Goal: Task Accomplishment & Management: Complete application form

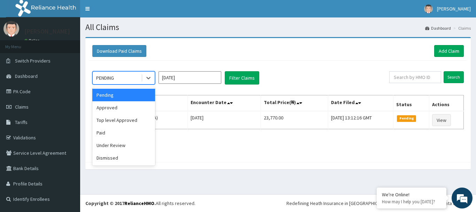
click at [119, 75] on div "PENDING" at bounding box center [117, 77] width 48 height 11
click at [127, 105] on div "Approved" at bounding box center [123, 107] width 63 height 13
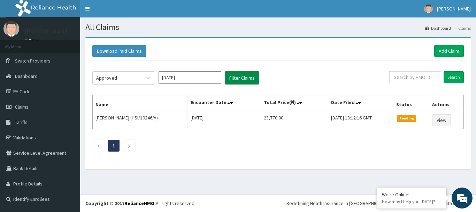
click at [246, 78] on button "Filter Claims" at bounding box center [242, 77] width 35 height 13
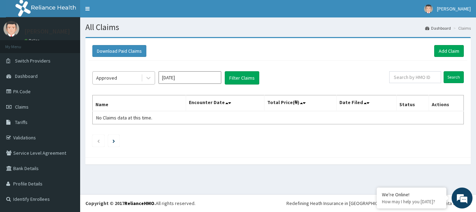
click at [116, 80] on div "Approved" at bounding box center [117, 77] width 48 height 11
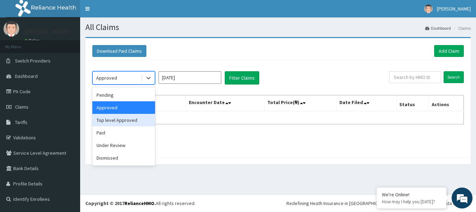
click at [129, 124] on div "Top level Approved" at bounding box center [123, 120] width 63 height 13
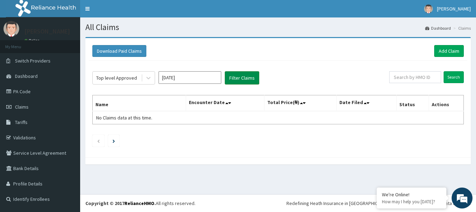
click at [233, 81] on button "Filter Claims" at bounding box center [242, 77] width 35 height 13
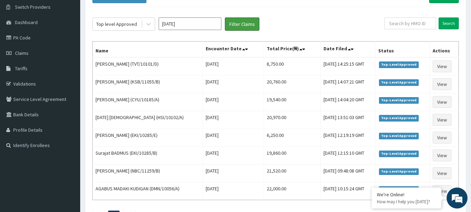
scroll to position [7, 0]
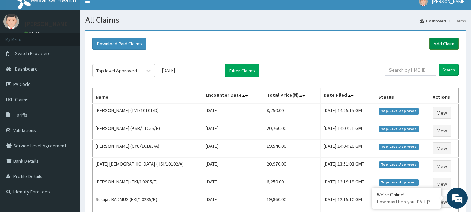
click at [443, 44] on link "Add Claim" at bounding box center [444, 44] width 30 height 12
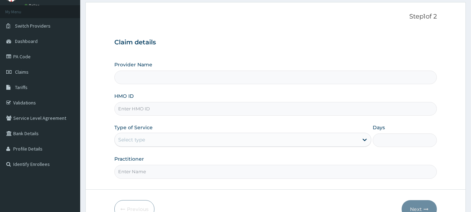
type input "International Clinics And Hospitals Ltd"
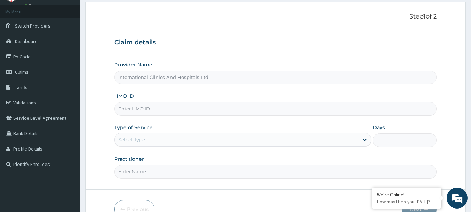
click at [166, 113] on input "HMO ID" at bounding box center [275, 109] width 323 height 14
click at [126, 109] on input "S" at bounding box center [275, 109] width 323 height 14
type input "S"
click at [157, 109] on input "HMO ID" at bounding box center [275, 109] width 323 height 14
type input "N"
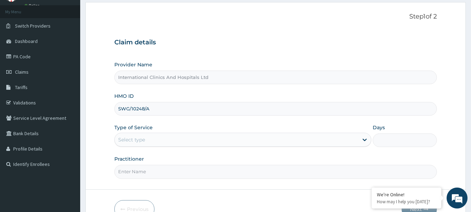
type input "SWG/10248/A"
click at [176, 137] on div "Select type" at bounding box center [237, 139] width 244 height 11
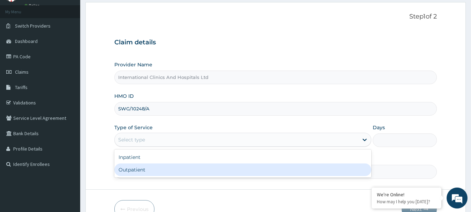
click at [166, 169] on div "Outpatient" at bounding box center [242, 169] width 257 height 13
type input "1"
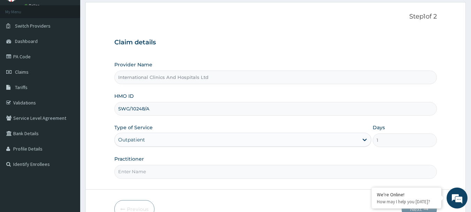
click at [164, 174] on input "Practitioner" at bounding box center [275, 172] width 323 height 14
click at [162, 177] on input "Practitioner" at bounding box center [275, 172] width 323 height 14
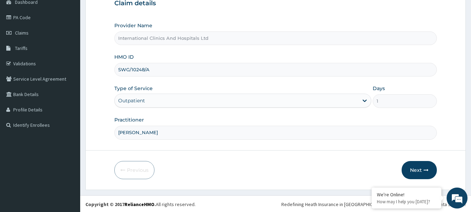
scroll to position [75, 0]
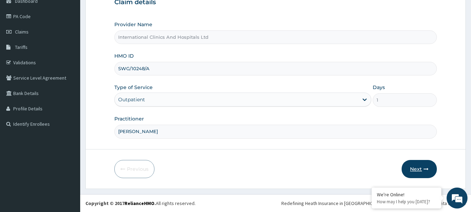
type input "DR.VICTOR"
click at [413, 167] on button "Next" at bounding box center [419, 169] width 35 height 18
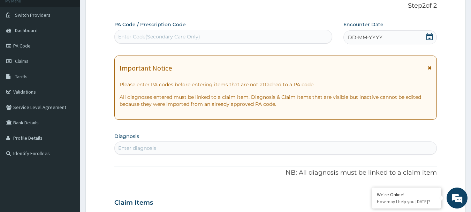
scroll to position [0, 0]
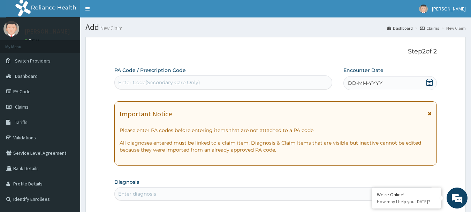
click at [378, 84] on span "DD-MM-YYYY" at bounding box center [365, 82] width 35 height 7
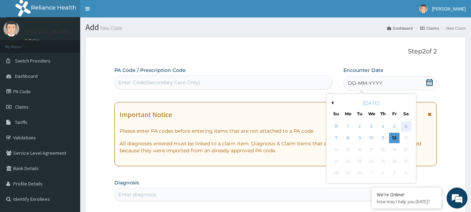
click at [405, 127] on div "6" at bounding box center [406, 126] width 10 height 10
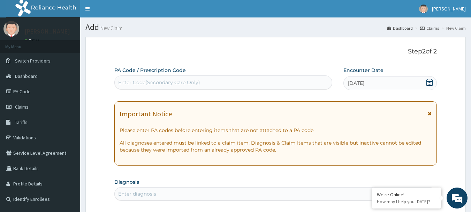
click at [200, 79] on div "Enter Code(Secondary Care Only)" at bounding box center [224, 82] width 218 height 11
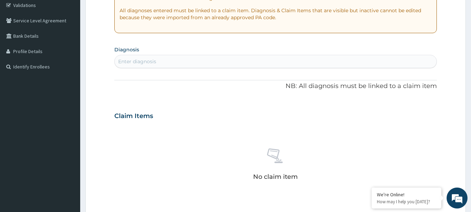
scroll to position [139, 0]
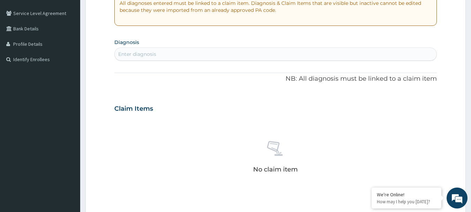
click at [171, 55] on div "Enter diagnosis" at bounding box center [276, 53] width 322 height 11
type input "MALARIA"
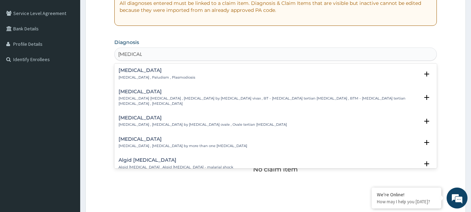
click at [130, 71] on h4 "Malaria" at bounding box center [157, 70] width 77 height 5
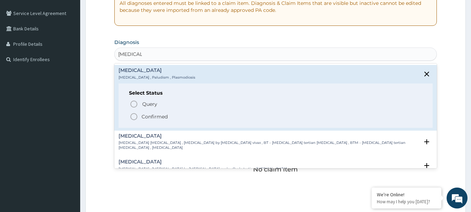
click at [131, 119] on icon "status option filled" at bounding box center [134, 116] width 8 height 8
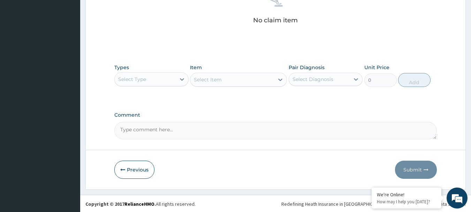
scroll to position [291, 0]
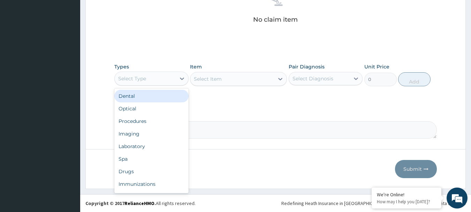
click at [140, 80] on div "Select Type" at bounding box center [132, 78] width 28 height 7
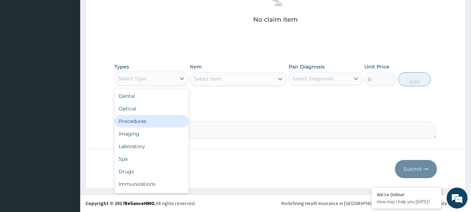
click at [154, 124] on div "Procedures" at bounding box center [151, 121] width 74 height 13
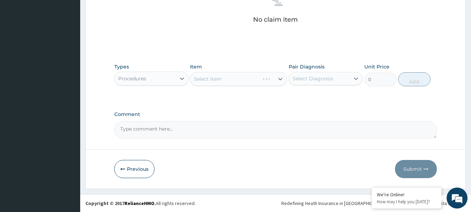
click at [231, 78] on div "Select Item" at bounding box center [238, 79] width 97 height 14
click at [225, 80] on div "Select Item" at bounding box center [232, 78] width 84 height 11
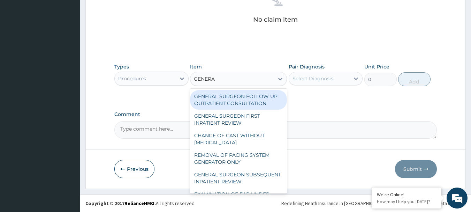
type input "GENERAL"
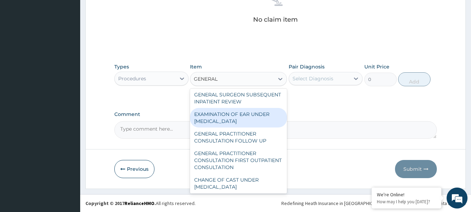
scroll to position [70, 0]
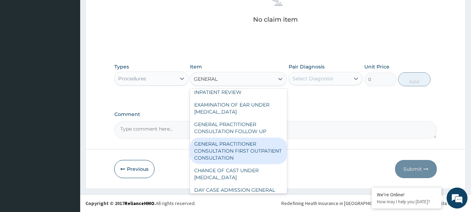
click at [239, 158] on div "GENERAL PRACTITIONER CONSULTATION FIRST OUTPATIENT CONSULTATION" at bounding box center [238, 150] width 97 height 26
type input "3000"
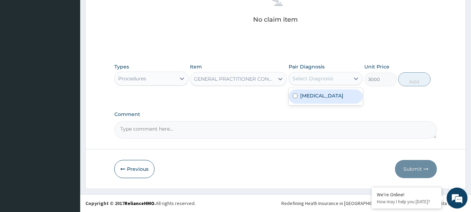
click at [320, 76] on div "Select Diagnosis" at bounding box center [313, 78] width 41 height 7
drag, startPoint x: 323, startPoint y: 91, endPoint x: 328, endPoint y: 98, distance: 8.0
click at [324, 93] on div "[MEDICAL_DATA]" at bounding box center [326, 96] width 74 height 14
checkbox input "true"
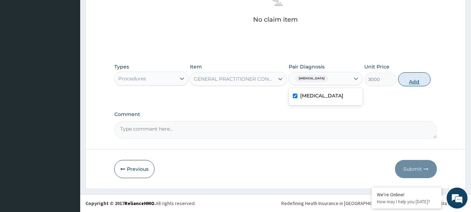
click at [415, 82] on button "Add" at bounding box center [414, 79] width 32 height 14
type input "0"
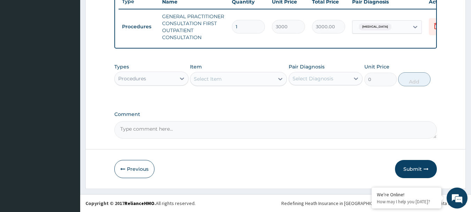
scroll to position [274, 0]
click at [131, 77] on div "Procedures" at bounding box center [132, 78] width 28 height 7
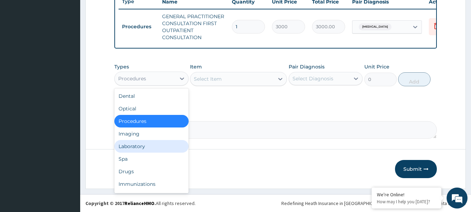
click at [146, 144] on div "Laboratory" at bounding box center [151, 146] width 74 height 13
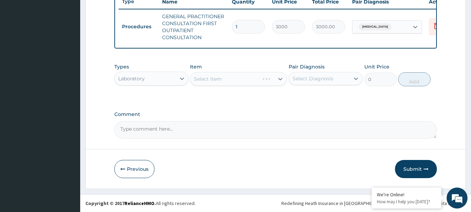
click at [227, 78] on div "Select Item" at bounding box center [238, 79] width 97 height 14
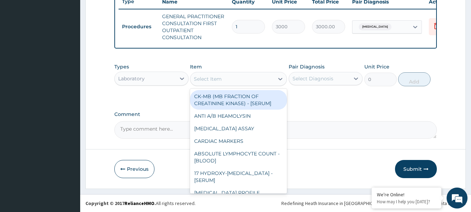
click at [227, 78] on div "Select Item" at bounding box center [232, 78] width 84 height 11
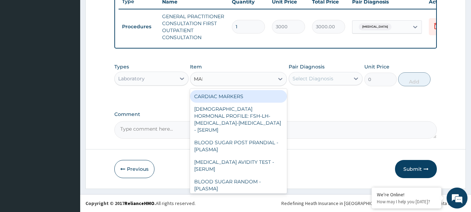
type input "MALA"
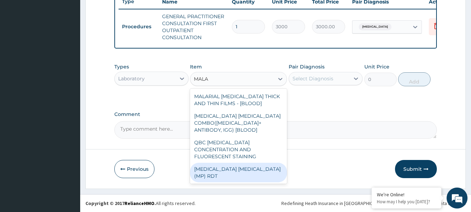
click at [225, 167] on div "[MEDICAL_DATA] [MEDICAL_DATA] (MP) RDT" at bounding box center [238, 172] width 97 height 20
type input "1500"
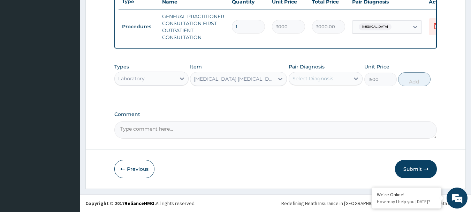
click at [324, 74] on div "Select Diagnosis" at bounding box center [319, 78] width 61 height 11
click at [333, 99] on div "[MEDICAL_DATA]" at bounding box center [326, 96] width 74 height 14
checkbox input "true"
click at [407, 84] on button "Add" at bounding box center [414, 79] width 32 height 14
type input "0"
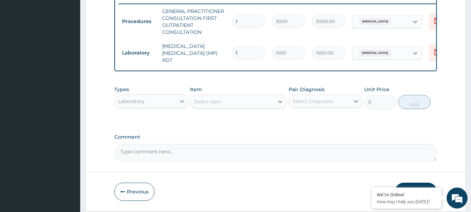
click at [220, 102] on div "Select Item" at bounding box center [208, 101] width 28 height 7
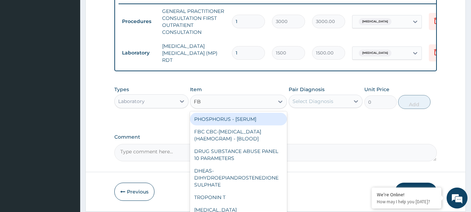
type input "FBC"
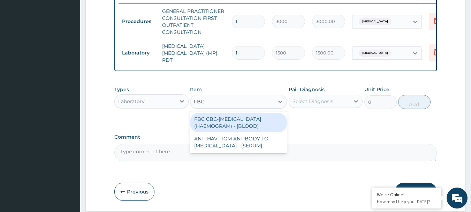
click at [230, 126] on div "FBC CBC-COMPLETE BLOOD COUNT (HAEMOGRAM) - [BLOOD]" at bounding box center [238, 123] width 97 height 20
type input "3000"
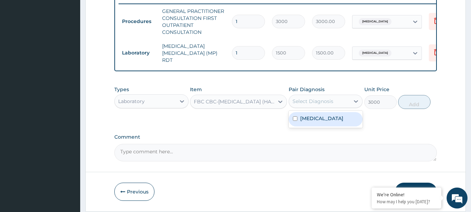
click at [321, 101] on div "Select Diagnosis" at bounding box center [313, 101] width 41 height 7
click at [331, 121] on div "Malaria" at bounding box center [326, 119] width 74 height 14
checkbox input "true"
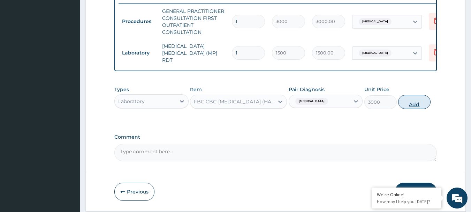
click at [415, 103] on button "Add" at bounding box center [414, 102] width 32 height 14
type input "0"
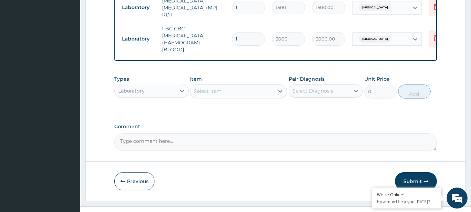
scroll to position [333, 0]
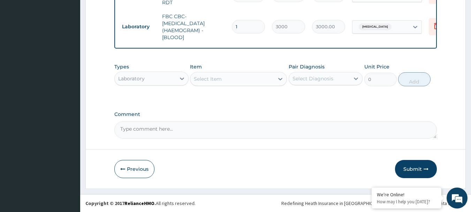
click at [137, 81] on div "Laboratory" at bounding box center [131, 78] width 26 height 7
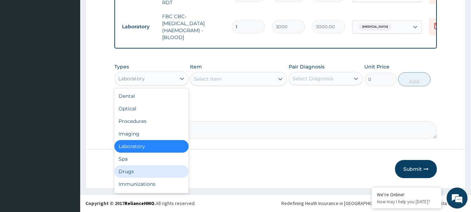
click at [141, 171] on div "Drugs" at bounding box center [151, 171] width 74 height 13
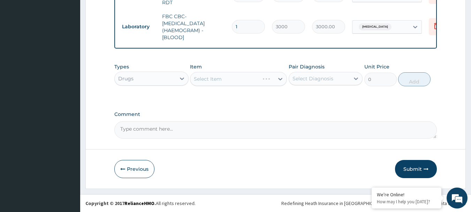
click at [234, 81] on div "Select Item" at bounding box center [238, 79] width 97 height 14
click at [234, 81] on div "Select Item" at bounding box center [232, 78] width 84 height 11
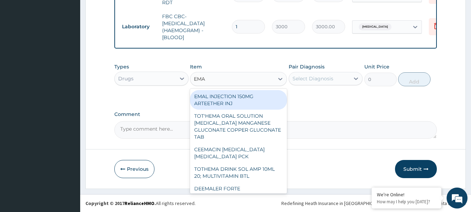
type input "EMAL"
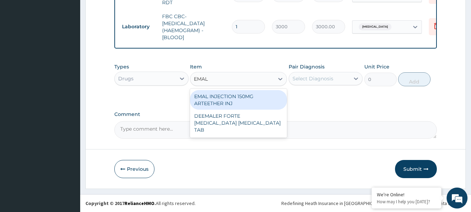
click at [248, 93] on div "EMAL INJECTION 150MG ARTEETHER INJ" at bounding box center [238, 100] width 97 height 20
type input "730"
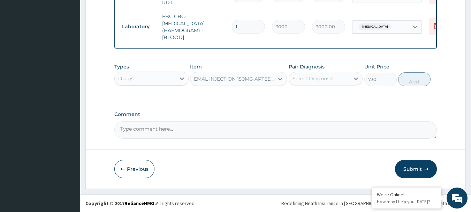
click at [335, 84] on div "Select Diagnosis" at bounding box center [319, 78] width 61 height 11
click at [324, 95] on div "Malaria" at bounding box center [326, 96] width 74 height 14
checkbox input "true"
click at [424, 84] on button "Add" at bounding box center [414, 79] width 32 height 14
type input "0"
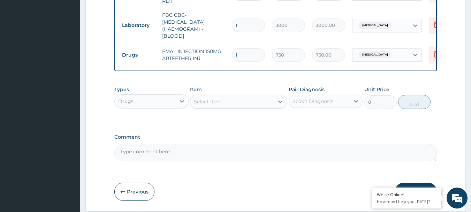
click at [225, 107] on div "Select Item" at bounding box center [232, 101] width 84 height 11
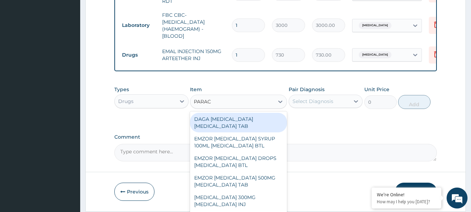
type input "PARACE"
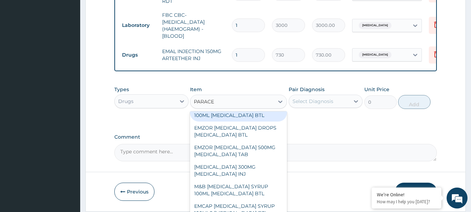
scroll to position [70, 0]
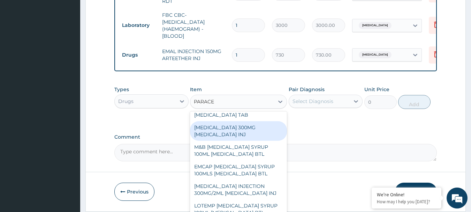
click at [250, 139] on div "PARACETAMOL 300MG ACETAMINOPHEN INJ" at bounding box center [238, 131] width 97 height 20
type input "200"
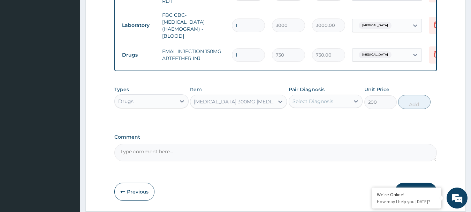
click at [319, 102] on div "Select Diagnosis" at bounding box center [313, 101] width 41 height 7
click at [313, 119] on label "Malaria" at bounding box center [321, 118] width 43 height 7
checkbox input "true"
click at [401, 107] on button "Add" at bounding box center [414, 102] width 32 height 14
type input "0"
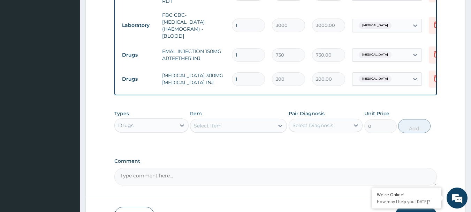
click at [231, 130] on div "Select Item" at bounding box center [232, 125] width 84 height 11
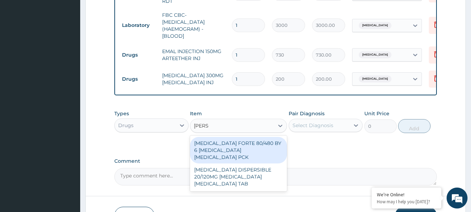
type input "COART"
click at [235, 143] on div "COARTEM FORTE 80/480 BY 6 ARTEMETHER LUMEFANTRINE PCK" at bounding box center [238, 150] width 97 height 26
type input "2800"
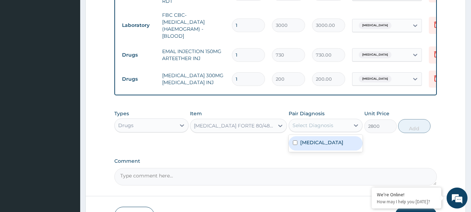
click at [320, 127] on div "Select Diagnosis" at bounding box center [313, 125] width 41 height 7
click at [330, 150] on div "Malaria" at bounding box center [326, 143] width 74 height 14
checkbox input "true"
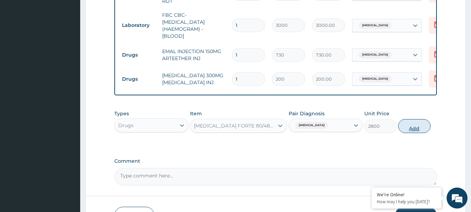
click at [422, 125] on button "Add" at bounding box center [414, 126] width 32 height 14
type input "0"
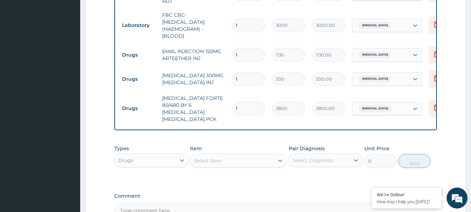
click at [230, 158] on div "Select Item" at bounding box center [232, 160] width 84 height 11
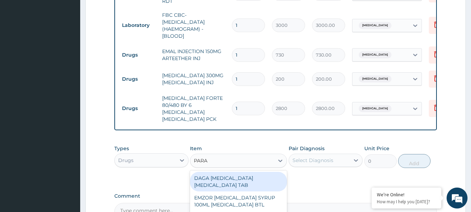
type input "PARAC"
click at [264, 173] on div "DAGA PARACETAMOL ACETAMINOPHEN TAB" at bounding box center [238, 182] width 97 height 20
type input "20"
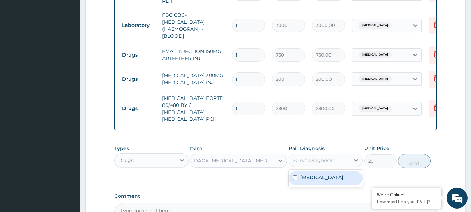
click at [325, 157] on div "Select Diagnosis" at bounding box center [313, 160] width 41 height 7
click at [326, 171] on div "Malaria" at bounding box center [326, 178] width 74 height 14
checkbox input "true"
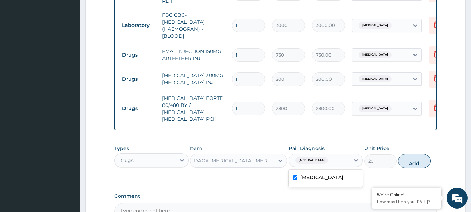
click at [411, 157] on button "Add" at bounding box center [414, 161] width 32 height 14
type input "0"
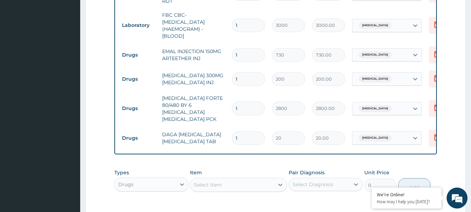
drag, startPoint x: 243, startPoint y: 130, endPoint x: 206, endPoint y: 132, distance: 36.3
click at [206, 132] on tr "Drugs DAGA PARACETAMOL ACETAMINOPHEN TAB 1 20 20.00 Malaria Delete" at bounding box center [290, 138] width 342 height 24
click at [206, 132] on td "DAGA PARACETAMOL ACETAMINOPHEN TAB" at bounding box center [194, 137] width 70 height 21
drag, startPoint x: 248, startPoint y: 129, endPoint x: 212, endPoint y: 129, distance: 35.6
click at [212, 129] on tr "Drugs DAGA PARACETAMOL ACETAMINOPHEN TAB 1 20 20.00 Malaria Delete" at bounding box center [290, 138] width 342 height 24
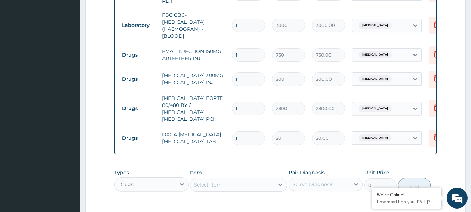
type input "2"
type input "40.00"
type input "24"
type input "480.00"
type input "24"
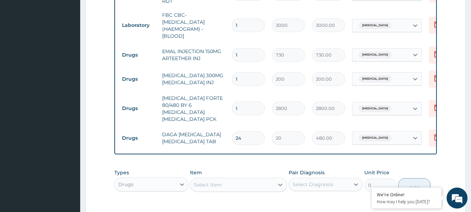
drag, startPoint x: 246, startPoint y: 73, endPoint x: 211, endPoint y: 83, distance: 36.3
click at [211, 83] on tr "Drugs PARACETAMOL 300MG ACETAMINOPHEN INJ 1 200 200.00 Malaria Delete" at bounding box center [290, 79] width 342 height 24
type input "2"
type input "400.00"
type input "2"
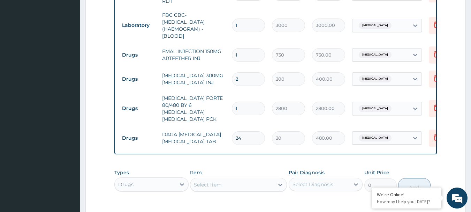
drag, startPoint x: 247, startPoint y: 53, endPoint x: 215, endPoint y: 57, distance: 32.0
click at [215, 57] on tr "Drugs EMAL INJECTION 150MG ARTEETHER INJ 1 730 730.00 Malaria Delete" at bounding box center [290, 55] width 342 height 24
type input "3"
type input "2190.00"
type input "3"
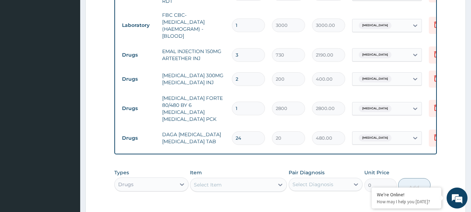
click at [217, 71] on td "PARACETAMOL 300MG ACETAMINOPHEN INJ" at bounding box center [194, 78] width 70 height 21
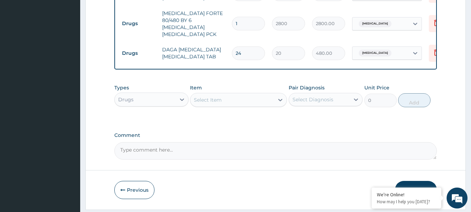
scroll to position [433, 0]
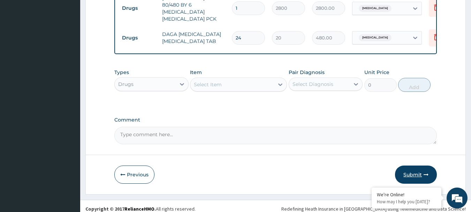
click at [403, 169] on button "Submit" at bounding box center [416, 174] width 42 height 18
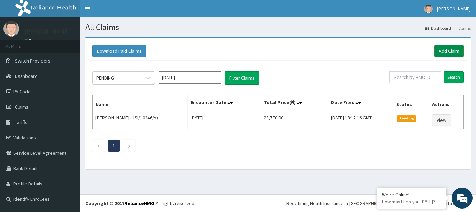
click at [448, 51] on link "Add Claim" at bounding box center [449, 51] width 30 height 12
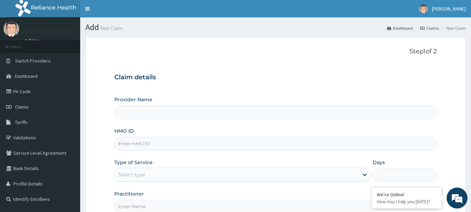
type input "International Clinics And Hospitals Ltd"
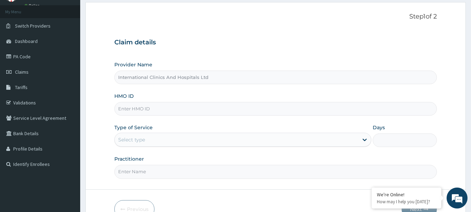
click at [171, 113] on input "HMO ID" at bounding box center [275, 109] width 323 height 14
type input "KSB/11055/A"
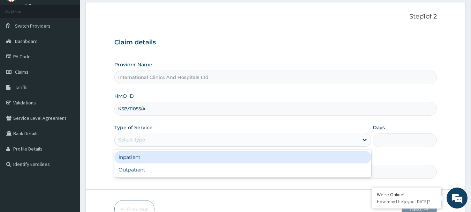
click at [155, 141] on div "Select type" at bounding box center [237, 139] width 244 height 11
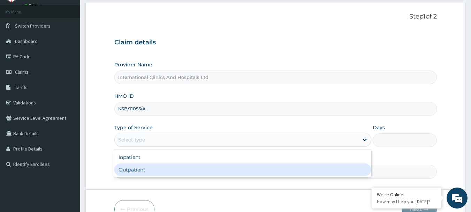
click at [154, 170] on div "Outpatient" at bounding box center [242, 169] width 257 height 13
type input "1"
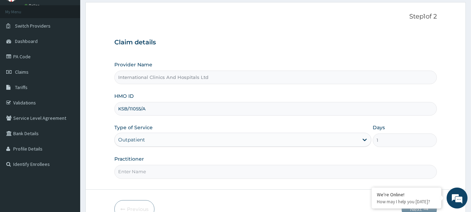
click at [160, 170] on input "Practitioner" at bounding box center [275, 172] width 323 height 14
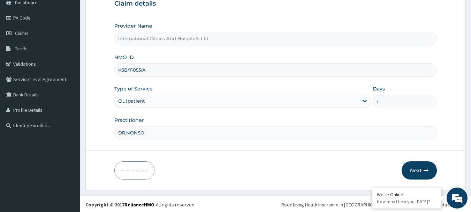
scroll to position [75, 0]
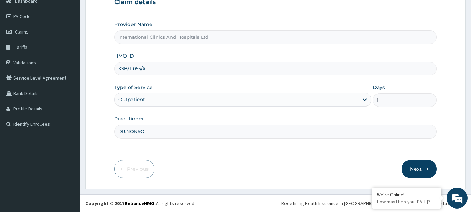
type input "DR.NONSO"
click at [413, 167] on button "Next" at bounding box center [419, 169] width 35 height 18
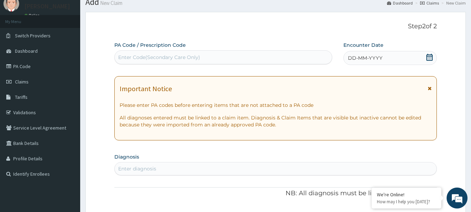
scroll to position [0, 0]
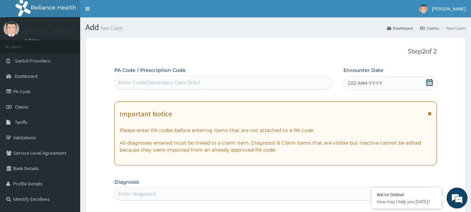
click at [386, 84] on div "DD-MM-YYYY" at bounding box center [389, 83] width 93 height 14
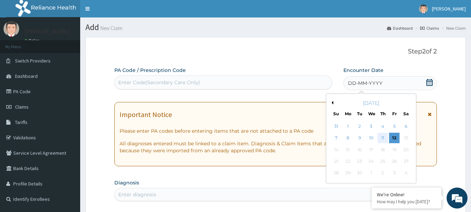
click at [383, 137] on div "11" at bounding box center [383, 138] width 10 height 10
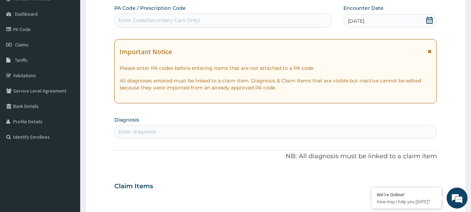
scroll to position [70, 0]
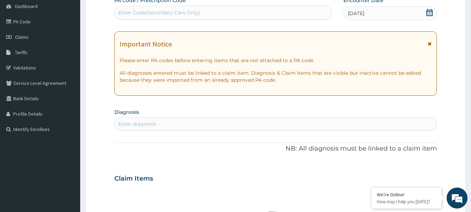
click at [199, 124] on div "Enter diagnosis" at bounding box center [276, 123] width 322 height 11
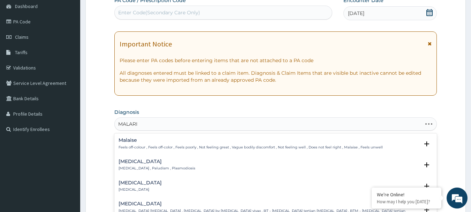
type input "MALARIA"
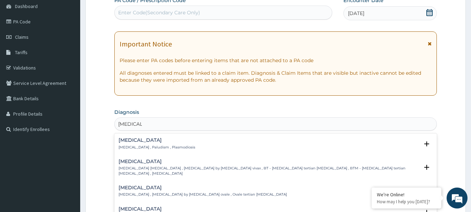
click at [140, 141] on h4 "[MEDICAL_DATA]" at bounding box center [157, 139] width 77 height 5
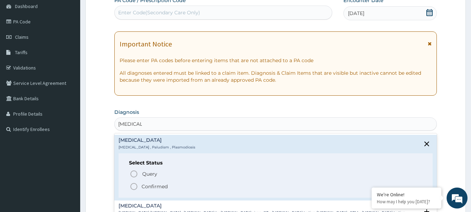
click at [135, 187] on icon "status option filled" at bounding box center [134, 186] width 8 height 8
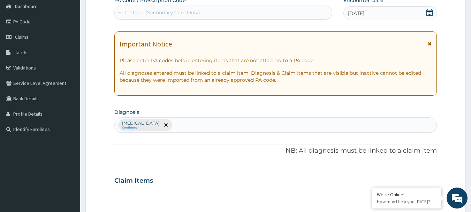
click at [157, 128] on div "Malaria Confirmed" at bounding box center [276, 124] width 322 height 15
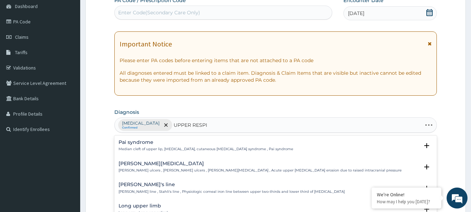
type input "UPPER RESPIR"
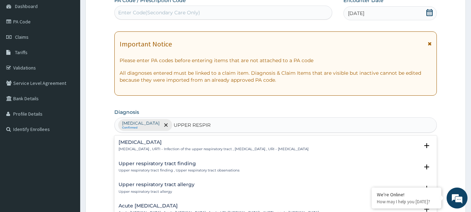
click at [140, 143] on h4 "Upper respiratory infection" at bounding box center [214, 141] width 190 height 5
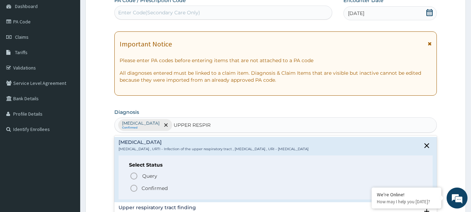
click at [132, 191] on circle "status option filled" at bounding box center [134, 188] width 6 height 6
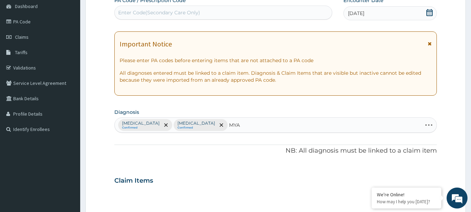
type input "MYAL"
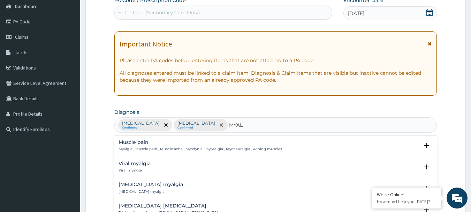
click at [136, 146] on p "Myalgia , Muscle pain , Muscle ache , Myodynia , Myosalgia , Myoneuralgia , Ach…" at bounding box center [201, 148] width 164 height 5
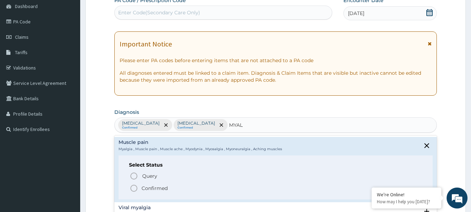
click at [133, 190] on icon "status option filled" at bounding box center [134, 188] width 8 height 8
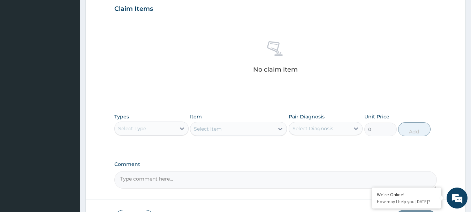
scroll to position [279, 0]
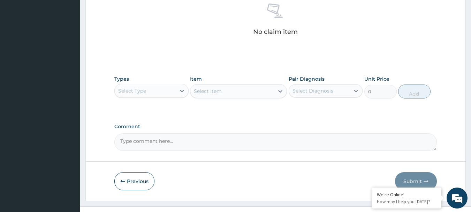
click at [202, 94] on div "Select Item" at bounding box center [238, 91] width 97 height 14
click at [226, 89] on div "Select Item" at bounding box center [238, 91] width 97 height 14
click at [228, 89] on div "Select Item" at bounding box center [238, 91] width 97 height 14
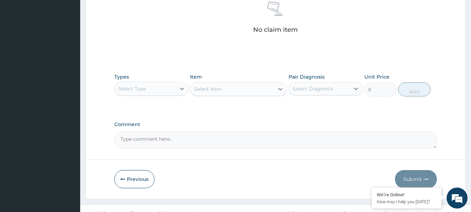
scroll to position [291, 0]
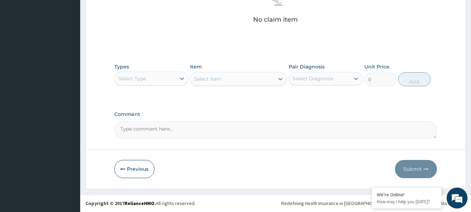
click at [149, 69] on div "Types Select Type" at bounding box center [151, 74] width 74 height 23
click at [145, 83] on div "Select Type" at bounding box center [145, 78] width 61 height 11
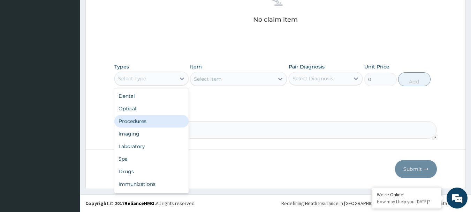
click at [158, 124] on div "Procedures" at bounding box center [151, 121] width 74 height 13
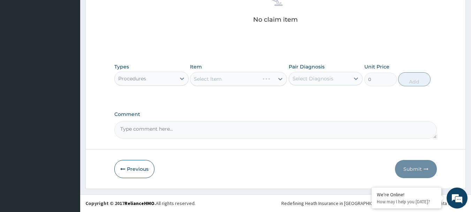
click at [222, 83] on div "Select Item" at bounding box center [238, 79] width 97 height 14
click at [231, 74] on div "Select Item" at bounding box center [238, 79] width 97 height 14
click at [225, 78] on div "Select Item" at bounding box center [232, 78] width 84 height 11
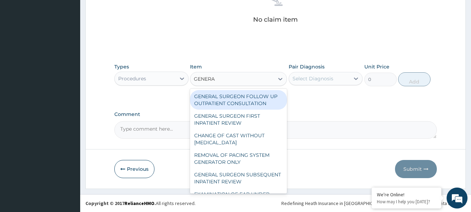
type input "GENERAL"
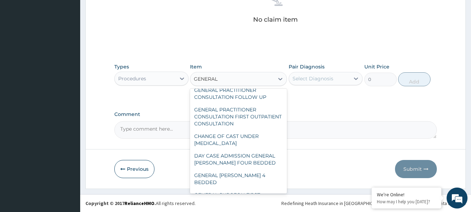
scroll to position [105, 0]
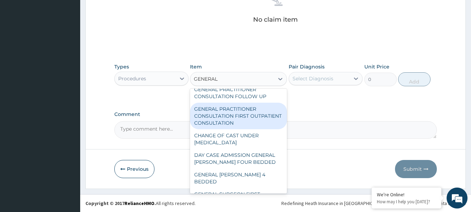
click at [225, 125] on div "GENERAL PRACTITIONER CONSULTATION FIRST OUTPATIENT CONSULTATION" at bounding box center [238, 116] width 97 height 26
type input "3000"
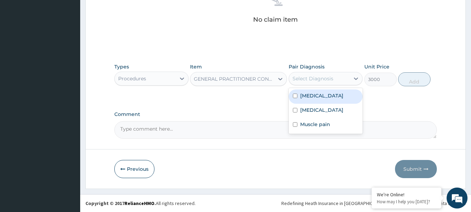
click at [336, 77] on div "Select Diagnosis" at bounding box center [319, 78] width 61 height 11
click at [331, 94] on div "Malaria" at bounding box center [326, 96] width 74 height 14
checkbox input "true"
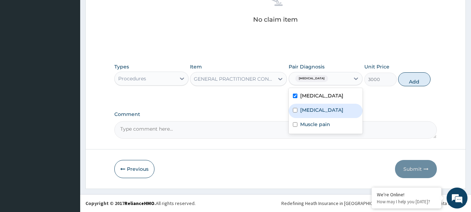
click at [343, 113] on label "Upper respiratory infection" at bounding box center [321, 109] width 43 height 7
checkbox input "true"
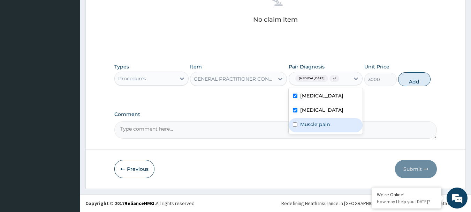
click at [336, 132] on div "Muscle pain" at bounding box center [326, 125] width 74 height 14
checkbox input "true"
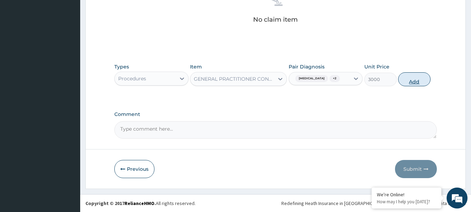
click at [413, 84] on button "Add" at bounding box center [414, 79] width 32 height 14
type input "0"
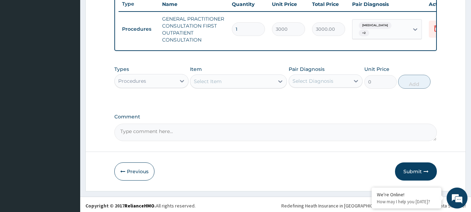
scroll to position [274, 0]
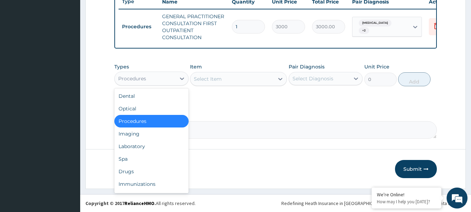
click at [143, 79] on div "Procedures" at bounding box center [132, 78] width 28 height 7
click at [141, 146] on div "Laboratory" at bounding box center [151, 146] width 74 height 13
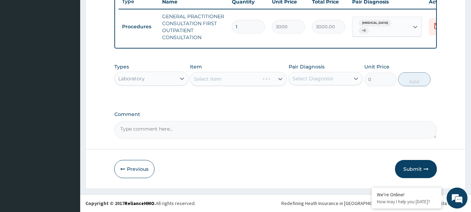
click at [225, 83] on div "Select Item" at bounding box center [238, 79] width 97 height 14
click at [251, 78] on div "Select Item" at bounding box center [238, 79] width 97 height 14
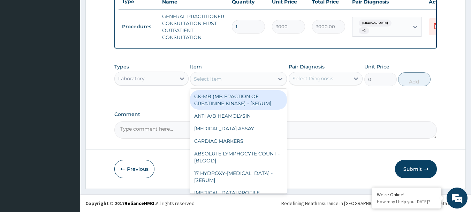
click at [251, 78] on div "Select Item" at bounding box center [232, 78] width 84 height 11
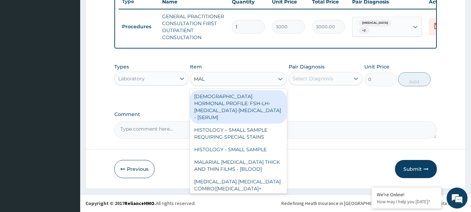
type input "MALA"
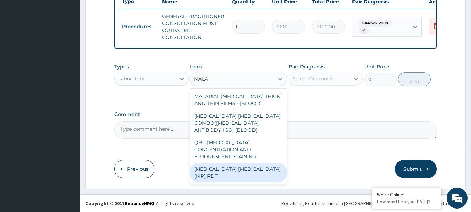
click at [230, 162] on div "[MEDICAL_DATA] [MEDICAL_DATA] (MP) RDT" at bounding box center [238, 172] width 97 height 20
type input "1500"
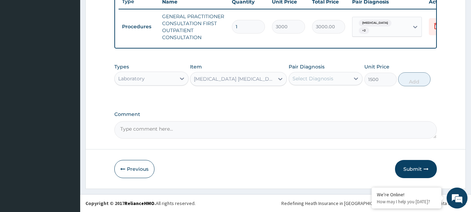
click at [327, 83] on div "Select Diagnosis" at bounding box center [319, 78] width 61 height 11
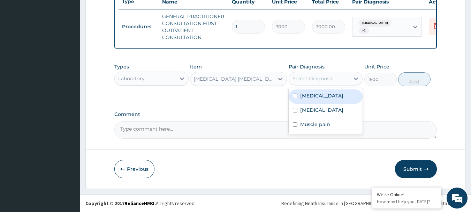
click at [328, 99] on div "[MEDICAL_DATA]" at bounding box center [326, 96] width 74 height 14
checkbox input "true"
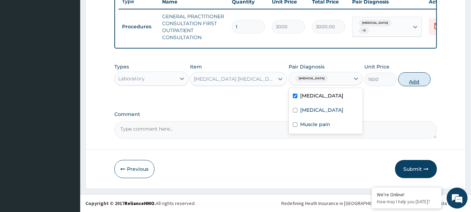
click at [411, 85] on button "Add" at bounding box center [414, 79] width 32 height 14
type input "0"
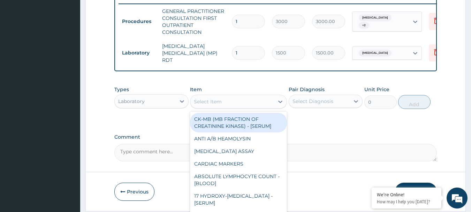
click at [213, 99] on div "Select Item" at bounding box center [232, 101] width 84 height 11
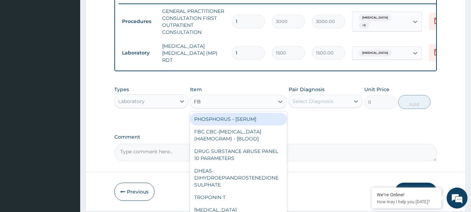
type input "FBC"
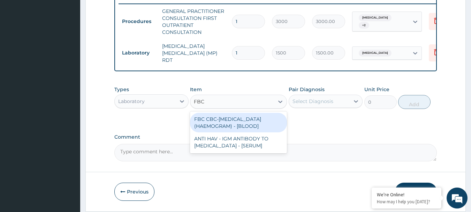
click at [231, 125] on div "FBC CBC-[MEDICAL_DATA] (HAEMOGRAM) - [BLOOD]" at bounding box center [238, 123] width 97 height 20
type input "3000"
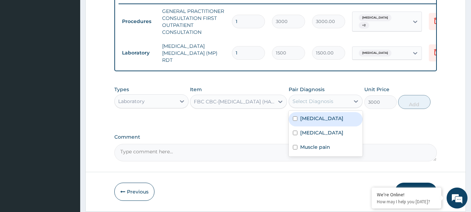
click at [320, 103] on div "Select Diagnosis" at bounding box center [313, 101] width 41 height 7
drag, startPoint x: 336, startPoint y: 123, endPoint x: 396, endPoint y: 119, distance: 60.8
click at [336, 123] on div "[MEDICAL_DATA]" at bounding box center [326, 119] width 74 height 14
checkbox input "true"
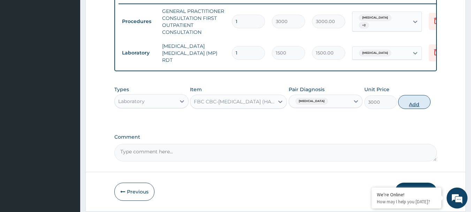
click at [416, 109] on button "Add" at bounding box center [414, 102] width 32 height 14
type input "0"
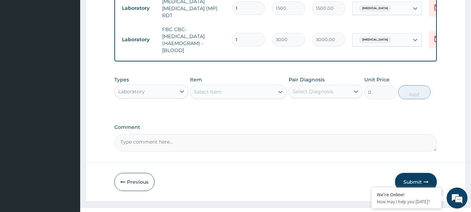
scroll to position [333, 0]
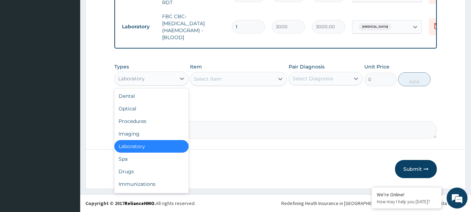
click at [136, 78] on div "Laboratory" at bounding box center [131, 78] width 26 height 7
drag, startPoint x: 141, startPoint y: 173, endPoint x: 146, endPoint y: 170, distance: 6.2
click at [141, 173] on div "Drugs" at bounding box center [151, 171] width 74 height 13
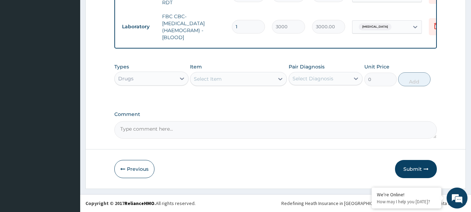
click at [224, 76] on div "Select Item" at bounding box center [232, 78] width 84 height 11
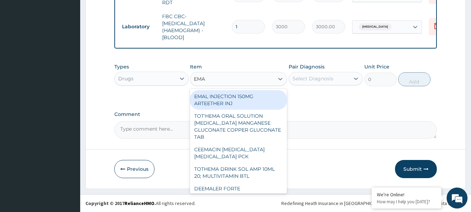
type input "EMAL"
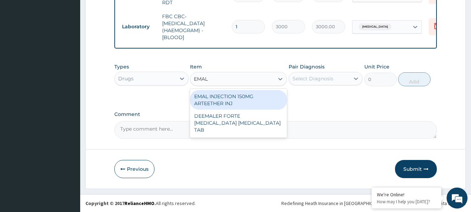
click at [251, 101] on div "EMAL INJECTION 150MG ARTEETHER INJ" at bounding box center [238, 100] width 97 height 20
type input "730"
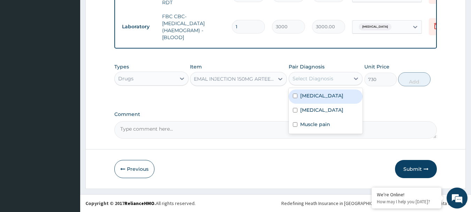
click at [316, 78] on div "Select Diagnosis" at bounding box center [313, 78] width 41 height 7
click at [324, 92] on div "[MEDICAL_DATA]" at bounding box center [326, 96] width 74 height 14
checkbox input "true"
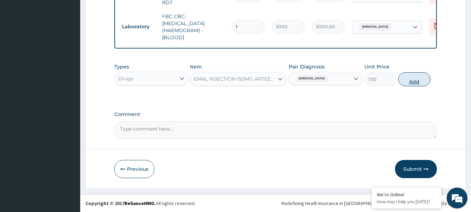
click at [404, 83] on button "Add" at bounding box center [414, 79] width 32 height 14
type input "0"
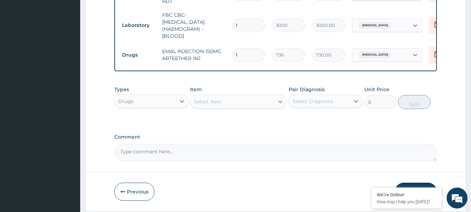
click at [225, 103] on div "Select Item" at bounding box center [232, 101] width 84 height 11
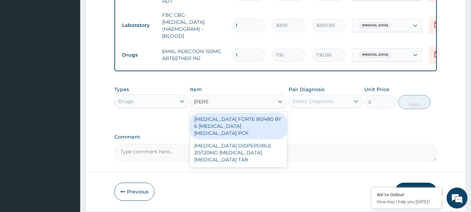
type input "COART"
click at [244, 124] on div "[MEDICAL_DATA] FORTE 80/480 BY 6 [MEDICAL_DATA] [MEDICAL_DATA] PCK" at bounding box center [238, 126] width 97 height 26
type input "2800"
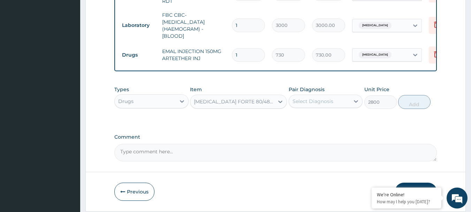
click at [317, 100] on div "Select Diagnosis" at bounding box center [313, 101] width 41 height 7
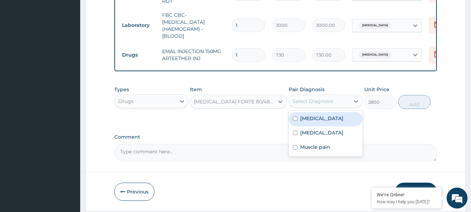
click at [331, 124] on div "[MEDICAL_DATA]" at bounding box center [326, 119] width 74 height 14
checkbox input "true"
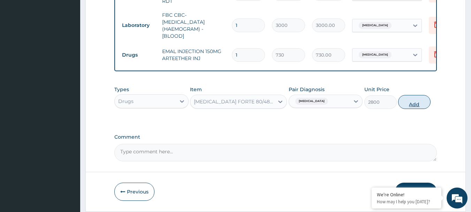
click at [410, 106] on button "Add" at bounding box center [414, 102] width 32 height 14
type input "0"
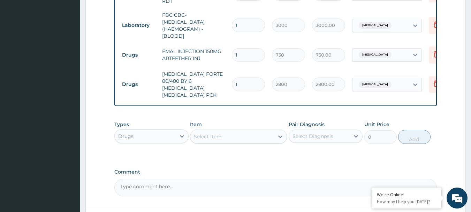
click at [234, 135] on div "Select Item" at bounding box center [232, 136] width 84 height 11
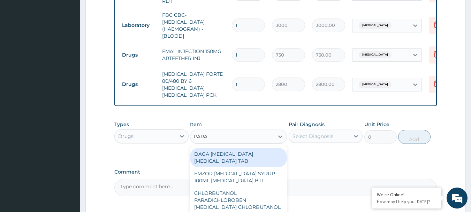
type input "PARAC"
drag, startPoint x: 238, startPoint y: 150, endPoint x: 279, endPoint y: 148, distance: 40.5
click at [239, 150] on div "DAGA [MEDICAL_DATA] [MEDICAL_DATA] TAB" at bounding box center [238, 157] width 97 height 20
type input "20"
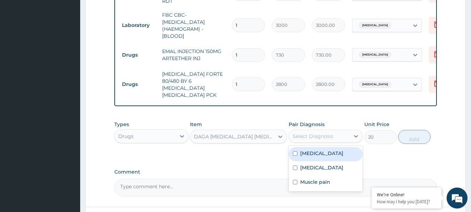
click at [323, 132] on div "Select Diagnosis" at bounding box center [313, 135] width 41 height 7
click at [323, 148] on div "[MEDICAL_DATA]" at bounding box center [326, 154] width 74 height 14
checkbox input "true"
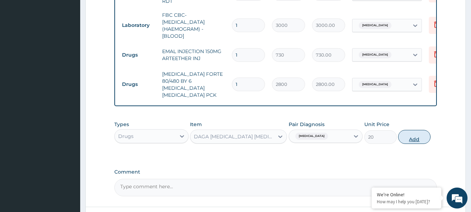
click at [408, 136] on button "Add" at bounding box center [414, 137] width 32 height 14
type input "0"
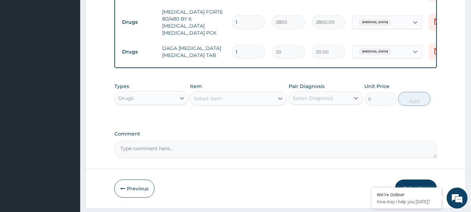
scroll to position [403, 0]
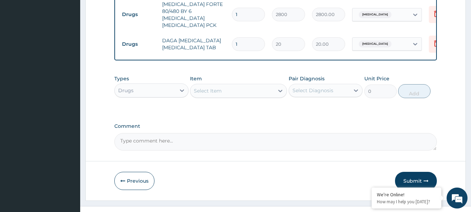
click at [225, 89] on div "Select Item" at bounding box center [232, 90] width 84 height 11
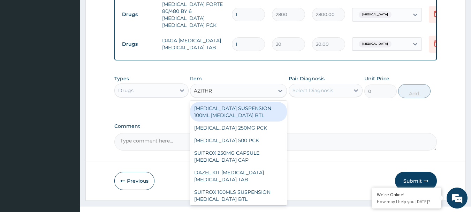
type input "AZITHRO"
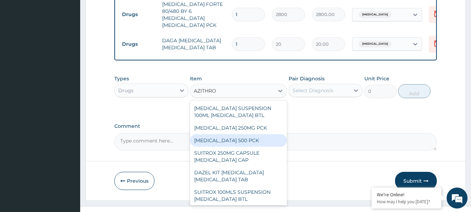
scroll to position [79, 0]
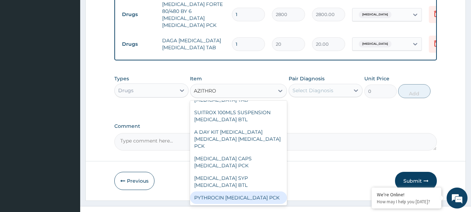
click at [246, 191] on div "PYTHROCIN [MEDICAL_DATA] PCK" at bounding box center [238, 197] width 97 height 13
type input "1200"
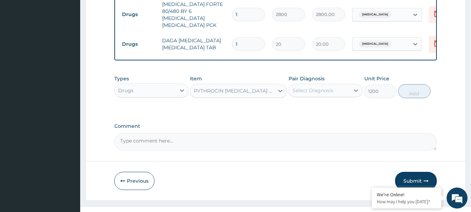
click at [323, 87] on div "Select Diagnosis" at bounding box center [313, 90] width 41 height 7
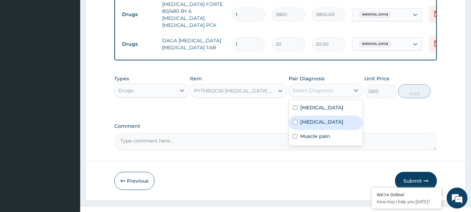
click at [335, 119] on label "Upper respiratory infection" at bounding box center [321, 121] width 43 height 7
checkbox input "true"
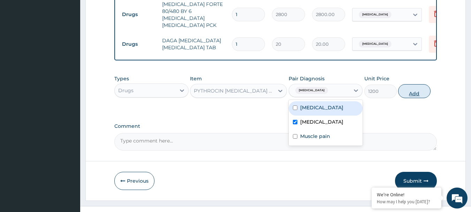
click at [411, 91] on button "Add" at bounding box center [414, 91] width 32 height 14
type input "0"
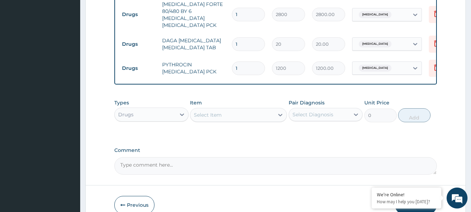
click at [215, 111] on div "Select Item" at bounding box center [208, 114] width 28 height 7
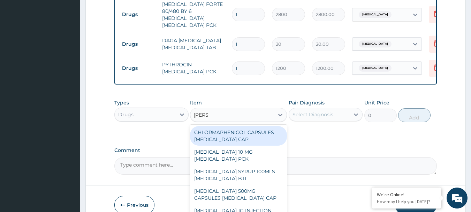
type input "LORAT"
click at [240, 132] on div "[MEDICAL_DATA] 10 MG [MEDICAL_DATA] PCK" at bounding box center [238, 136] width 97 height 20
type input "700"
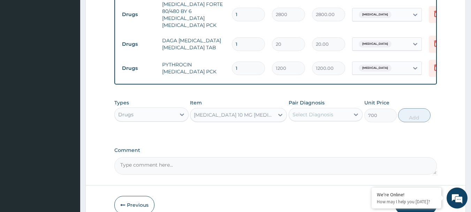
click at [322, 111] on div "Select Diagnosis" at bounding box center [313, 114] width 41 height 7
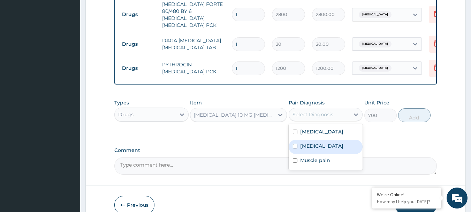
click at [330, 149] on label "Upper respiratory infection" at bounding box center [321, 145] width 43 height 7
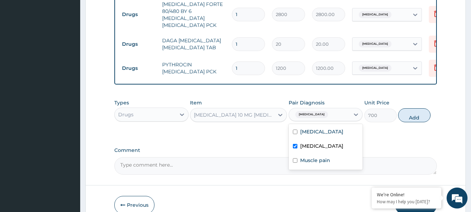
checkbox input "true"
click at [408, 109] on button "Add" at bounding box center [414, 115] width 32 height 14
type input "0"
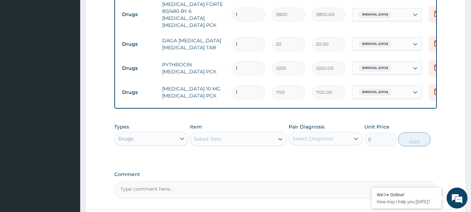
click at [236, 133] on div "Select Item" at bounding box center [232, 138] width 84 height 11
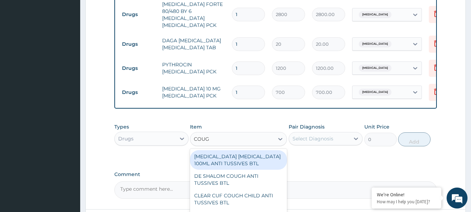
type input "COUGH"
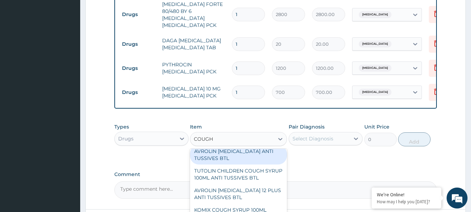
scroll to position [453, 0]
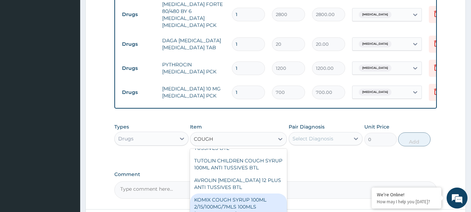
click at [242, 200] on div "KOMIX COUGH SYRUP 100ML 2/15/100MG/7MLS 100MLS [MEDICAL_DATA] DEXTROMETHOPHAN […" at bounding box center [238, 213] width 97 height 40
type input "300"
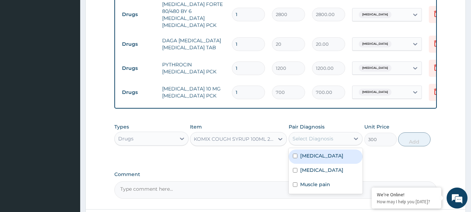
click at [325, 135] on div "Select Diagnosis" at bounding box center [313, 138] width 41 height 7
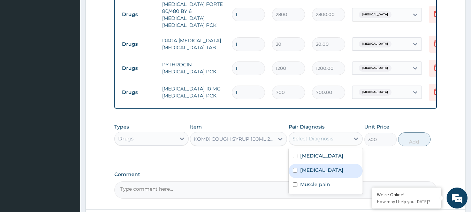
drag, startPoint x: 330, startPoint y: 171, endPoint x: 433, endPoint y: 124, distance: 112.8
click at [331, 169] on label "Upper respiratory infection" at bounding box center [321, 169] width 43 height 7
checkbox input "true"
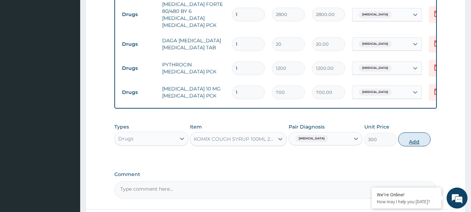
click at [408, 133] on button "Add" at bounding box center [414, 139] width 32 height 14
type input "0"
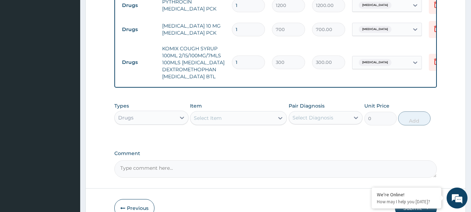
scroll to position [472, 0]
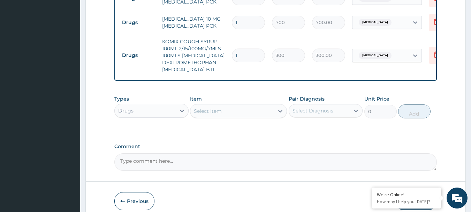
click at [208, 114] on div "Select Item" at bounding box center [208, 110] width 28 height 7
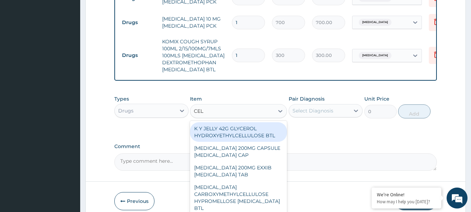
type input "CELE"
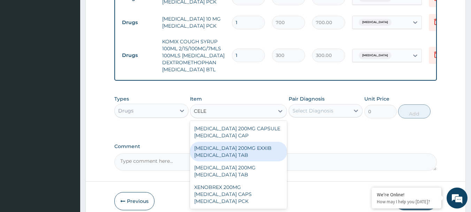
click at [237, 155] on div "[MEDICAL_DATA] 200MG EXXIB [MEDICAL_DATA] TAB" at bounding box center [238, 152] width 97 height 20
type input "110"
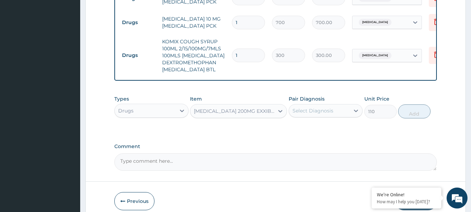
click at [231, 113] on div "[MEDICAL_DATA] 200MG EXXIB [MEDICAL_DATA] TAB" at bounding box center [234, 110] width 81 height 7
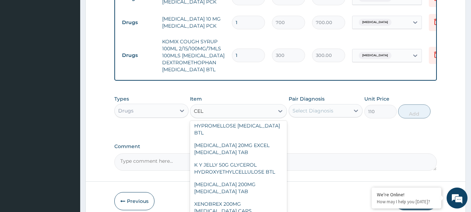
scroll to position [0, 0]
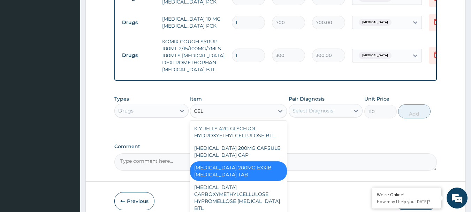
type input "CELE"
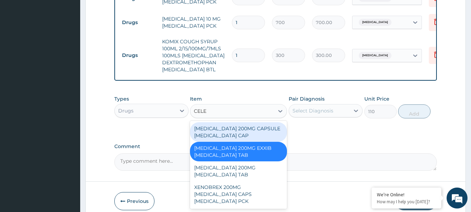
click at [241, 135] on div "[MEDICAL_DATA] 200MG CAPSULE [MEDICAL_DATA] CAP" at bounding box center [238, 132] width 97 height 20
type input "180"
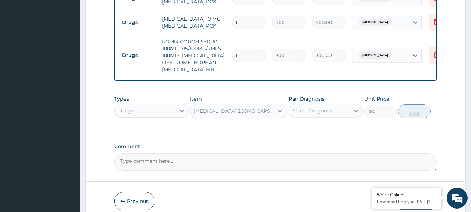
click at [320, 114] on div "Select Diagnosis" at bounding box center [313, 110] width 41 height 7
click at [308, 108] on div "Select Diagnosis" at bounding box center [313, 110] width 41 height 7
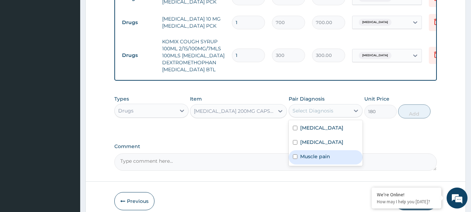
drag, startPoint x: 338, startPoint y: 163, endPoint x: 412, endPoint y: 133, distance: 79.9
click at [339, 163] on div "Muscle pain" at bounding box center [326, 157] width 74 height 14
checkbox input "true"
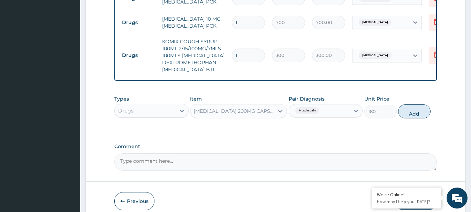
click at [416, 116] on button "Add" at bounding box center [414, 111] width 32 height 14
type input "0"
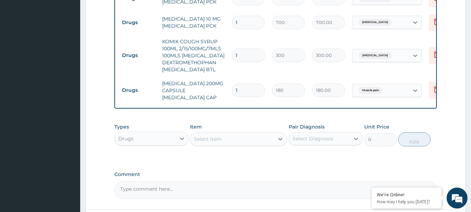
click at [240, 138] on div "Select Item" at bounding box center [232, 138] width 84 height 11
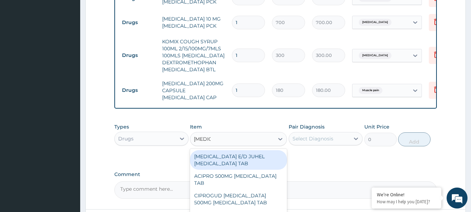
type input "CIPROF"
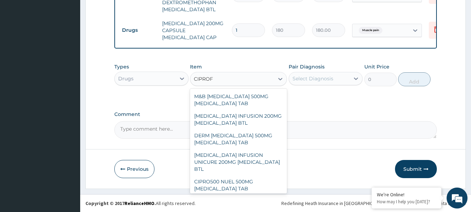
scroll to position [407, 0]
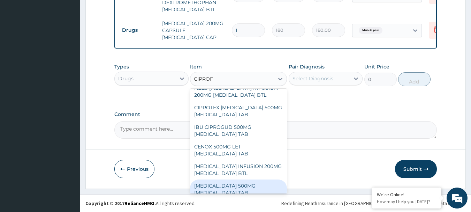
click at [239, 184] on div "[MEDICAL_DATA] 500MG [MEDICAL_DATA] TAB" at bounding box center [238, 189] width 97 height 20
type input "250"
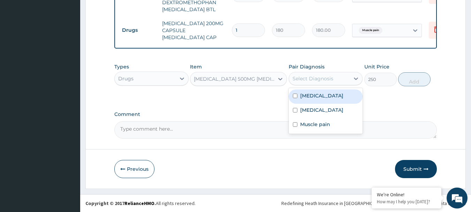
click at [322, 80] on div "Select Diagnosis" at bounding box center [313, 78] width 41 height 7
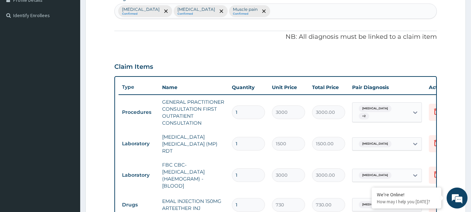
scroll to position [150, 0]
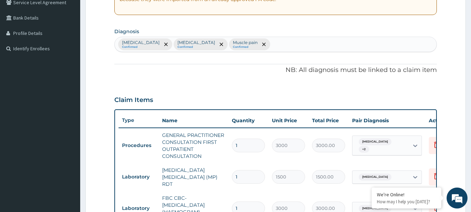
click at [274, 48] on div "Malaria Confirmed Upper respiratory infection Confirmed Muscle pain Confirmed" at bounding box center [276, 44] width 322 height 15
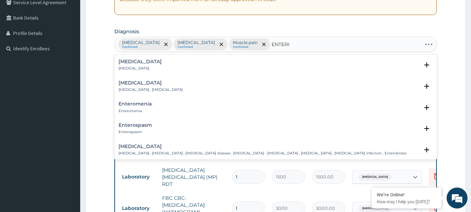
type input "ENTERIT"
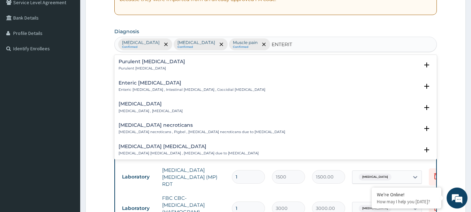
click at [132, 105] on h4 "Adenoviral enteritis" at bounding box center [151, 103] width 64 height 5
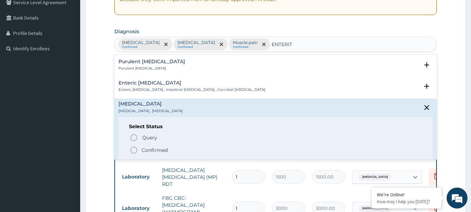
click at [133, 152] on icon "status option filled" at bounding box center [134, 150] width 8 height 8
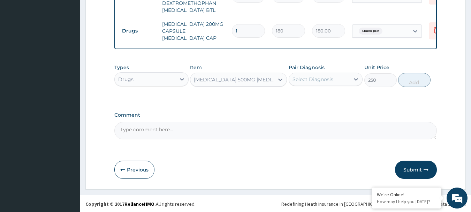
scroll to position [534, 0]
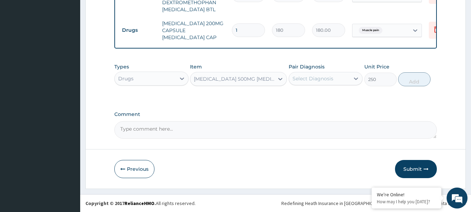
click at [333, 81] on div "Select Diagnosis" at bounding box center [319, 78] width 61 height 11
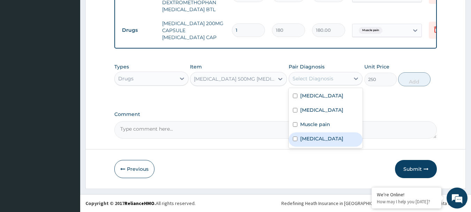
click at [343, 142] on label "Adenoviral enteritis" at bounding box center [321, 138] width 43 height 7
checkbox input "true"
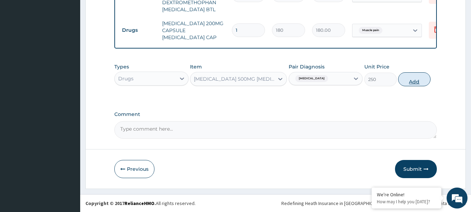
click at [404, 84] on button "Add" at bounding box center [414, 79] width 32 height 14
type input "0"
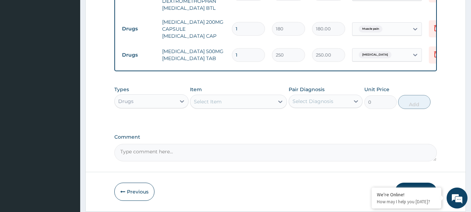
type input "10"
type input "2500.00"
type input "10"
click at [244, 27] on input "1" at bounding box center [248, 29] width 33 height 14
type input "10"
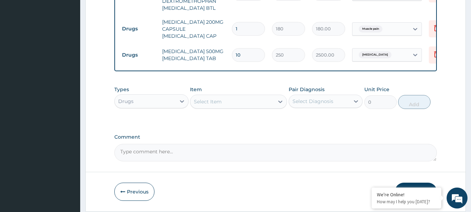
type input "1800.00"
type input "10"
click at [219, 49] on td "[MEDICAL_DATA] 500MG [MEDICAL_DATA] TAB" at bounding box center [194, 54] width 70 height 21
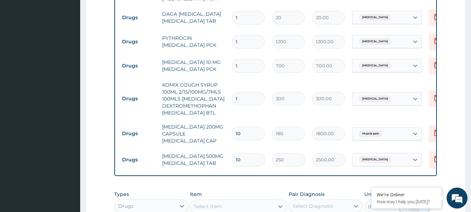
scroll to position [394, 0]
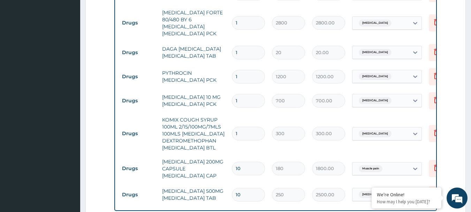
drag, startPoint x: 243, startPoint y: 46, endPoint x: 215, endPoint y: 45, distance: 27.9
click at [215, 45] on tr "Drugs DAGA [MEDICAL_DATA] [MEDICAL_DATA] TAB 1 20 20.00 [MEDICAL_DATA] Delete" at bounding box center [290, 52] width 342 height 24
type input "2"
type input "40.00"
type input "24"
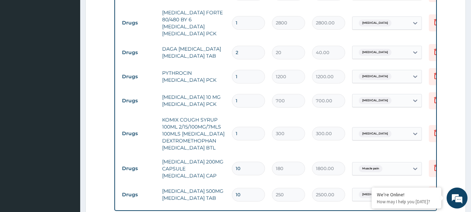
type input "480.00"
type input "24"
click at [205, 47] on td "DAGA [MEDICAL_DATA] [MEDICAL_DATA] TAB" at bounding box center [194, 52] width 70 height 21
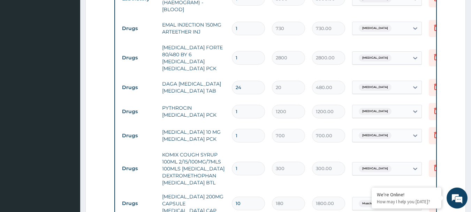
scroll to position [325, 0]
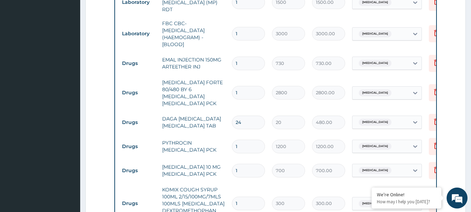
drag, startPoint x: 241, startPoint y: 61, endPoint x: 214, endPoint y: 60, distance: 27.2
click at [214, 60] on tr "Drugs EMAL INJECTION 150MG ARTEETHER INJ 1 730 730.00 Malaria Delete" at bounding box center [290, 63] width 342 height 24
type input "3"
type input "2190.00"
type input "3"
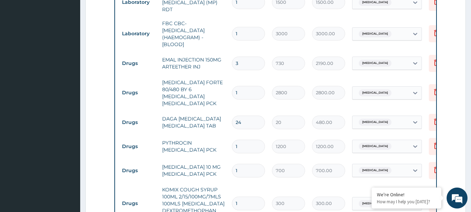
click at [214, 61] on td "EMAL INJECTION 150MG ARTEETHER INJ" at bounding box center [194, 63] width 70 height 21
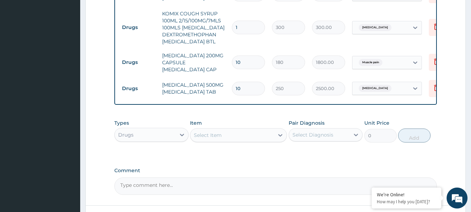
scroll to position [558, 0]
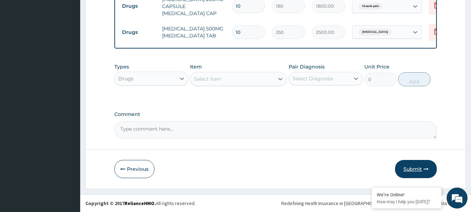
click at [408, 170] on button "Submit" at bounding box center [416, 169] width 42 height 18
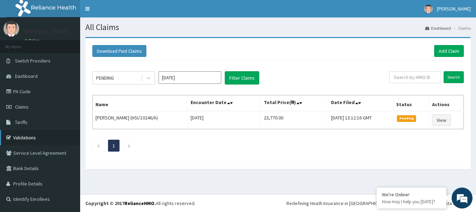
click at [26, 136] on link "Validations" at bounding box center [40, 137] width 80 height 15
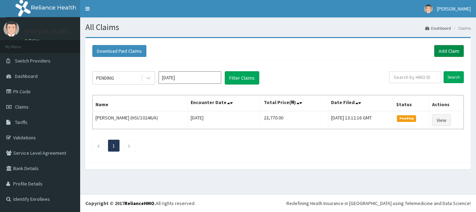
click at [445, 50] on link "Add Claim" at bounding box center [449, 51] width 30 height 12
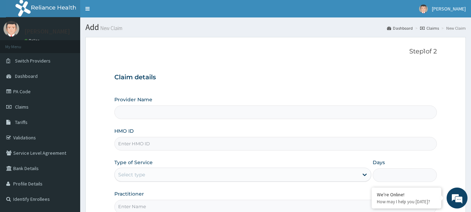
type input "International Clinics And Hospitals Ltd"
click at [164, 147] on input "HMO ID" at bounding box center [275, 144] width 323 height 14
paste input "PA/243B5F"
type input "P"
type input "NBC/10947/A"
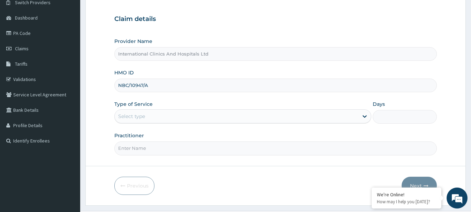
scroll to position [70, 0]
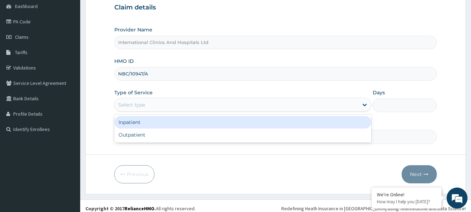
click at [159, 107] on div "Select type" at bounding box center [237, 104] width 244 height 11
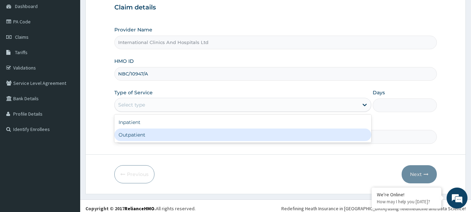
click at [163, 138] on div "Outpatient" at bounding box center [242, 134] width 257 height 13
type input "1"
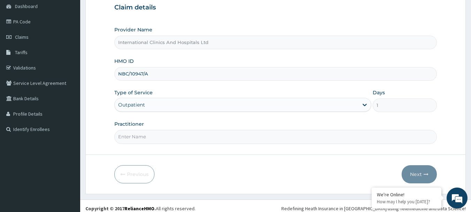
click at [186, 141] on input "Practitioner" at bounding box center [275, 137] width 323 height 14
type input "d"
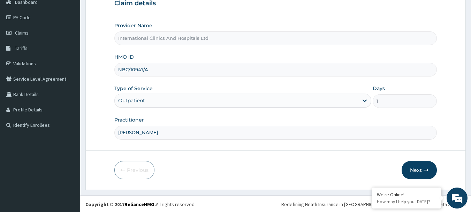
scroll to position [75, 0]
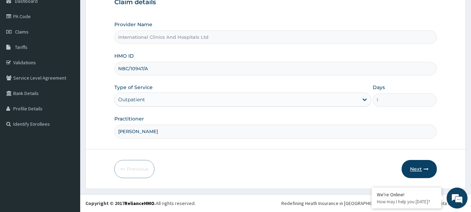
type input "[PERSON_NAME]"
click at [407, 170] on button "Next" at bounding box center [419, 169] width 35 height 18
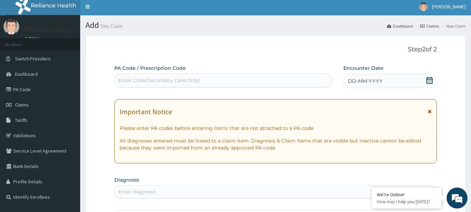
scroll to position [0, 0]
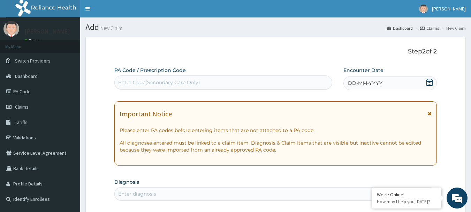
click at [368, 84] on span "DD-MM-YYYY" at bounding box center [365, 82] width 35 height 7
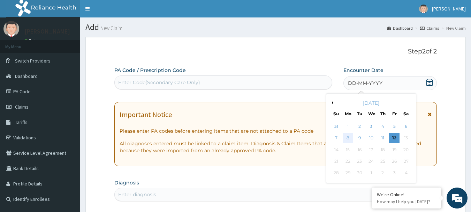
click at [345, 138] on div "8" at bounding box center [348, 138] width 10 height 10
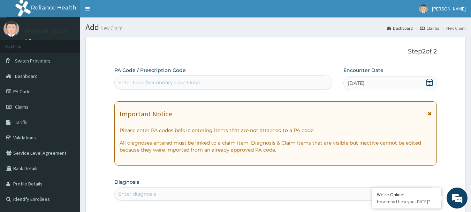
click at [235, 79] on div "Enter Code(Secondary Care Only)" at bounding box center [224, 82] width 218 height 11
type input "V"
paste input "PA/243B5F"
type input "PA/243B5F"
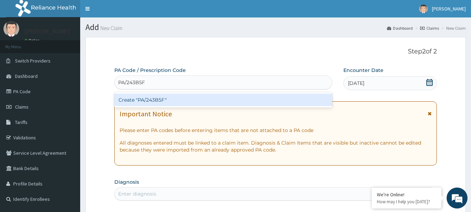
click at [143, 99] on div "Create "PA/243B5F"" at bounding box center [223, 99] width 218 height 13
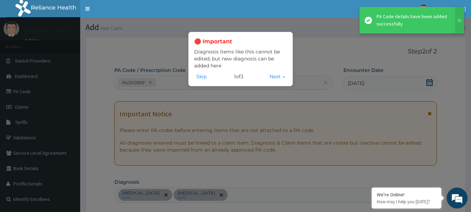
scroll to position [212, 0]
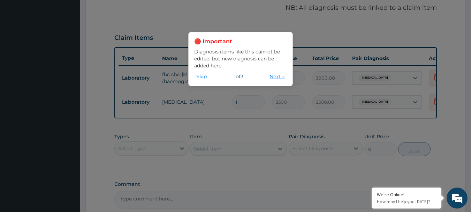
click at [273, 76] on button "Next →" at bounding box center [277, 77] width 20 height 8
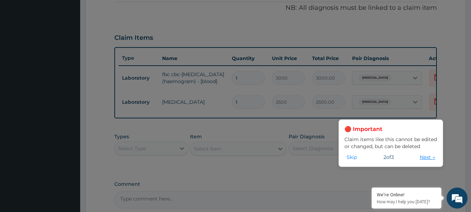
click at [423, 155] on button "Next →" at bounding box center [428, 157] width 20 height 8
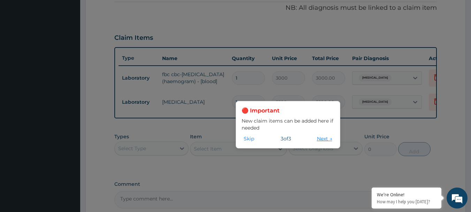
click at [325, 139] on button "Next →" at bounding box center [325, 139] width 20 height 8
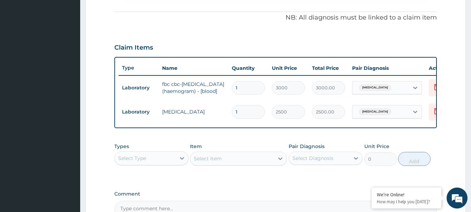
scroll to position [247, 0]
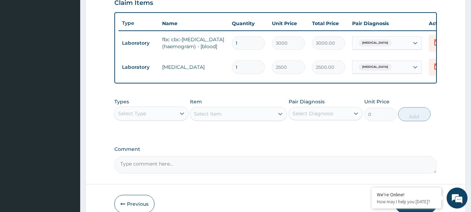
click at [138, 117] on div "Select Type" at bounding box center [132, 113] width 28 height 7
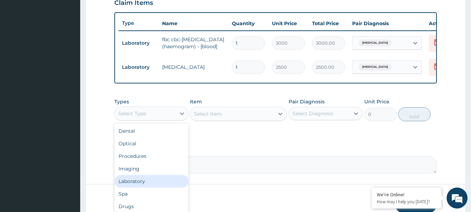
click at [155, 187] on div "Laboratory" at bounding box center [151, 181] width 74 height 13
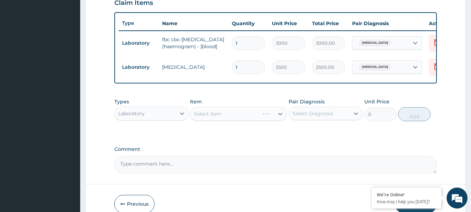
click at [225, 119] on div "Select Item" at bounding box center [238, 114] width 97 height 14
click at [225, 121] on div "Select Item" at bounding box center [238, 114] width 97 height 14
click at [236, 121] on div "Select Item" at bounding box center [238, 114] width 97 height 14
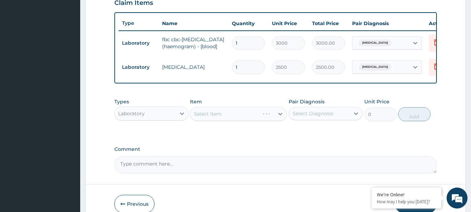
click at [219, 121] on div "Select Item" at bounding box center [238, 114] width 97 height 14
click at [229, 119] on div "Select Item" at bounding box center [232, 113] width 84 height 11
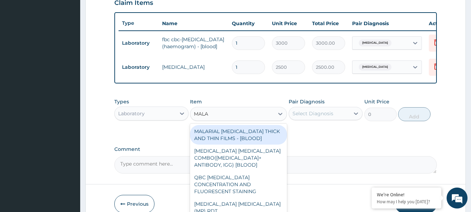
type input "MALAR"
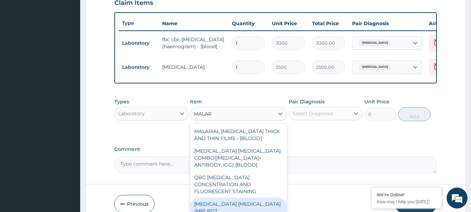
click at [231, 204] on div "[MEDICAL_DATA] [MEDICAL_DATA] (MP) RDT" at bounding box center [238, 207] width 97 height 20
type input "1500"
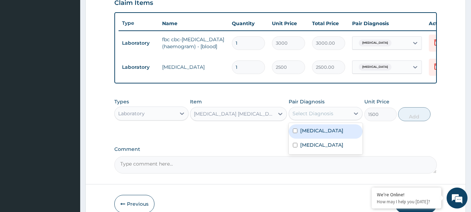
click at [308, 117] on div "Select Diagnosis" at bounding box center [313, 113] width 41 height 7
click at [327, 138] on div "[MEDICAL_DATA]" at bounding box center [326, 131] width 74 height 14
checkbox input "true"
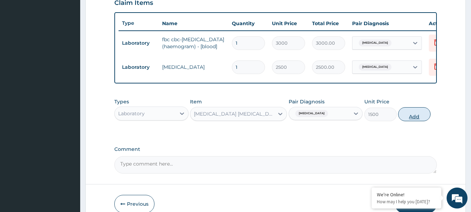
click at [403, 121] on button "Add" at bounding box center [414, 114] width 32 height 14
type input "0"
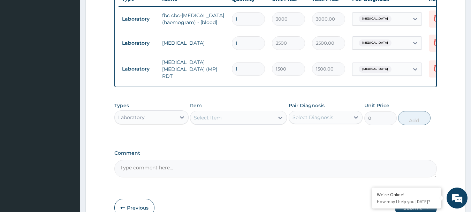
scroll to position [282, 0]
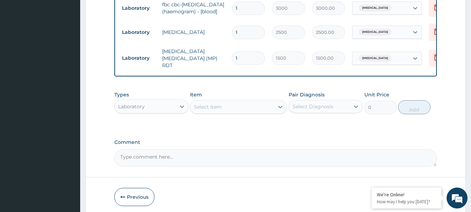
click at [137, 110] on div "Laboratory" at bounding box center [131, 106] width 26 height 7
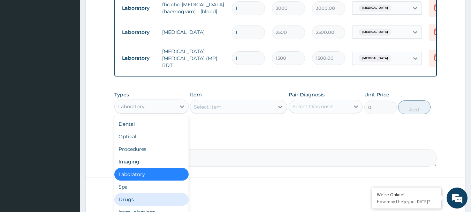
click at [144, 205] on div "Drugs" at bounding box center [151, 199] width 74 height 13
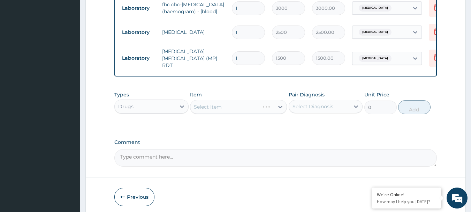
click at [140, 112] on div "Drugs" at bounding box center [145, 106] width 61 height 11
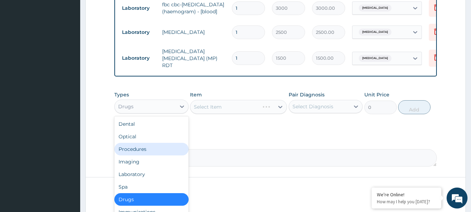
click at [151, 155] on div "Procedures" at bounding box center [151, 149] width 74 height 13
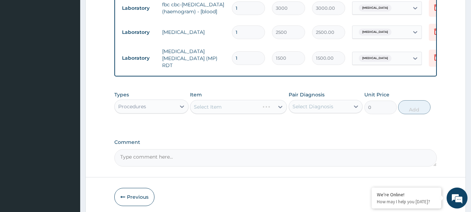
click at [239, 112] on div "Select Item" at bounding box center [238, 107] width 97 height 14
click at [239, 112] on div "Select Item" at bounding box center [232, 106] width 84 height 11
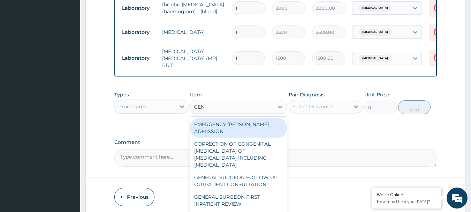
type input "GENE"
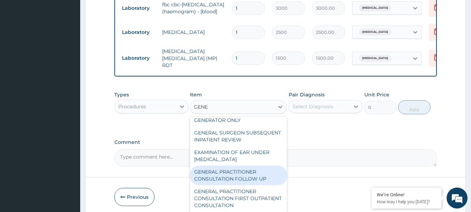
scroll to position [105, 0]
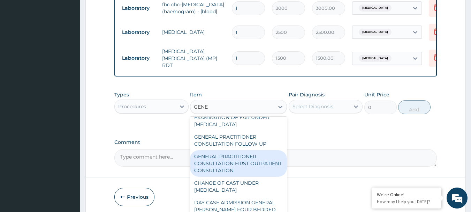
click at [246, 176] on div "GENERAL PRACTITIONER CONSULTATION FIRST OUTPATIENT CONSULTATION" at bounding box center [238, 163] width 97 height 26
type input "3000"
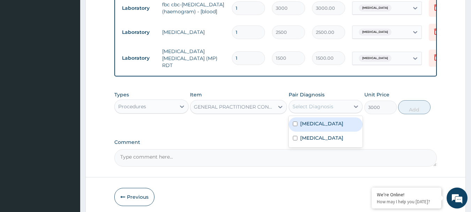
click at [325, 110] on div "Select Diagnosis" at bounding box center [313, 106] width 41 height 7
click at [321, 129] on div "[MEDICAL_DATA]" at bounding box center [326, 124] width 74 height 14
checkbox input "true"
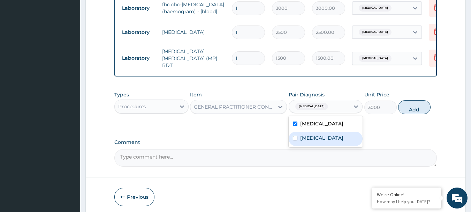
click at [332, 141] on label "[MEDICAL_DATA]" at bounding box center [321, 137] width 43 height 7
checkbox input "true"
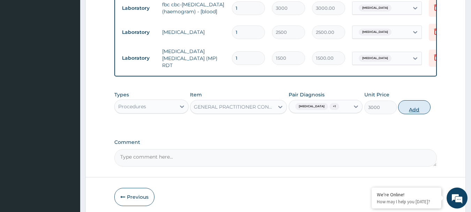
click at [414, 114] on button "Add" at bounding box center [414, 107] width 32 height 14
type input "0"
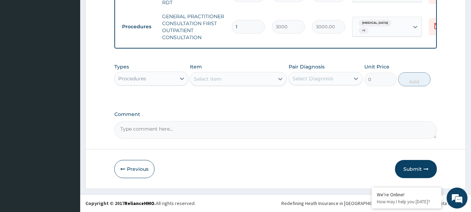
scroll to position [350, 0]
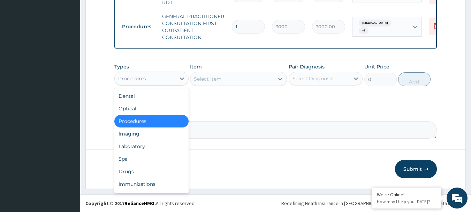
click at [148, 80] on div "Procedures" at bounding box center [145, 78] width 61 height 11
click at [144, 172] on div "Drugs" at bounding box center [151, 171] width 74 height 13
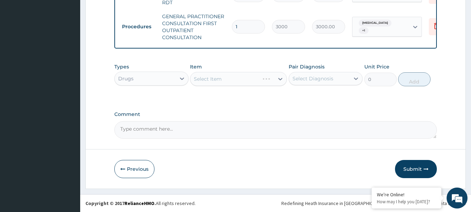
click at [225, 78] on div "Select Item" at bounding box center [238, 79] width 97 height 14
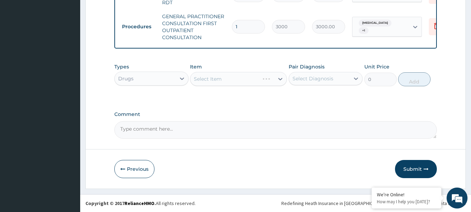
click at [225, 78] on div "Select Item" at bounding box center [238, 79] width 97 height 14
click at [225, 78] on div "Select Item" at bounding box center [232, 78] width 84 height 11
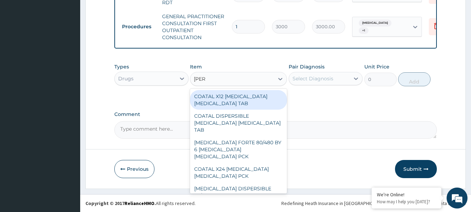
type input "COART"
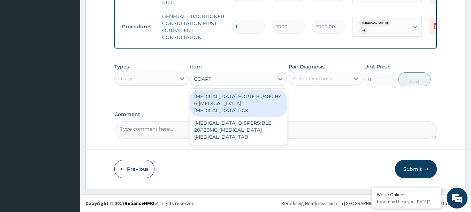
click at [250, 102] on div "[MEDICAL_DATA] FORTE 80/480 BY 6 [MEDICAL_DATA] [MEDICAL_DATA] PCK" at bounding box center [238, 103] width 97 height 26
type input "2800"
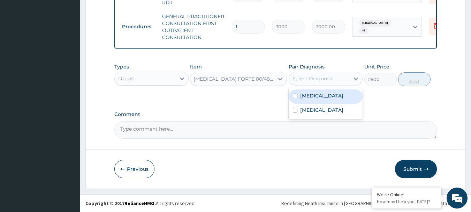
click at [323, 80] on div "Select Diagnosis" at bounding box center [313, 78] width 41 height 7
click at [327, 96] on div "[MEDICAL_DATA]" at bounding box center [326, 96] width 74 height 14
checkbox input "true"
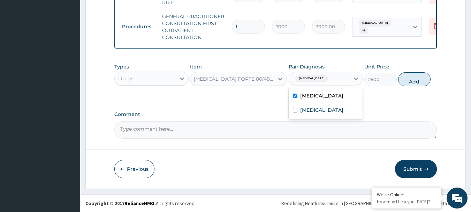
click at [416, 81] on button "Add" at bounding box center [414, 79] width 32 height 14
type input "0"
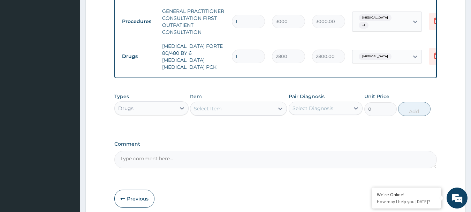
click at [216, 111] on div "Select Item" at bounding box center [232, 108] width 84 height 11
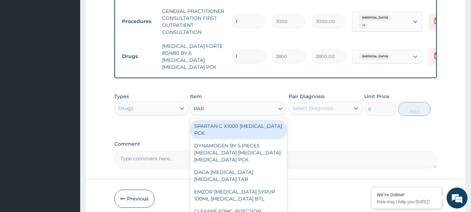
type input "PARA"
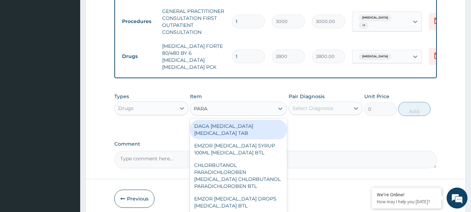
click at [236, 132] on div "DAGA PARACETAMOL ACETAMINOPHEN TAB" at bounding box center [238, 130] width 97 height 20
type input "20"
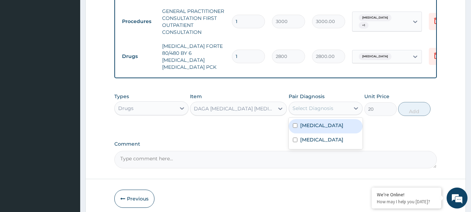
click at [331, 108] on div "Select Diagnosis" at bounding box center [313, 108] width 41 height 7
click at [327, 128] on div "Malaria" at bounding box center [326, 126] width 74 height 14
checkbox input "true"
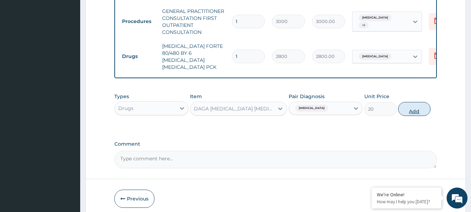
click at [409, 109] on button "Add" at bounding box center [414, 109] width 32 height 14
type input "0"
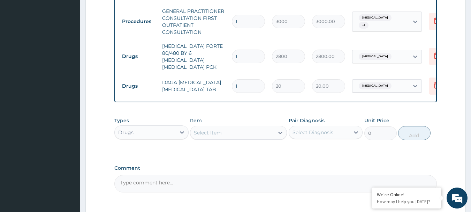
drag, startPoint x: 243, startPoint y: 78, endPoint x: 214, endPoint y: 83, distance: 29.3
click at [219, 82] on tr "Drugs DAGA PARACETAMOL ACETAMINOPHEN TAB 1 20 20.00 Malaria Delete" at bounding box center [290, 86] width 342 height 24
type input "2"
type input "40.00"
type input "24"
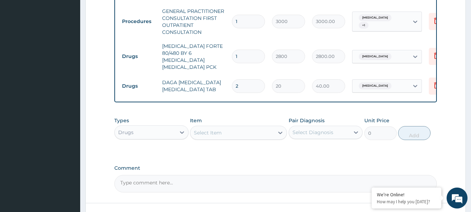
type input "480.00"
type input "24"
click at [212, 75] on td "DAGA PARACETAMOL ACETAMINOPHEN TAB" at bounding box center [194, 85] width 70 height 21
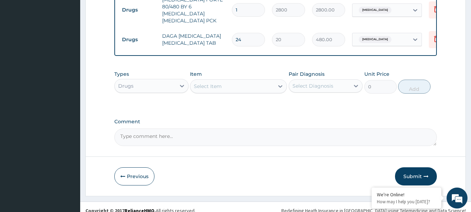
scroll to position [402, 0]
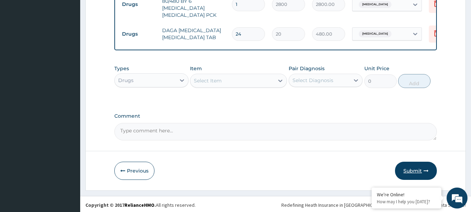
click at [411, 169] on button "Submit" at bounding box center [416, 170] width 42 height 18
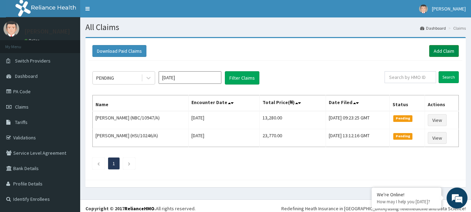
click at [439, 51] on link "Add Claim" at bounding box center [444, 51] width 30 height 12
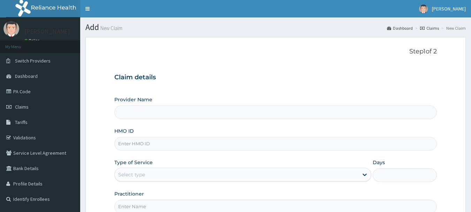
type input "International Clinics And Hospitals Ltd"
click at [157, 153] on div "Provider Name International Clinics And Hospitals Ltd HMO ID Type of Service Se…" at bounding box center [275, 154] width 323 height 117
click at [172, 144] on input "HMO ID" at bounding box center [275, 144] width 323 height 14
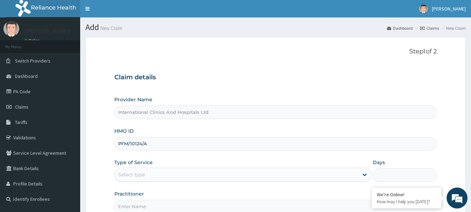
drag, startPoint x: 151, startPoint y: 145, endPoint x: 124, endPoint y: 146, distance: 26.9
click at [124, 146] on input "PFM/10124/A" at bounding box center [275, 144] width 323 height 14
click at [161, 141] on input "PFM/10124/A" at bounding box center [275, 144] width 323 height 14
type input "PFM/10124/A"
click at [154, 173] on div "Select type" at bounding box center [237, 174] width 244 height 11
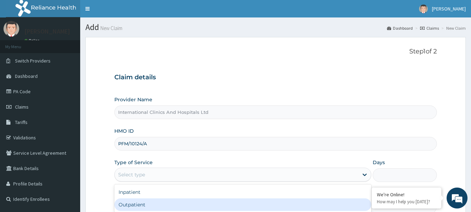
click at [160, 206] on div "Outpatient" at bounding box center [242, 204] width 257 height 13
type input "1"
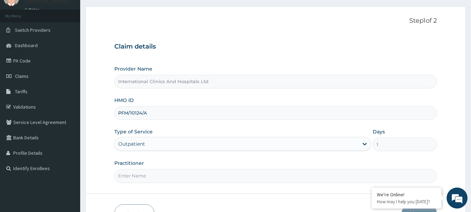
scroll to position [75, 0]
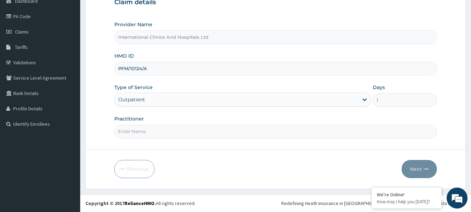
click at [206, 136] on input "Practitioner" at bounding box center [275, 131] width 323 height 14
type input "[PERSON_NAME]"
click at [415, 173] on button "Next" at bounding box center [419, 169] width 35 height 18
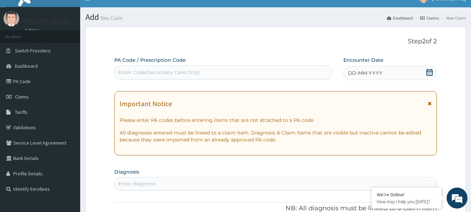
scroll to position [0, 0]
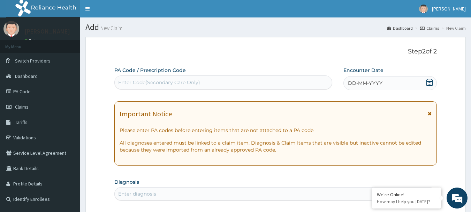
click at [201, 82] on div "Enter Code(Secondary Care Only)" at bounding box center [224, 82] width 218 height 11
paste input "PA/7CFFD7"
type input "PA/7CFFD7"
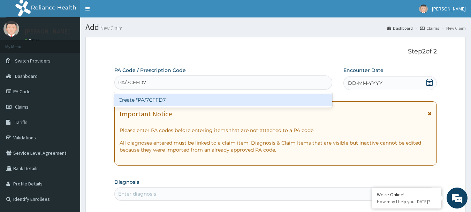
click at [151, 98] on div "Create "PA/7CFFD7"" at bounding box center [223, 99] width 218 height 13
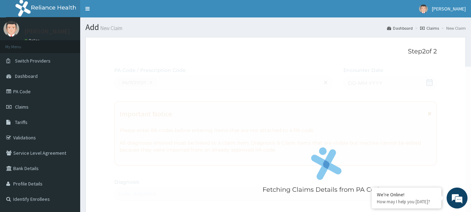
scroll to position [184, 0]
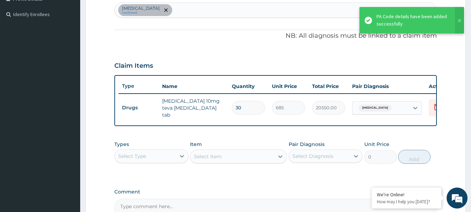
drag, startPoint x: 248, startPoint y: 109, endPoint x: 230, endPoint y: 111, distance: 17.5
click at [230, 111] on td "30" at bounding box center [248, 107] width 40 height 21
type input "1"
type input "685.00"
type input "10"
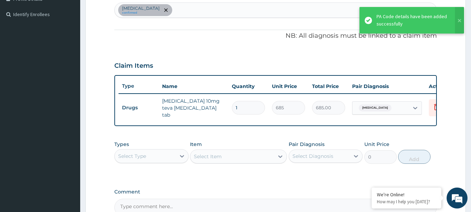
type input "6850.00"
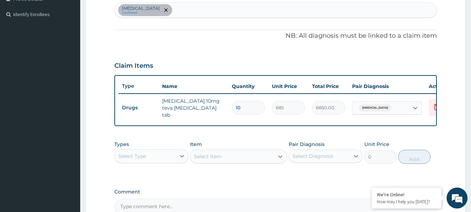
type input "10"
click at [197, 12] on div "Essential hypertension confirmed" at bounding box center [276, 10] width 322 height 15
type input "MALARIA"
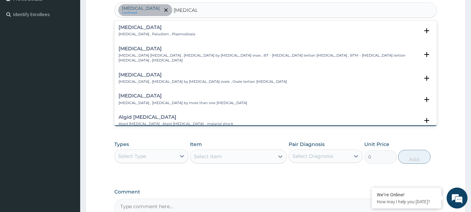
click at [121, 35] on p "Malaria , Paludism , Plasmodiosis" at bounding box center [157, 34] width 77 height 5
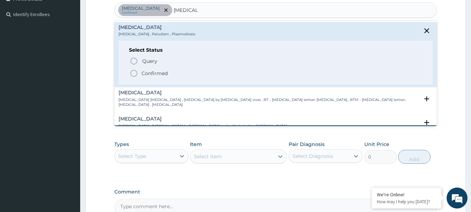
drag, startPoint x: 134, startPoint y: 73, endPoint x: 221, endPoint y: 23, distance: 100.6
click at [134, 73] on icon "status option filled" at bounding box center [134, 73] width 8 height 8
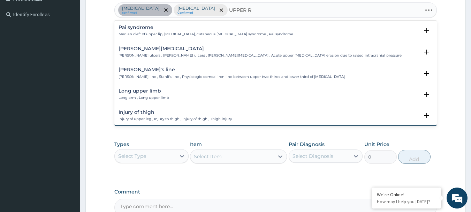
type input "UPPER RE"
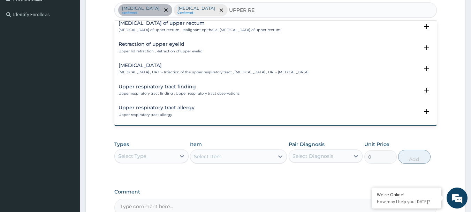
scroll to position [35, 0]
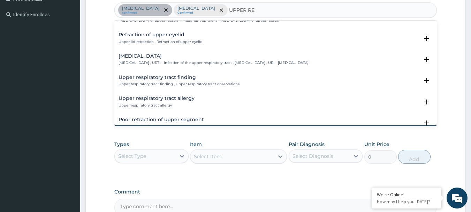
click at [142, 58] on h4 "Upper respiratory infection" at bounding box center [214, 55] width 190 height 5
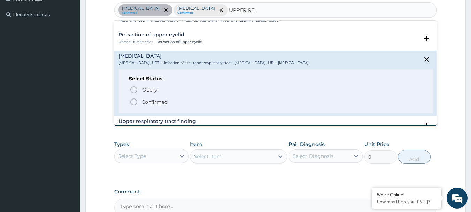
click at [133, 101] on icon "status option filled" at bounding box center [134, 102] width 8 height 8
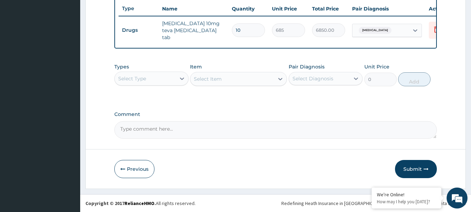
scroll to position [263, 0]
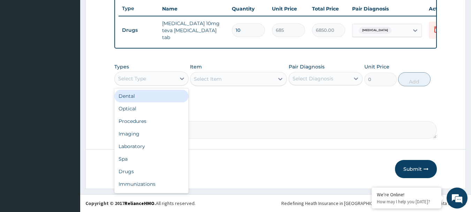
click at [145, 77] on div "Select Type" at bounding box center [132, 78] width 28 height 7
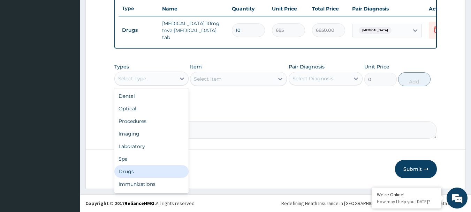
click at [147, 172] on div "Drugs" at bounding box center [151, 171] width 74 height 13
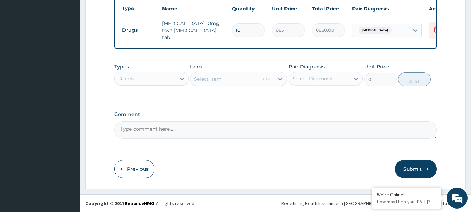
click at [210, 82] on div "Select Item" at bounding box center [238, 79] width 97 height 14
click at [226, 78] on div "Select Item" at bounding box center [238, 79] width 97 height 14
click at [226, 78] on div "Select Item" at bounding box center [232, 78] width 84 height 11
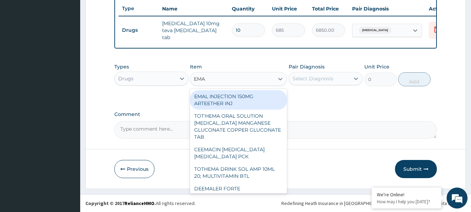
type input "EMAL"
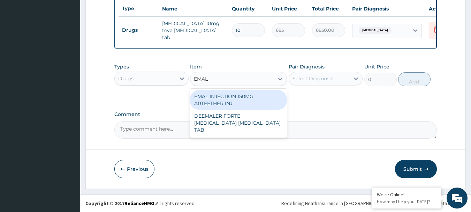
click at [240, 92] on div "EMAL INJECTION 150MG ARTEETHER INJ" at bounding box center [238, 100] width 97 height 20
type input "730"
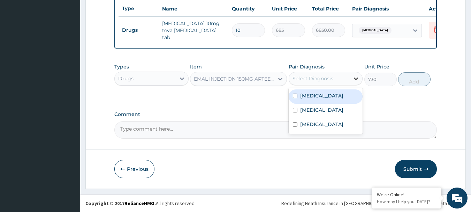
click at [353, 82] on icon at bounding box center [355, 78] width 7 height 7
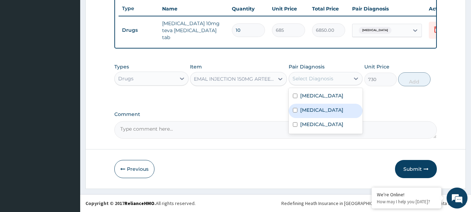
click at [335, 116] on div "Malaria" at bounding box center [326, 111] width 74 height 14
checkbox input "true"
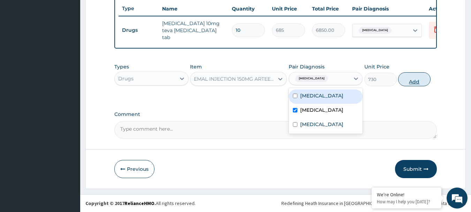
click at [418, 82] on button "Add" at bounding box center [414, 79] width 32 height 14
type input "0"
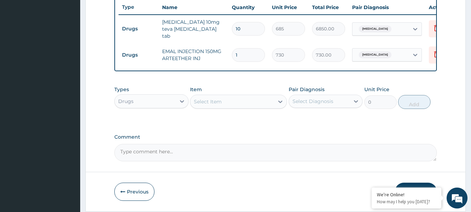
click at [211, 105] on div "Select Item" at bounding box center [208, 101] width 28 height 7
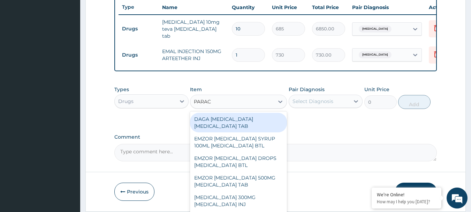
type input "PARACE"
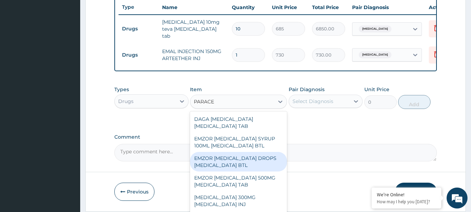
scroll to position [35, 0]
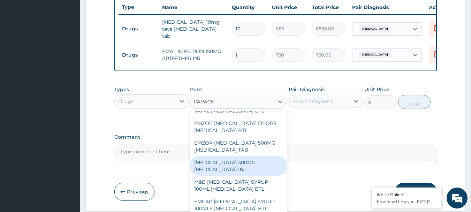
click at [253, 172] on div "[MEDICAL_DATA] 300MG [MEDICAL_DATA] INJ" at bounding box center [238, 166] width 97 height 20
type input "200"
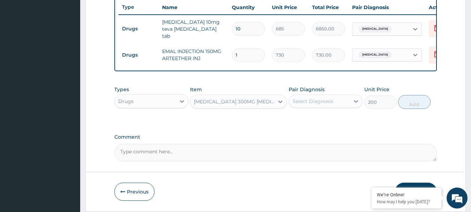
click at [326, 98] on div "Select Diagnosis" at bounding box center [319, 101] width 61 height 11
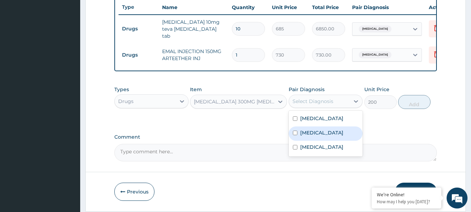
click at [337, 139] on div "Malaria" at bounding box center [326, 133] width 74 height 14
checkbox input "true"
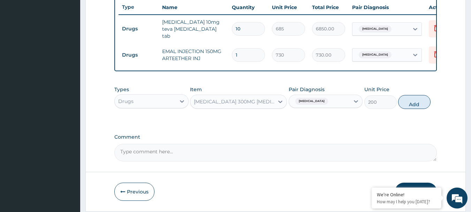
drag, startPoint x: 416, startPoint y: 103, endPoint x: 314, endPoint y: 108, distance: 102.3
click at [416, 103] on button "Add" at bounding box center [414, 102] width 32 height 14
type input "0"
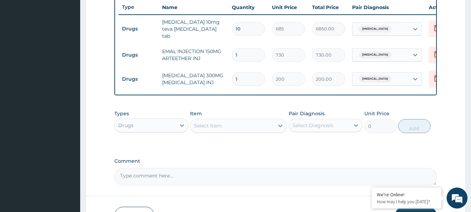
click at [219, 128] on div "Select Item" at bounding box center [208, 125] width 28 height 7
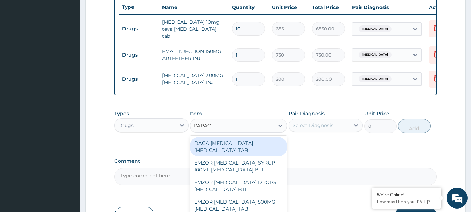
type input "PARACE"
click at [224, 144] on div "DAGA [MEDICAL_DATA] [MEDICAL_DATA] TAB" at bounding box center [238, 147] width 97 height 20
type input "20"
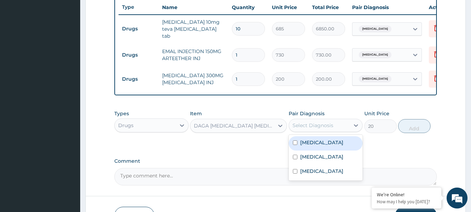
click at [322, 128] on div "Select Diagnosis" at bounding box center [313, 125] width 41 height 7
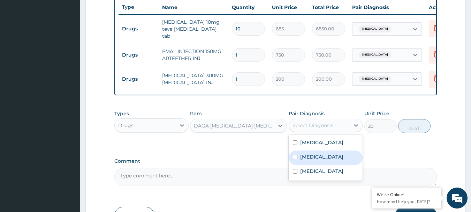
click at [326, 160] on div "Malaria" at bounding box center [326, 157] width 74 height 14
checkbox input "true"
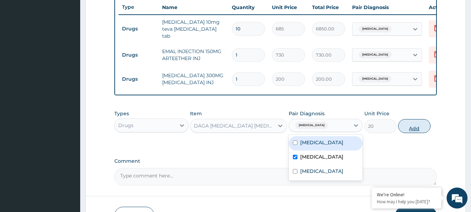
click at [410, 128] on button "Add" at bounding box center [414, 126] width 32 height 14
type input "0"
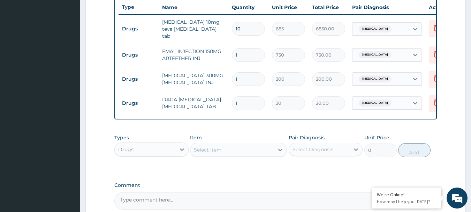
click at [228, 149] on div "Select Item" at bounding box center [232, 149] width 84 height 11
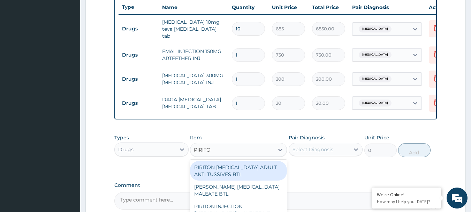
type input "PIRITON"
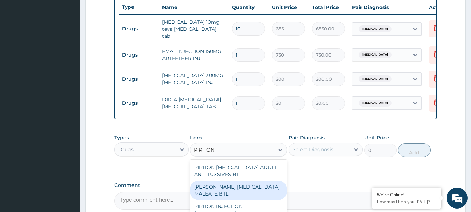
click at [244, 191] on div "[PERSON_NAME] [MEDICAL_DATA] MALEATE BTL" at bounding box center [238, 190] width 97 height 20
type input "650"
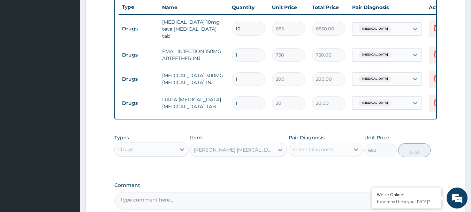
click at [329, 150] on div "Select Diagnosis" at bounding box center [313, 149] width 41 height 7
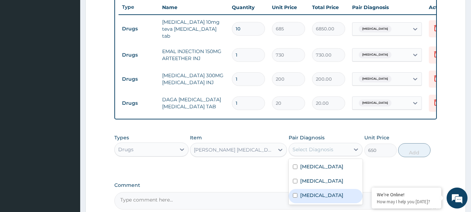
click at [334, 198] on label "Upper respiratory infection" at bounding box center [321, 194] width 43 height 7
checkbox input "true"
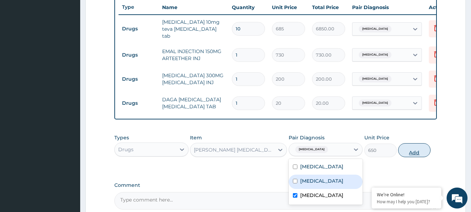
click at [417, 149] on button "Add" at bounding box center [414, 150] width 32 height 14
type input "0"
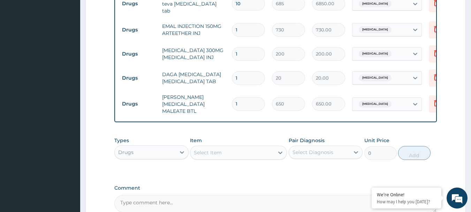
scroll to position [333, 0]
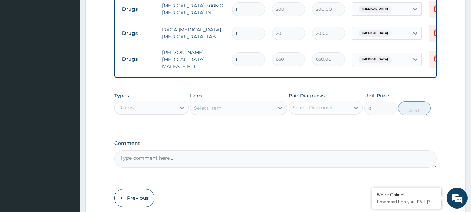
click at [215, 113] on div "Select Item" at bounding box center [232, 107] width 84 height 11
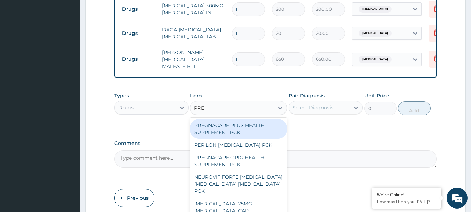
type input "PRED"
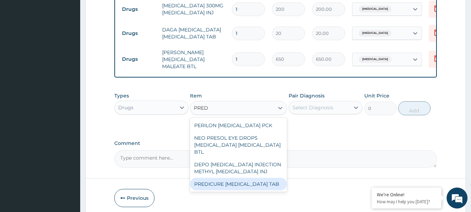
click at [240, 181] on div "PREDICURE [MEDICAL_DATA] TAB" at bounding box center [238, 183] width 97 height 13
type input "340"
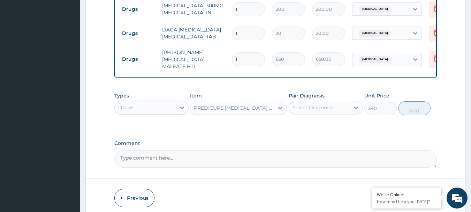
click at [234, 113] on div "PREDICURE [MEDICAL_DATA] TAB" at bounding box center [232, 107] width 84 height 11
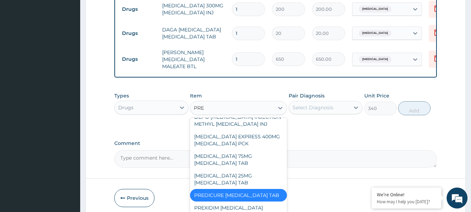
scroll to position [328, 0]
type input "PRED"
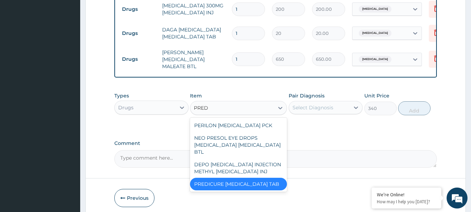
scroll to position [0, 0]
click at [243, 121] on div "PERILON [MEDICAL_DATA] PCK" at bounding box center [238, 125] width 97 height 13
type input "2100"
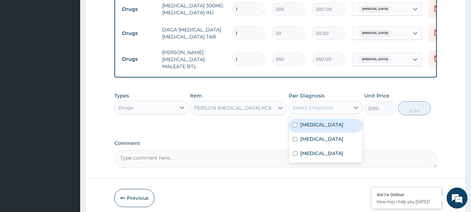
click at [316, 111] on div "Select Diagnosis" at bounding box center [313, 107] width 41 height 7
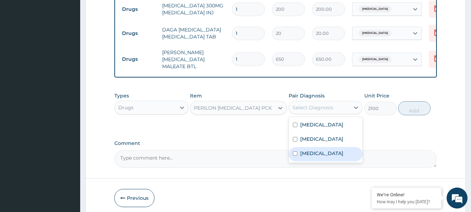
click at [328, 161] on div "Upper respiratory infection" at bounding box center [326, 154] width 74 height 14
checkbox input "true"
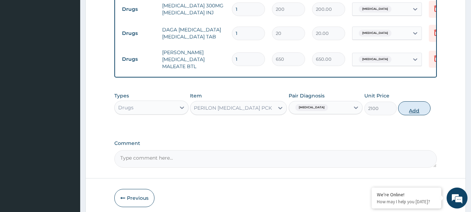
click at [412, 115] on button "Add" at bounding box center [414, 108] width 32 height 14
type input "0"
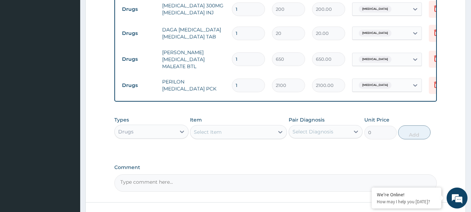
click at [226, 136] on div "Select Item" at bounding box center [232, 131] width 84 height 11
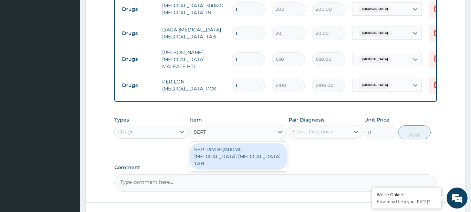
type input "SEPTR"
click at [247, 155] on div "SEPTRIM 80/400MG [MEDICAL_DATA] [MEDICAL_DATA] TAB" at bounding box center [238, 156] width 97 height 26
type input "50"
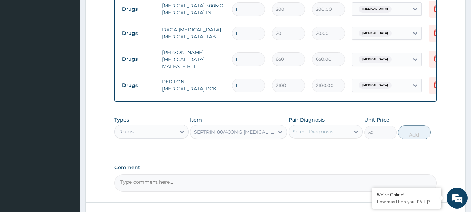
click at [319, 132] on div "Select Diagnosis" at bounding box center [313, 131] width 41 height 7
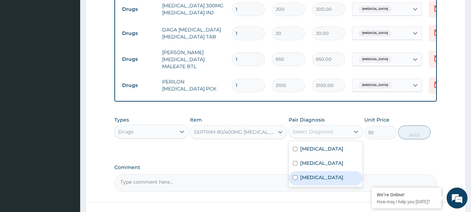
click at [337, 180] on label "Upper respiratory infection" at bounding box center [321, 177] width 43 height 7
checkbox input "true"
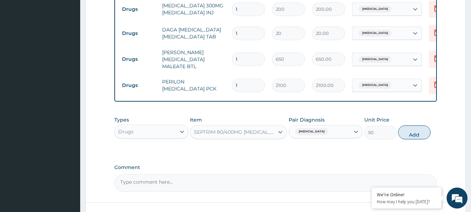
click at [409, 141] on div "Types Drugs Item SEPTRIM 80/400MG TRIMETHOPRIM SULFAMETHOXAZOLE TAB Pair Diagno…" at bounding box center [275, 128] width 323 height 30
click at [410, 138] on button "Add" at bounding box center [414, 132] width 32 height 14
type input "0"
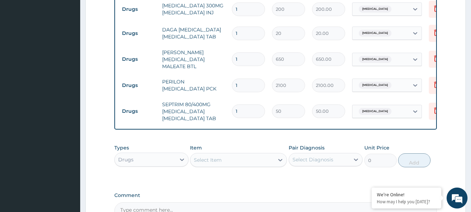
drag, startPoint x: 240, startPoint y: 25, endPoint x: 233, endPoint y: 26, distance: 6.7
click at [235, 26] on input "1" at bounding box center [248, 33] width 33 height 14
type input "2"
type input "40.00"
type input "24"
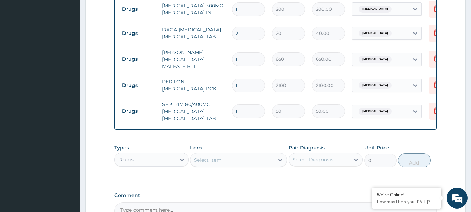
type input "480.00"
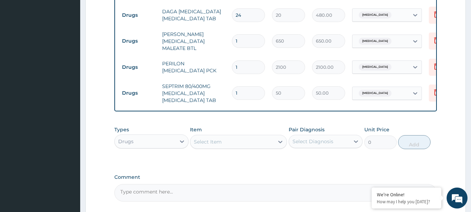
scroll to position [368, 0]
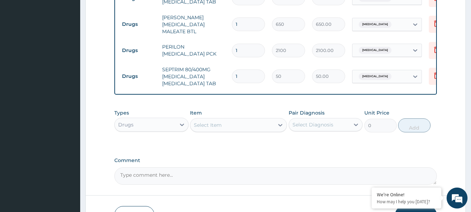
type input "24"
click at [215, 128] on div "Select Item" at bounding box center [208, 124] width 28 height 7
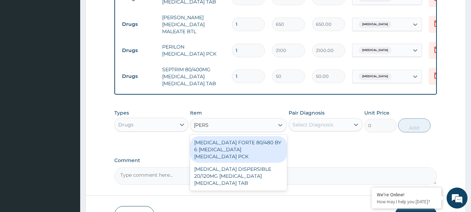
type input "COART"
click at [237, 147] on div "[MEDICAL_DATA] FORTE 80/480 BY 6 [MEDICAL_DATA] [MEDICAL_DATA] PCK" at bounding box center [238, 149] width 97 height 26
type input "2800"
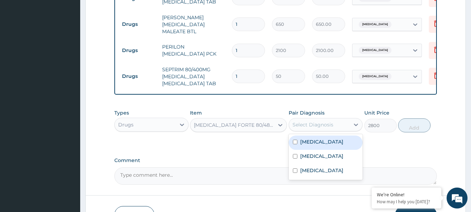
click at [334, 130] on div "Select Diagnosis" at bounding box center [319, 124] width 61 height 11
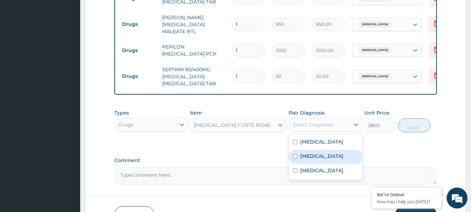
click at [330, 164] on div "Malaria" at bounding box center [326, 157] width 74 height 14
checkbox input "true"
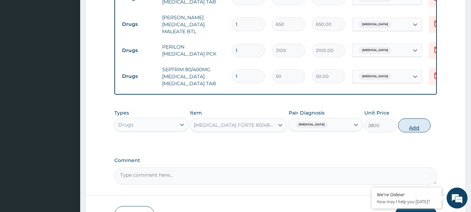
click at [419, 132] on button "Add" at bounding box center [414, 125] width 32 height 14
type input "0"
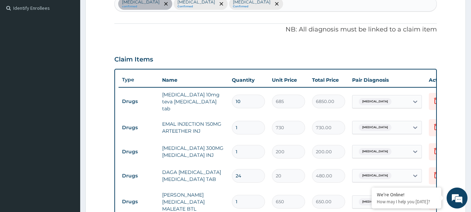
scroll to position [193, 0]
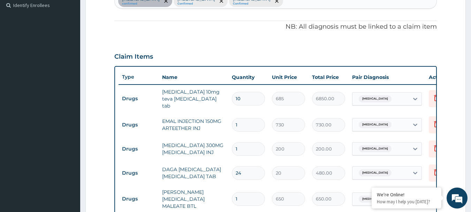
drag, startPoint x: 246, startPoint y: 122, endPoint x: 203, endPoint y: 122, distance: 42.9
click at [203, 122] on tr "Drugs EMAL INJECTION 150MG ARTEETHER INJ 1 730 730.00 Malaria Delete" at bounding box center [290, 125] width 342 height 24
type input "3"
type input "2190.00"
type input "3"
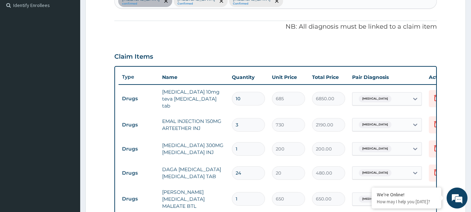
drag, startPoint x: 245, startPoint y: 147, endPoint x: 219, endPoint y: 151, distance: 26.7
click at [219, 151] on tr "Drugs PARACETAMOL 300MG ACETAMINOPHEN INJ 1 200 200.00 Malaria Delete" at bounding box center [290, 149] width 342 height 24
type input "2"
type input "400.00"
type input "2"
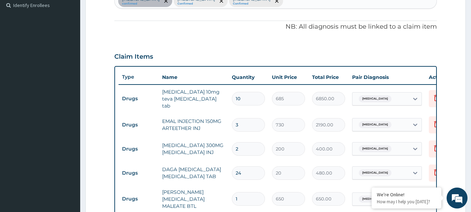
click at [220, 170] on td "DAGA [MEDICAL_DATA] [MEDICAL_DATA] TAB" at bounding box center [194, 172] width 70 height 21
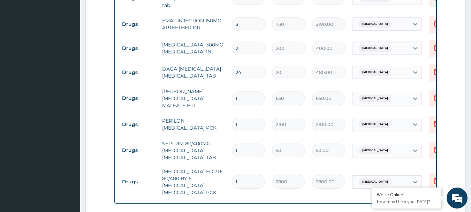
scroll to position [298, 0]
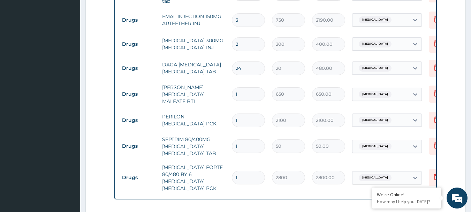
click at [249, 143] on input "1" at bounding box center [248, 146] width 33 height 14
type input "10"
type input "500.00"
type input "10"
click at [187, 184] on td "[MEDICAL_DATA] FORTE 80/480 BY 6 [MEDICAL_DATA] [MEDICAL_DATA] PCK" at bounding box center [194, 177] width 70 height 35
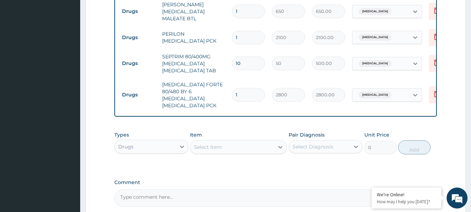
scroll to position [403, 0]
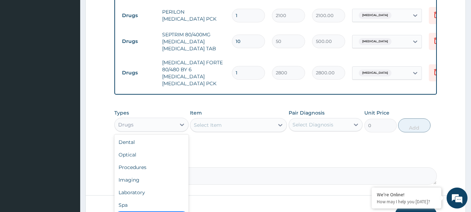
click at [152, 124] on div "Drugs" at bounding box center [145, 124] width 61 height 11
click at [153, 167] on div "Procedures" at bounding box center [151, 167] width 74 height 13
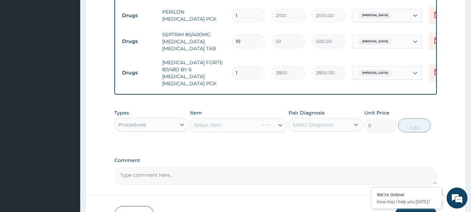
click at [223, 128] on div "Select Item" at bounding box center [238, 125] width 97 height 14
click at [223, 128] on div "Select Item" at bounding box center [232, 124] width 84 height 11
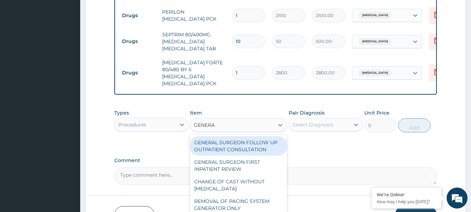
type input "GENERAL"
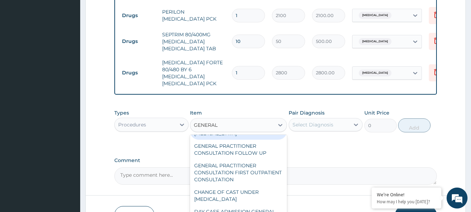
scroll to position [105, 0]
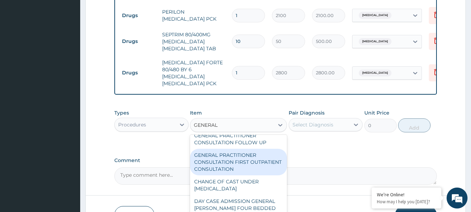
click at [246, 175] on div "GENERAL PRACTITIONER CONSULTATION FIRST OUTPATIENT CONSULTATION" at bounding box center [238, 162] width 97 height 26
type input "3000"
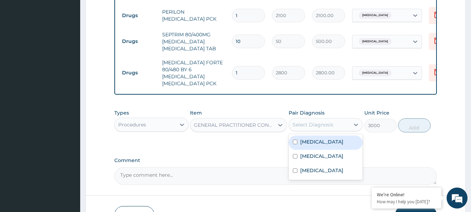
click at [322, 126] on div "Select Diagnosis" at bounding box center [313, 124] width 41 height 7
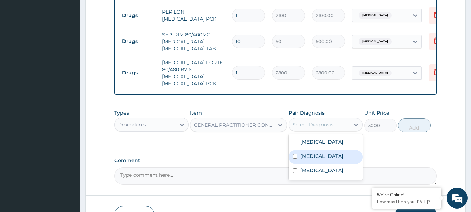
drag, startPoint x: 334, startPoint y: 162, endPoint x: 342, endPoint y: 162, distance: 7.3
click at [335, 162] on div "Malaria" at bounding box center [326, 157] width 74 height 14
checkbox input "true"
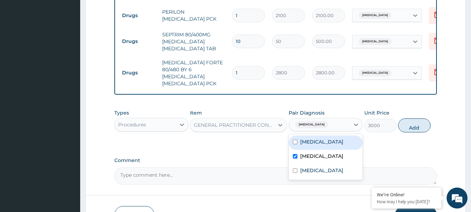
click at [343, 143] on label "Essential hypertension" at bounding box center [321, 141] width 43 height 7
checkbox input "true"
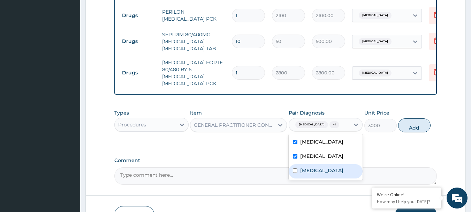
click at [340, 174] on label "Upper respiratory infection" at bounding box center [321, 170] width 43 height 7
checkbox input "true"
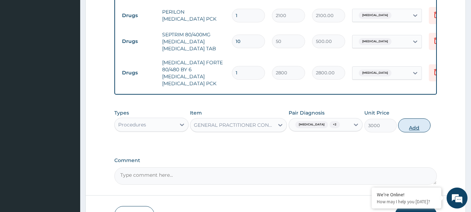
click at [418, 132] on button "Add" at bounding box center [414, 125] width 32 height 14
type input "0"
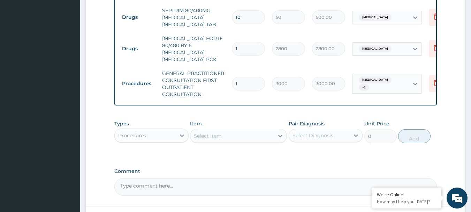
scroll to position [472, 0]
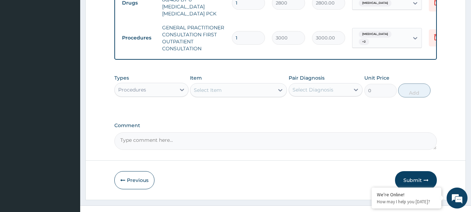
click at [136, 97] on div "Types Procedures" at bounding box center [151, 85] width 74 height 23
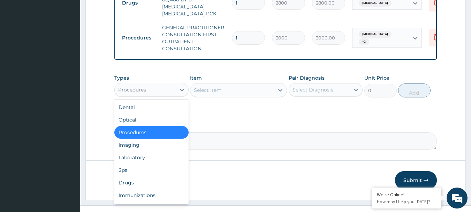
drag, startPoint x: 150, startPoint y: 87, endPoint x: 150, endPoint y: 92, distance: 4.9
click at [150, 91] on div "Procedures" at bounding box center [145, 89] width 61 height 11
click at [153, 159] on div "Laboratory" at bounding box center [151, 157] width 74 height 13
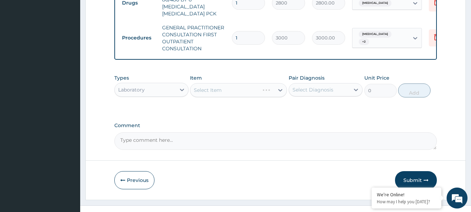
click at [231, 88] on div "Select Item" at bounding box center [238, 90] width 97 height 14
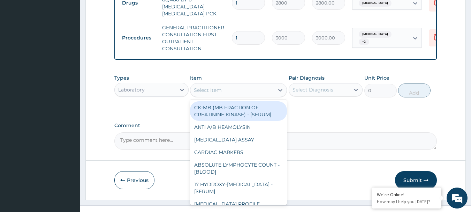
click at [231, 88] on div "Select Item" at bounding box center [232, 89] width 84 height 11
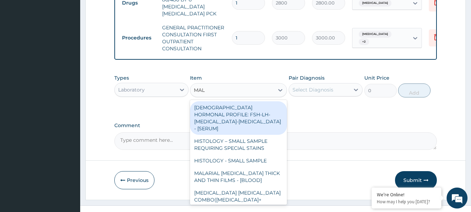
type input "MALA"
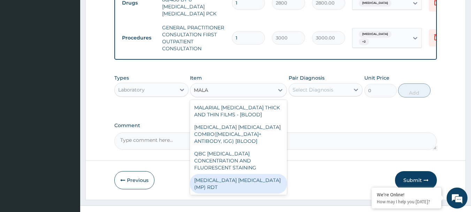
click at [229, 174] on div "MALARIA PARASITE (MP) RDT" at bounding box center [238, 184] width 97 height 20
type input "1500"
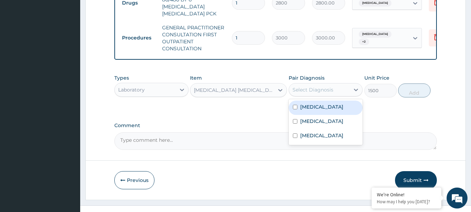
click at [323, 89] on div "Select Diagnosis" at bounding box center [313, 89] width 41 height 7
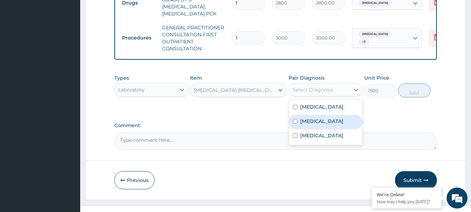
click at [336, 126] on div "Malaria" at bounding box center [326, 122] width 74 height 14
checkbox input "true"
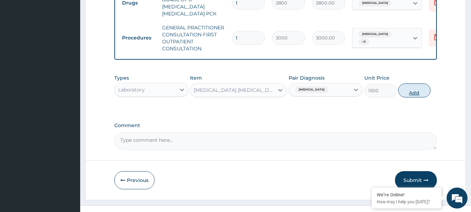
click at [428, 91] on button "Add" at bounding box center [414, 90] width 32 height 14
type input "0"
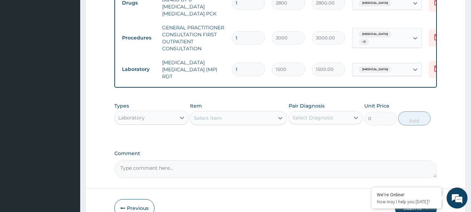
click at [229, 132] on div "Types Laboratory Item Select Item Pair Diagnosis Select Diagnosis Unit Price 0 …" at bounding box center [275, 119] width 323 height 40
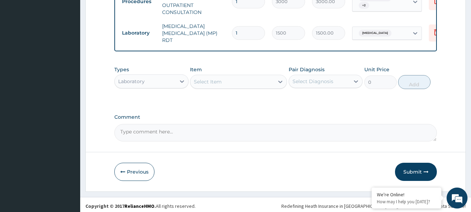
scroll to position [509, 0]
click at [410, 170] on button "Submit" at bounding box center [416, 171] width 42 height 18
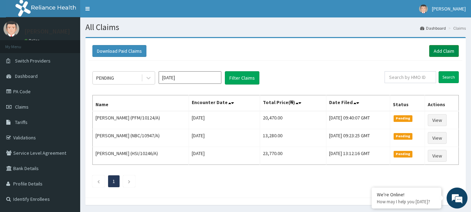
click at [444, 51] on link "Add Claim" at bounding box center [444, 51] width 30 height 12
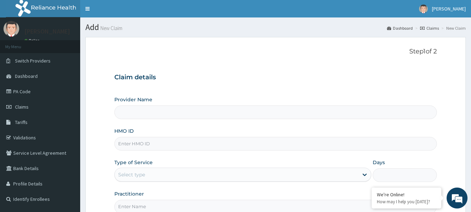
type input "International Clinics And Hospitals Ltd"
click at [189, 144] on input "HMO ID" at bounding box center [275, 144] width 323 height 14
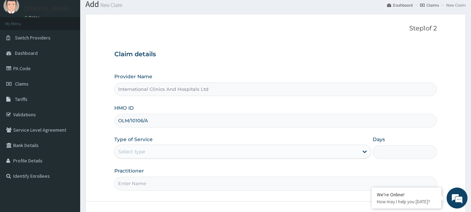
scroll to position [35, 0]
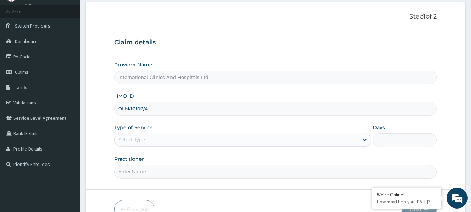
type input "OLM/10106/A"
click at [162, 140] on div "Select type" at bounding box center [237, 139] width 244 height 11
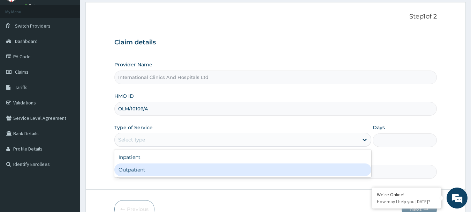
click at [153, 165] on div "Outpatient" at bounding box center [242, 169] width 257 height 13
type input "1"
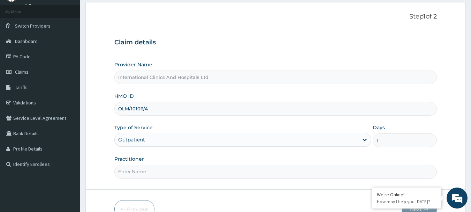
click at [164, 172] on input "Practitioner" at bounding box center [275, 172] width 323 height 14
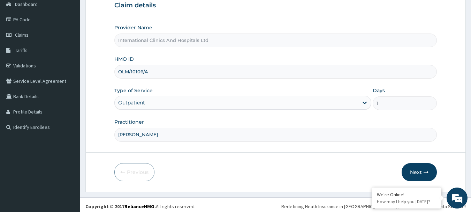
scroll to position [75, 0]
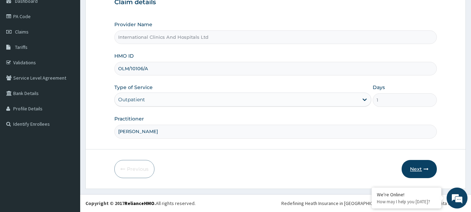
type input "[PERSON_NAME]"
click at [416, 170] on button "Next" at bounding box center [419, 169] width 35 height 18
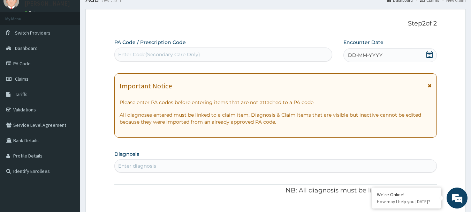
scroll to position [0, 0]
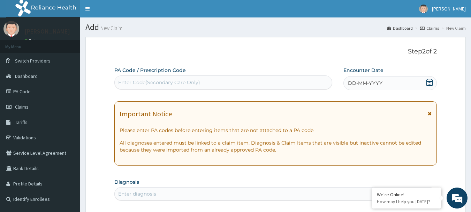
click at [197, 87] on div "Enter Code(Secondary Care Only)" at bounding box center [224, 82] width 218 height 11
paste input "PA/01AF2F"
type input "PA/01AF2F"
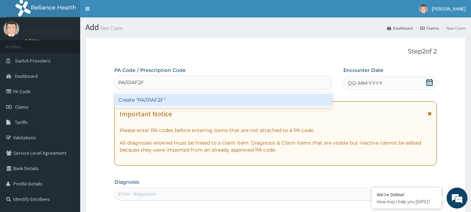
click at [145, 99] on div "Create "PA/01AF2F"" at bounding box center [223, 99] width 218 height 13
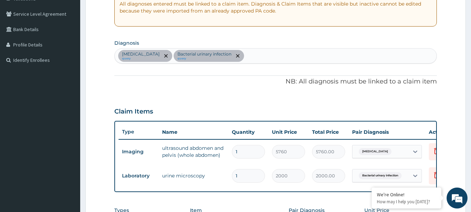
scroll to position [174, 0]
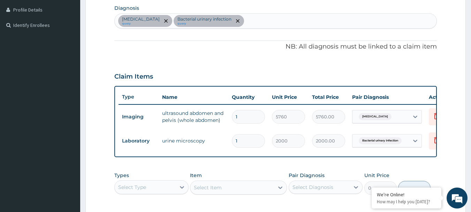
click at [252, 28] on div "[MEDICAL_DATA] query Bacterial urinary infection query" at bounding box center [276, 21] width 322 height 15
type input "MYAL"
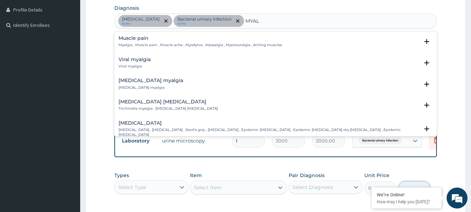
click at [127, 46] on p "Myalgia , Muscle pain , Muscle ache , Myodynia , Myosalgia , Myoneuralgia , Ach…" at bounding box center [201, 45] width 164 height 5
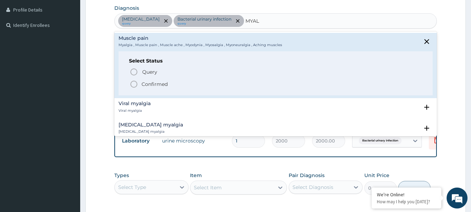
click at [133, 82] on icon "status option filled" at bounding box center [134, 84] width 8 height 8
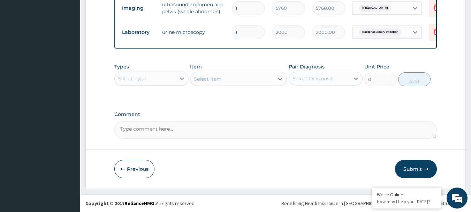
scroll to position [287, 0]
click at [142, 78] on div "Select Type" at bounding box center [132, 78] width 28 height 7
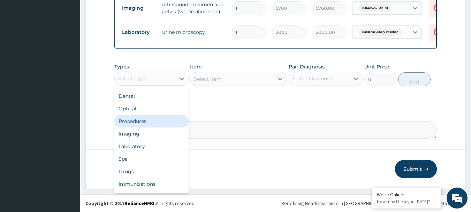
click at [151, 122] on div "Procedures" at bounding box center [151, 121] width 74 height 13
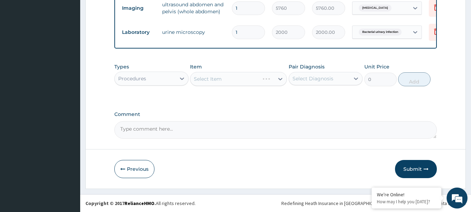
click at [218, 82] on div "Select Item" at bounding box center [238, 79] width 97 height 14
click at [220, 82] on div "Select Item" at bounding box center [238, 79] width 97 height 14
click at [223, 81] on div "Select Item" at bounding box center [238, 79] width 97 height 14
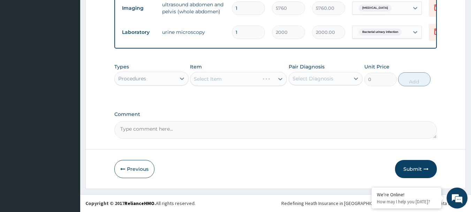
click at [223, 81] on div "Select Item" at bounding box center [238, 79] width 97 height 14
click at [221, 78] on div "Select Item" at bounding box center [238, 79] width 97 height 14
click at [221, 78] on div "Select Item" at bounding box center [208, 78] width 28 height 7
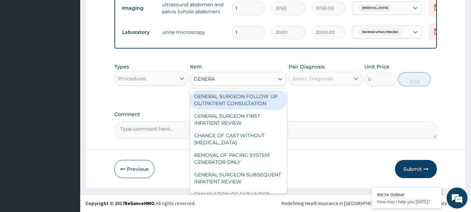
type input "GENERAL"
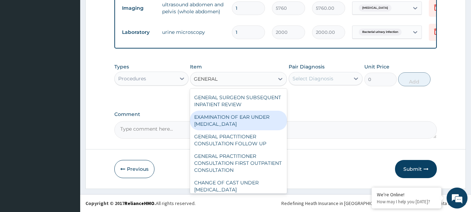
scroll to position [70, 0]
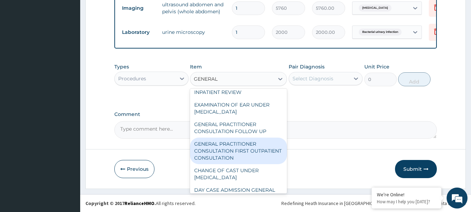
click at [237, 157] on div "GENERAL PRACTITIONER CONSULTATION FIRST OUTPATIENT CONSULTATION" at bounding box center [238, 150] width 97 height 26
type input "3000"
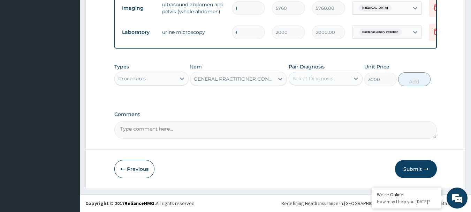
click at [325, 76] on div "Select Diagnosis" at bounding box center [313, 78] width 41 height 7
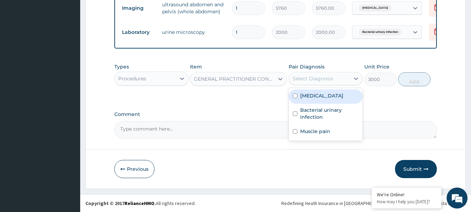
click at [329, 98] on label "[MEDICAL_DATA]" at bounding box center [321, 95] width 43 height 7
checkbox input "true"
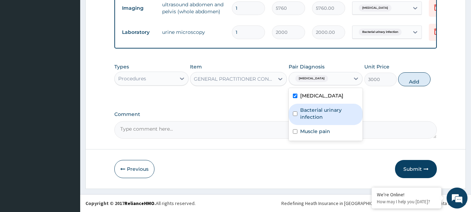
drag, startPoint x: 329, startPoint y: 109, endPoint x: 334, endPoint y: 124, distance: 16.3
click at [331, 113] on label "Bacterial urinary infection" at bounding box center [329, 113] width 59 height 14
checkbox input "true"
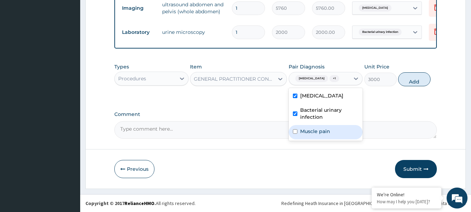
click at [334, 127] on div "Muscle pain" at bounding box center [326, 132] width 74 height 14
checkbox input "true"
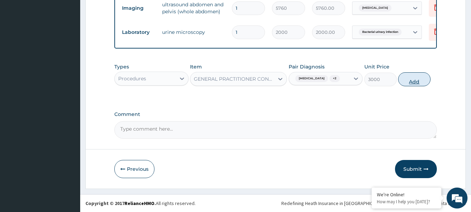
click at [415, 82] on button "Add" at bounding box center [414, 79] width 32 height 14
type input "0"
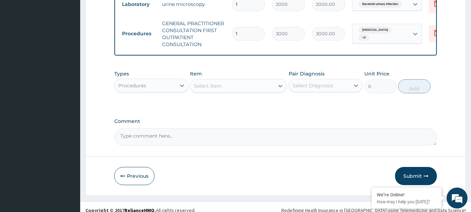
scroll to position [322, 0]
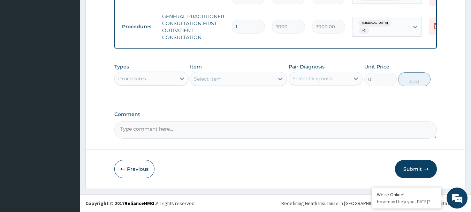
click at [153, 81] on div "Procedures" at bounding box center [145, 78] width 61 height 11
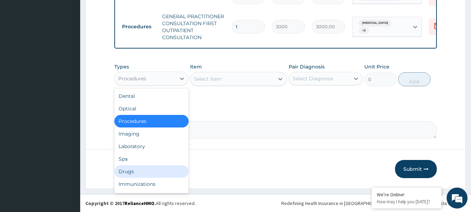
drag, startPoint x: 150, startPoint y: 171, endPoint x: 212, endPoint y: 132, distance: 72.5
click at [150, 171] on div "Drugs" at bounding box center [151, 171] width 74 height 13
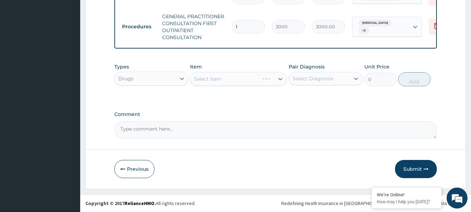
click at [220, 78] on div "Select Item" at bounding box center [238, 79] width 97 height 14
click at [221, 78] on div "Select Item" at bounding box center [238, 79] width 97 height 14
click at [221, 78] on div "Select Item" at bounding box center [208, 78] width 28 height 7
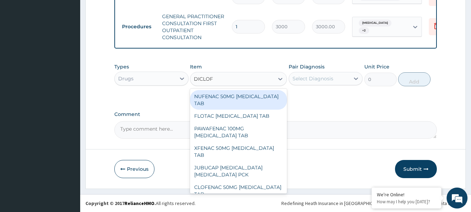
type input "DICLOFE"
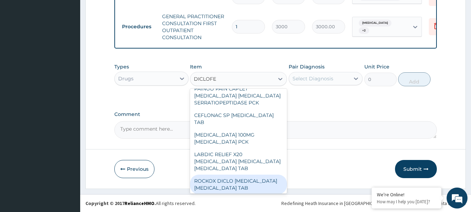
scroll to position [844, 0]
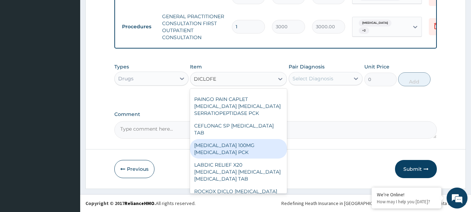
click at [233, 139] on div "[MEDICAL_DATA] 100MG [MEDICAL_DATA] PCK" at bounding box center [238, 149] width 97 height 20
type input "7000"
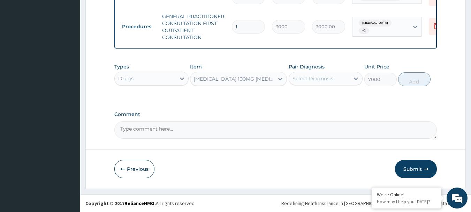
click at [231, 79] on div "[MEDICAL_DATA] 100MG [MEDICAL_DATA] PCK" at bounding box center [234, 78] width 81 height 7
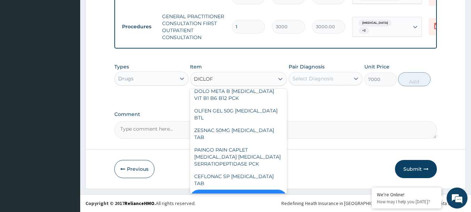
scroll to position [774, 0]
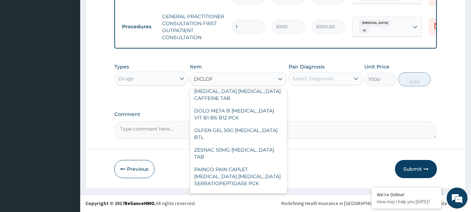
type input "DICLOFE"
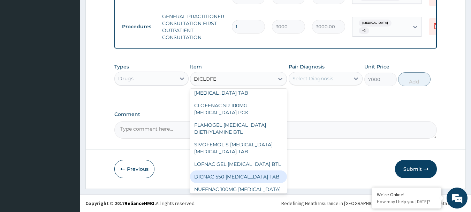
scroll to position [599, 0]
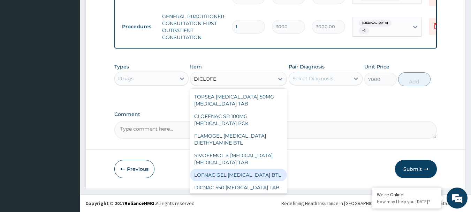
click at [230, 168] on div "LOFNAC GEL [MEDICAL_DATA] BTL" at bounding box center [238, 174] width 97 height 13
type input "450"
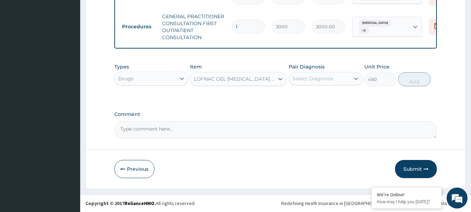
click at [238, 79] on div "LOFNAC GEL [MEDICAL_DATA] BTL" at bounding box center [234, 78] width 81 height 7
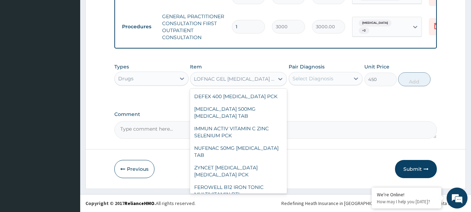
scroll to position [19903, 0]
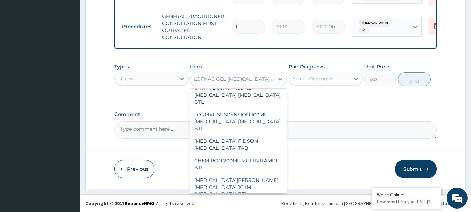
type input "D"
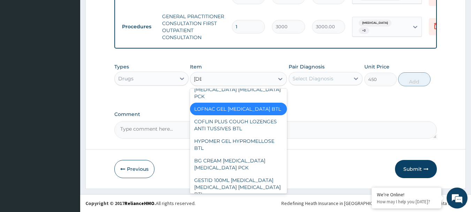
scroll to position [0, 0]
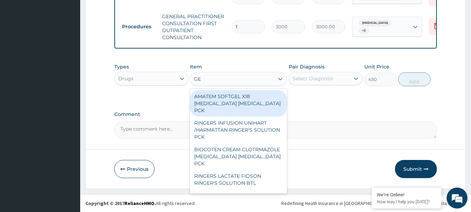
type input "G"
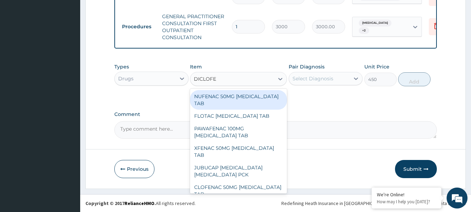
type input "DICLOFEN"
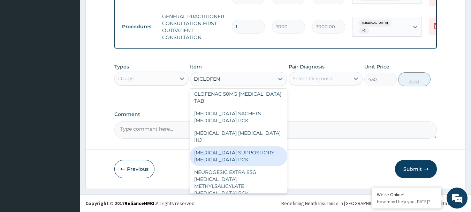
scroll to position [105, 0]
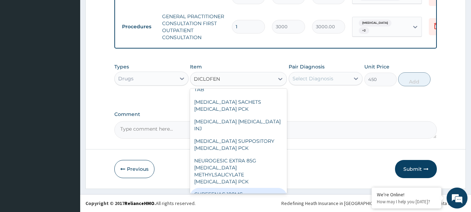
click at [234, 188] on div "CUREFENAC 100MG [MEDICAL_DATA] TAB" at bounding box center [238, 198] width 97 height 20
type input "45"
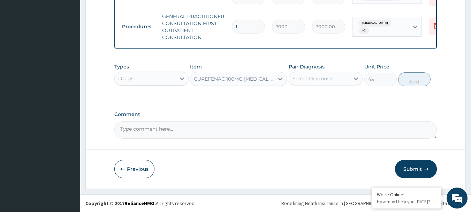
click at [223, 78] on div "CUREFENAC 100MG [MEDICAL_DATA] TAB" at bounding box center [234, 78] width 81 height 7
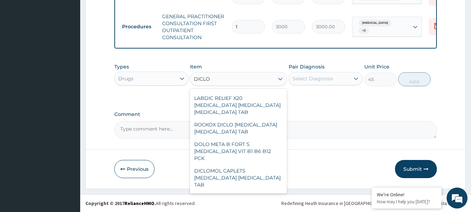
scroll to position [972, 0]
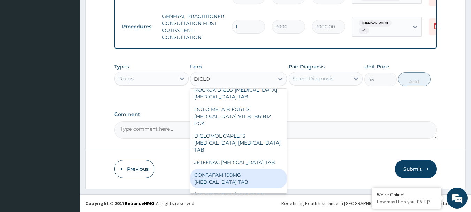
type input "DICLO"
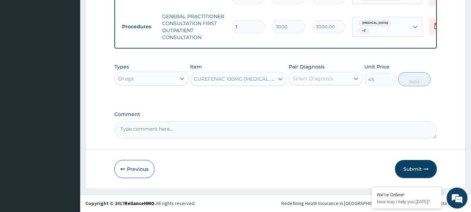
click at [325, 82] on div "Select Diagnosis" at bounding box center [319, 78] width 61 height 11
click at [328, 77] on div "Select Diagnosis" at bounding box center [313, 78] width 41 height 7
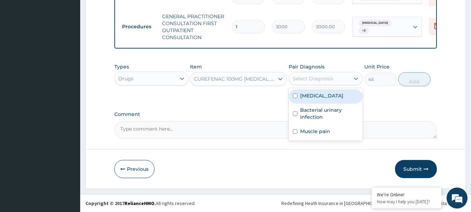
click at [328, 77] on div "Select Diagnosis" at bounding box center [313, 78] width 41 height 7
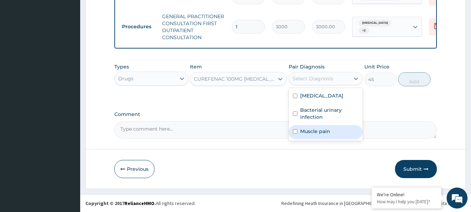
click at [330, 135] on div "Muscle pain" at bounding box center [326, 132] width 74 height 14
checkbox input "true"
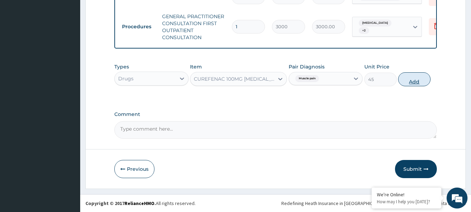
click at [417, 81] on button "Add" at bounding box center [414, 79] width 32 height 14
type input "0"
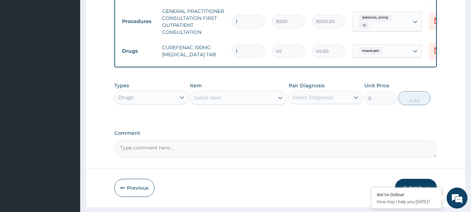
click at [218, 101] on div "Select Item" at bounding box center [208, 97] width 28 height 7
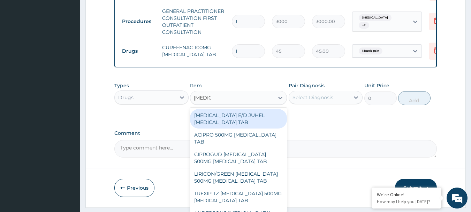
type input "CIPROF"
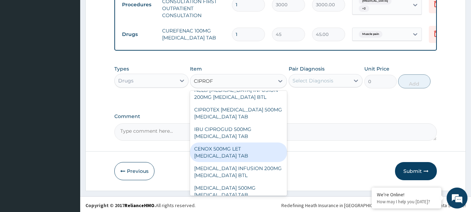
scroll to position [346, 0]
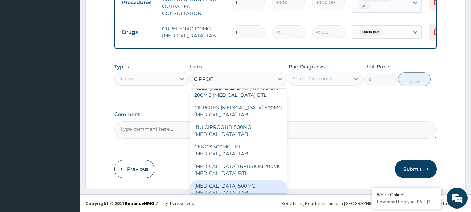
click at [232, 181] on div "[MEDICAL_DATA] 500MG [MEDICAL_DATA] TAB" at bounding box center [238, 189] width 97 height 20
type input "250"
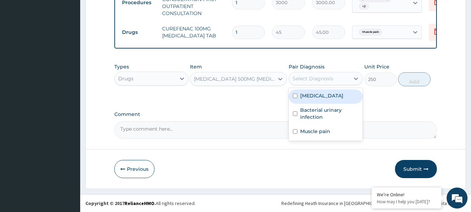
click at [311, 80] on div "Select Diagnosis" at bounding box center [313, 78] width 41 height 7
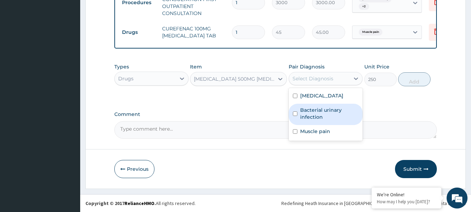
click at [344, 118] on label "Bacterial urinary infection" at bounding box center [329, 113] width 59 height 14
checkbox input "true"
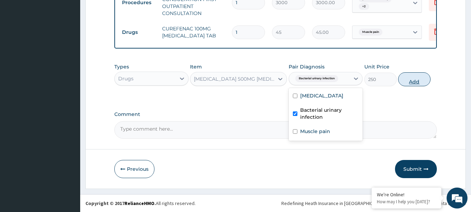
click at [416, 84] on button "Add" at bounding box center [414, 79] width 32 height 14
type input "0"
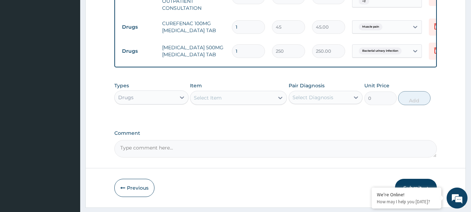
type input "10"
type input "2500.00"
type input "10"
click at [245, 27] on input "1" at bounding box center [248, 27] width 33 height 14
type input "10"
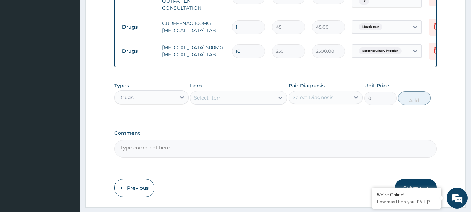
type input "450.00"
type input "10"
click at [230, 25] on td "10" at bounding box center [248, 27] width 40 height 21
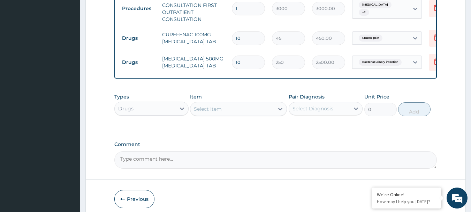
scroll to position [370, 0]
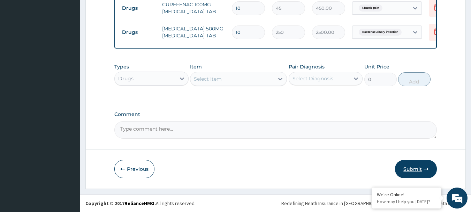
click at [403, 171] on button "Submit" at bounding box center [416, 169] width 42 height 18
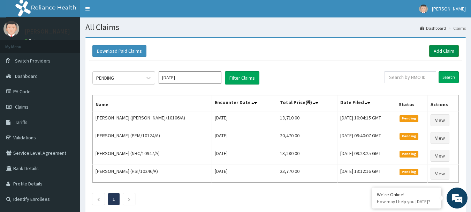
click at [439, 54] on link "Add Claim" at bounding box center [444, 51] width 30 height 12
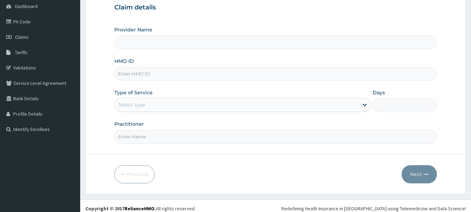
click at [156, 75] on input "HMO ID" at bounding box center [275, 74] width 323 height 14
type input "International Clinics And Hospitals Ltd"
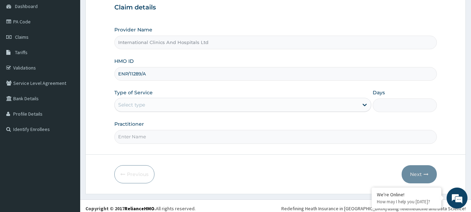
type input "ENP/11289/A"
click at [154, 112] on div "Type of Service Select type" at bounding box center [242, 100] width 257 height 23
click at [156, 108] on div "Select type" at bounding box center [237, 104] width 244 height 11
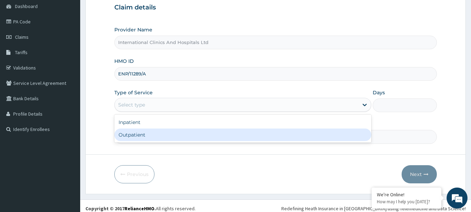
click at [164, 131] on div "Outpatient" at bounding box center [242, 134] width 257 height 13
type input "1"
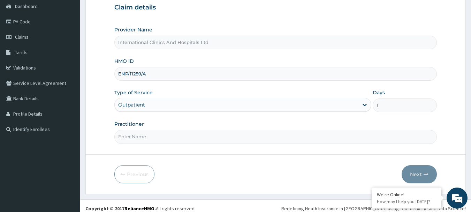
click at [164, 131] on input "Practitioner" at bounding box center [275, 137] width 323 height 14
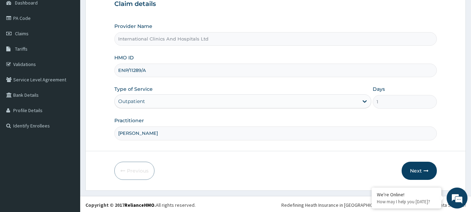
scroll to position [75, 0]
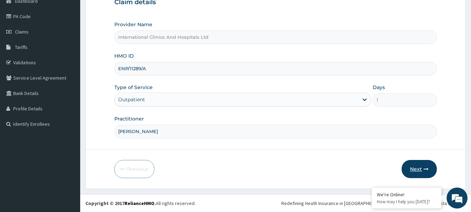
type input "[PERSON_NAME]"
click at [420, 168] on button "Next" at bounding box center [419, 169] width 35 height 18
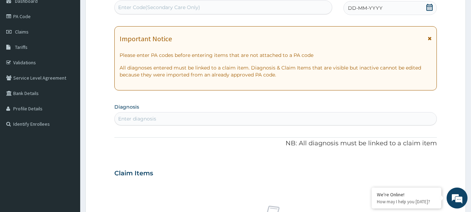
scroll to position [0, 0]
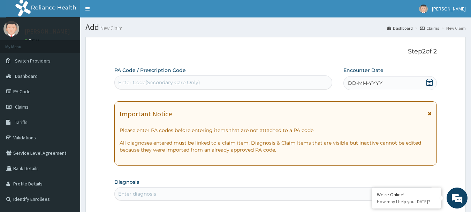
click at [389, 81] on div "DD-MM-YYYY" at bounding box center [389, 83] width 93 height 14
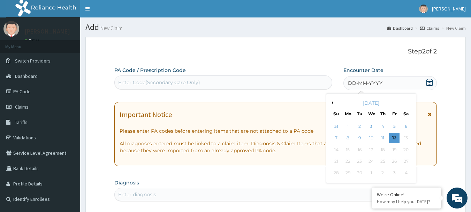
click at [333, 101] on button "Previous Month" at bounding box center [331, 102] width 3 height 3
click at [349, 164] on div "18" at bounding box center [348, 161] width 10 height 10
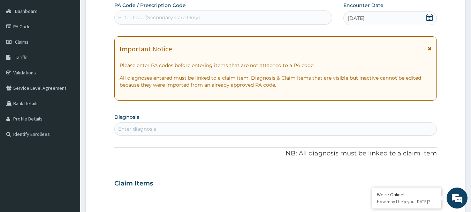
scroll to position [70, 0]
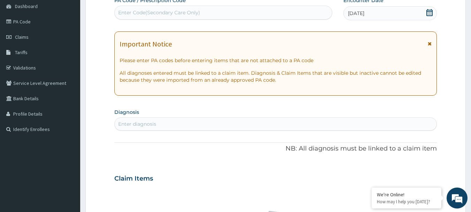
click at [213, 127] on div "Enter diagnosis" at bounding box center [276, 123] width 322 height 11
type input "[MEDICAL_DATA]"
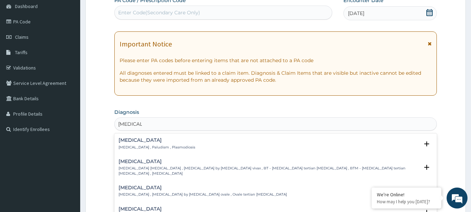
click at [139, 142] on h4 "Malaria" at bounding box center [157, 139] width 77 height 5
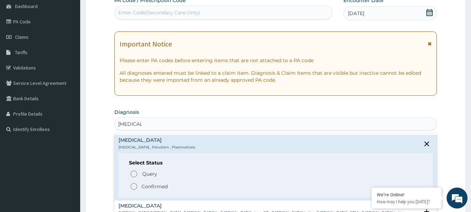
click at [135, 187] on icon "status option filled" at bounding box center [134, 186] width 8 height 8
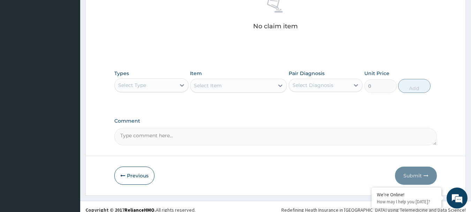
scroll to position [291, 0]
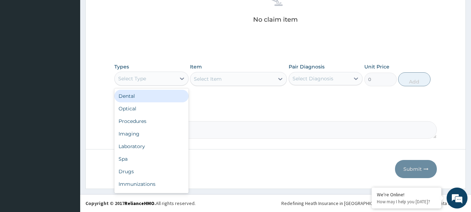
click at [143, 75] on div "Select Type" at bounding box center [132, 78] width 28 height 7
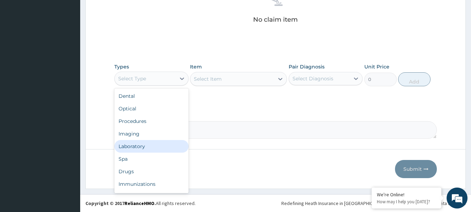
click at [147, 148] on div "Laboratory" at bounding box center [151, 146] width 74 height 13
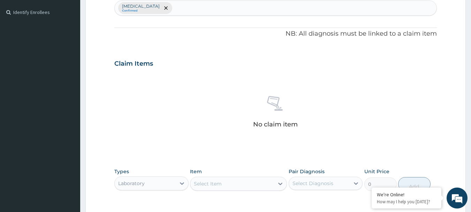
scroll to position [152, 0]
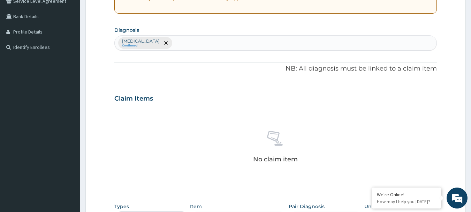
click at [175, 47] on div "Malaria Confirmed" at bounding box center [276, 43] width 322 height 15
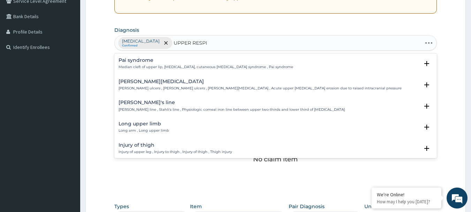
type input "UPPER RESPIR"
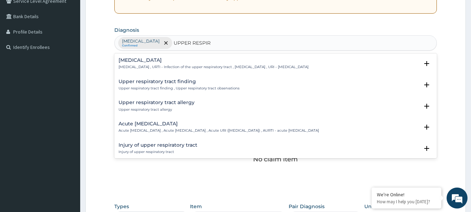
click at [150, 58] on h4 "Upper respiratory infection" at bounding box center [214, 60] width 190 height 5
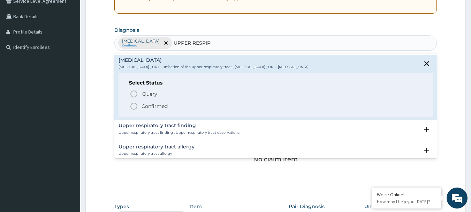
click at [136, 106] on icon "status option filled" at bounding box center [134, 106] width 8 height 8
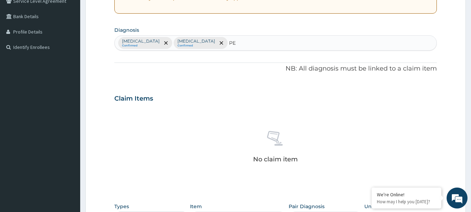
type input "PEP"
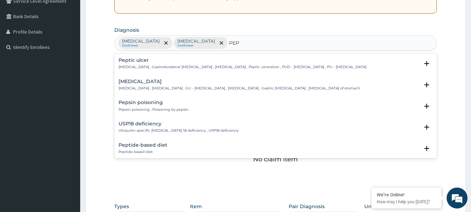
click at [143, 65] on p "Peptic ulcer , Gastroduodenal ulcer , Peptic ulcer disease , Peptic ulceration …" at bounding box center [243, 66] width 248 height 5
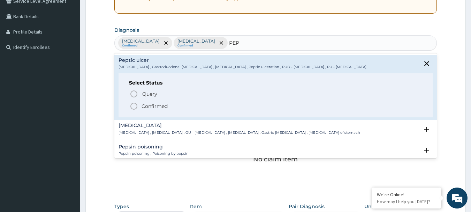
click at [131, 109] on icon "status option filled" at bounding box center [134, 106] width 8 height 8
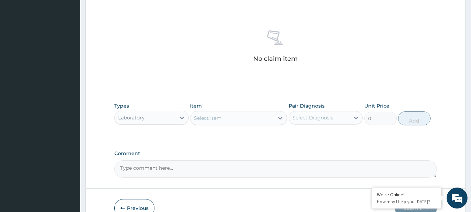
scroll to position [291, 0]
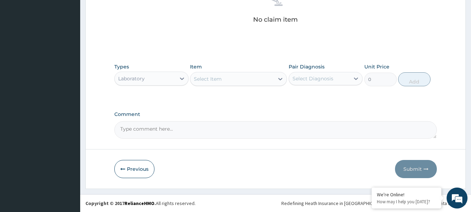
click at [146, 79] on div "Laboratory" at bounding box center [145, 78] width 61 height 11
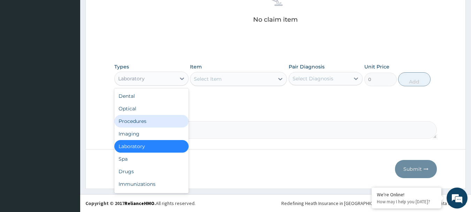
click at [160, 119] on div "Procedures" at bounding box center [151, 121] width 74 height 13
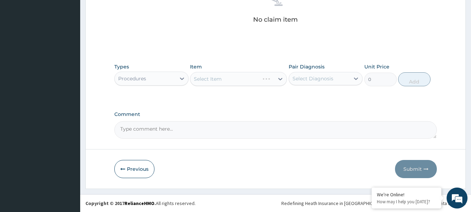
click at [229, 81] on div "Select Item" at bounding box center [238, 79] width 97 height 14
click at [240, 81] on div "Select Item" at bounding box center [238, 79] width 97 height 14
click at [244, 79] on div "Select Item" at bounding box center [238, 79] width 97 height 14
click at [236, 79] on div "Select Item" at bounding box center [238, 79] width 97 height 14
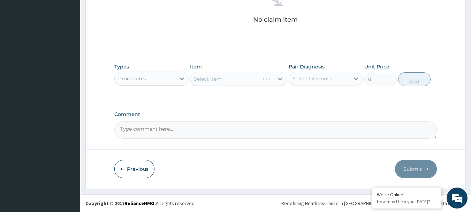
click at [236, 79] on div "Select Item" at bounding box center [238, 79] width 97 height 14
click at [236, 79] on div "Select Item" at bounding box center [232, 78] width 84 height 11
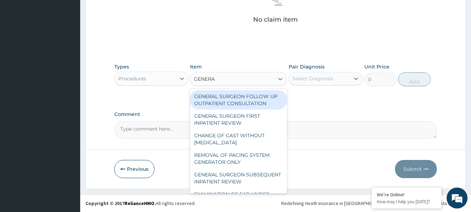
type input "GENERAL"
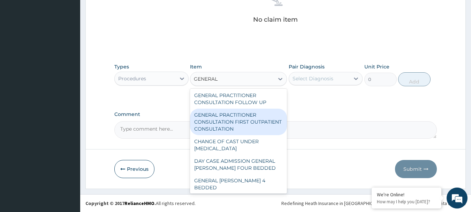
scroll to position [105, 0]
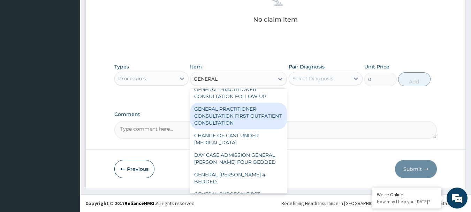
click at [242, 126] on div "GENERAL PRACTITIONER CONSULTATION FIRST OUTPATIENT CONSULTATION" at bounding box center [238, 116] width 97 height 26
type input "3000"
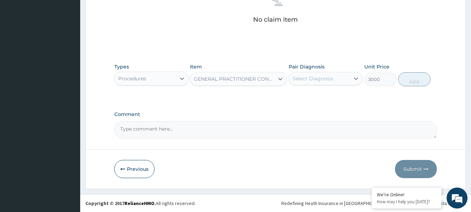
click at [329, 77] on div "Select Diagnosis" at bounding box center [313, 78] width 41 height 7
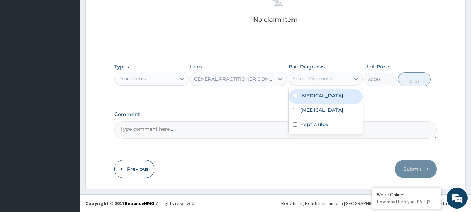
click at [337, 101] on div "Malaria" at bounding box center [326, 96] width 74 height 14
checkbox input "true"
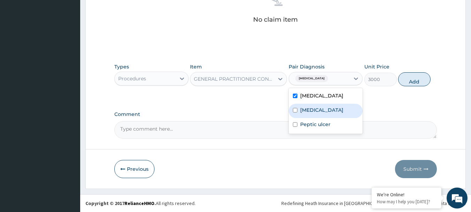
drag, startPoint x: 337, startPoint y: 110, endPoint x: 337, endPoint y: 116, distance: 6.3
click at [337, 112] on label "Upper respiratory infection" at bounding box center [321, 109] width 43 height 7
checkbox input "true"
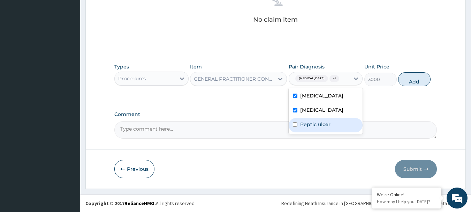
click at [337, 127] on div "Peptic ulcer" at bounding box center [326, 125] width 74 height 14
checkbox input "true"
click at [414, 84] on button "Add" at bounding box center [414, 79] width 32 height 14
type input "0"
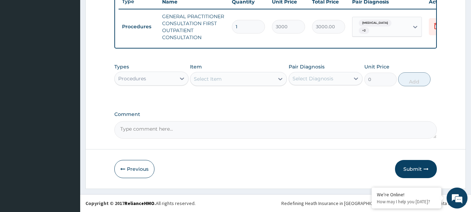
scroll to position [274, 0]
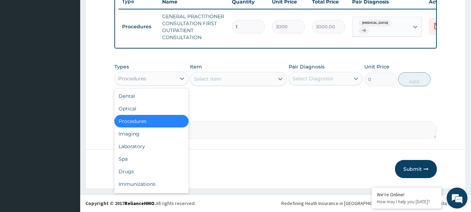
click at [138, 82] on div "Procedures" at bounding box center [145, 78] width 61 height 11
click at [151, 146] on div "Laboratory" at bounding box center [151, 146] width 74 height 13
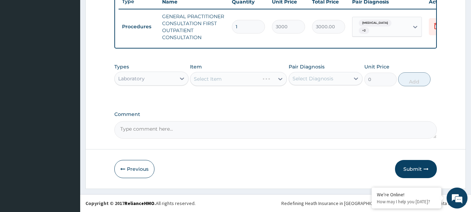
click at [222, 78] on div "Select Item" at bounding box center [238, 79] width 97 height 14
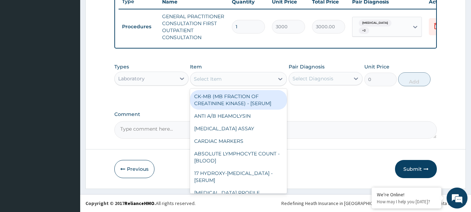
click at [222, 78] on div "Select Item" at bounding box center [232, 78] width 84 height 11
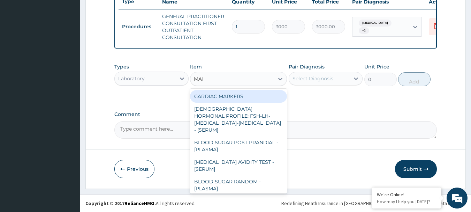
type input "MALA"
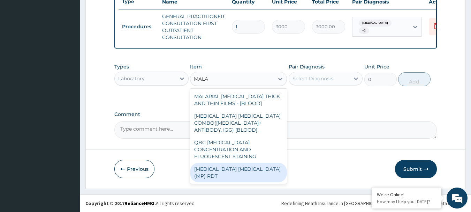
click at [229, 165] on div "MALARIA PARASITE (MP) RDT" at bounding box center [238, 172] width 97 height 20
type input "1500"
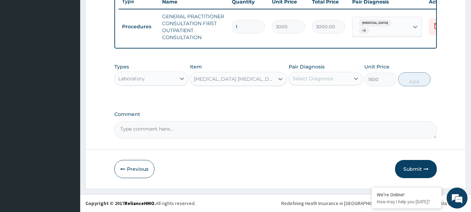
click at [311, 79] on div "Select Diagnosis" at bounding box center [313, 78] width 41 height 7
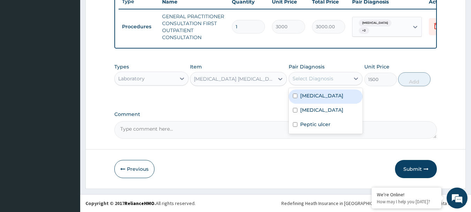
drag, startPoint x: 317, startPoint y: 97, endPoint x: 425, endPoint y: 88, distance: 108.5
click at [318, 97] on div "Malaria" at bounding box center [326, 96] width 74 height 14
checkbox input "true"
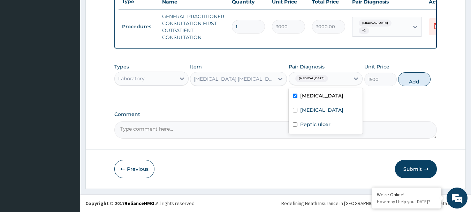
click at [413, 73] on button "Add" at bounding box center [414, 79] width 32 height 14
type input "0"
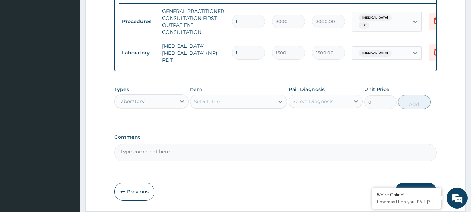
drag, startPoint x: 139, startPoint y: 102, endPoint x: 141, endPoint y: 106, distance: 4.7
click at [139, 102] on div "Laboratory" at bounding box center [131, 101] width 26 height 7
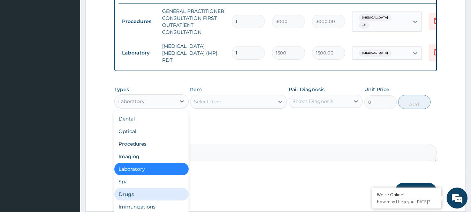
click at [147, 192] on div "Drugs" at bounding box center [151, 194] width 74 height 13
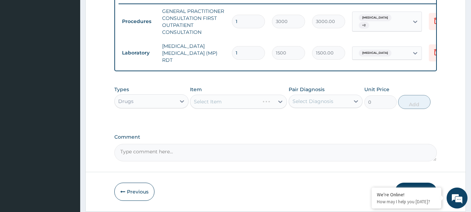
click at [235, 104] on div "Select Item" at bounding box center [238, 101] width 97 height 14
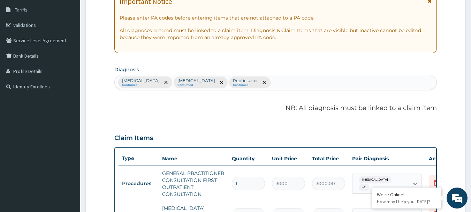
scroll to position [100, 0]
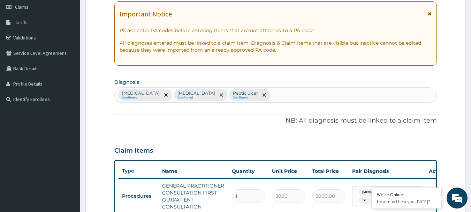
click at [284, 92] on div "Malaria Confirmed Upper respiratory infection Confirmed Peptic ulcer Confirmed" at bounding box center [276, 95] width 322 height 15
type input "INS"
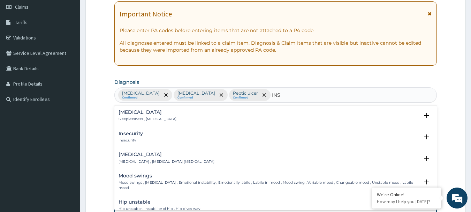
click at [131, 115] on h4 "Insomnia" at bounding box center [148, 111] width 58 height 5
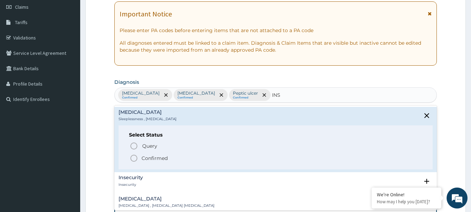
click at [136, 161] on icon "status option filled" at bounding box center [134, 158] width 8 height 8
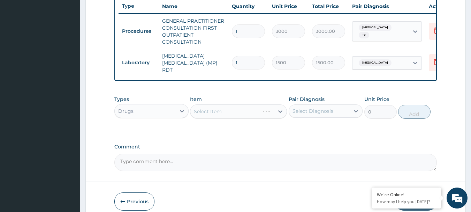
scroll to position [274, 0]
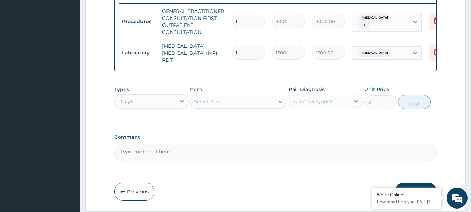
click at [219, 105] on div "Select Item" at bounding box center [208, 101] width 28 height 7
click at [217, 104] on div "Select Item" at bounding box center [208, 101] width 28 height 7
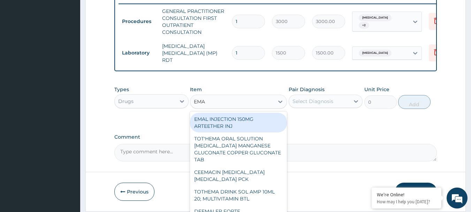
type input "EMAL"
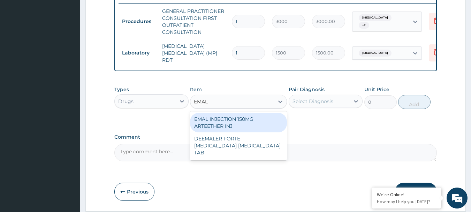
click at [239, 117] on div "EMAL INJECTION 150MG ARTEETHER INJ" at bounding box center [238, 123] width 97 height 20
type input "730"
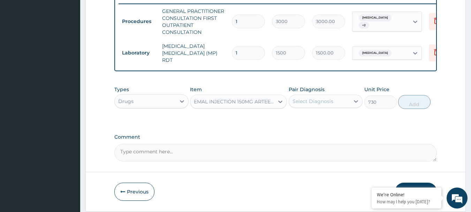
click at [313, 104] on div "Select Diagnosis" at bounding box center [313, 101] width 41 height 7
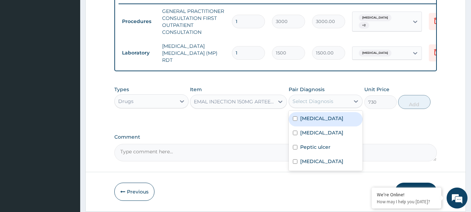
click at [321, 121] on div "Malaria" at bounding box center [326, 119] width 74 height 14
checkbox input "true"
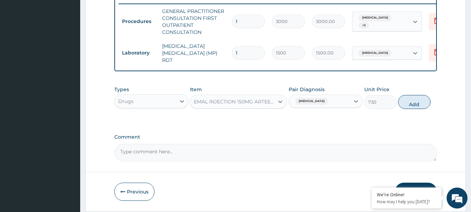
drag, startPoint x: 410, startPoint y: 108, endPoint x: 321, endPoint y: 107, distance: 89.3
click at [409, 108] on button "Add" at bounding box center [414, 102] width 32 height 14
type input "0"
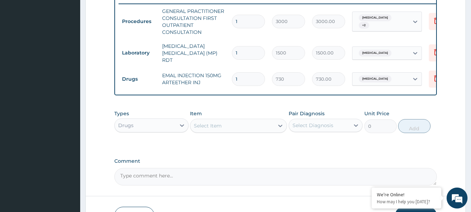
click at [229, 125] on div "Select Item" at bounding box center [232, 125] width 84 height 11
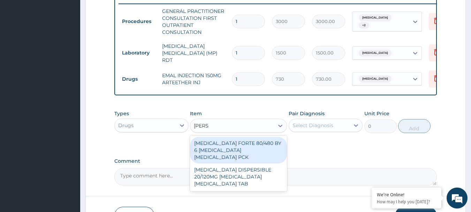
type input "COART"
click at [252, 148] on div "[MEDICAL_DATA] FORTE 80/480 BY 6 [MEDICAL_DATA] [MEDICAL_DATA] PCK" at bounding box center [238, 150] width 97 height 26
type input "2800"
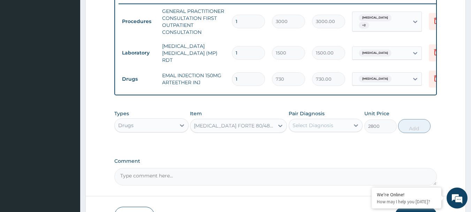
click at [334, 122] on div "Select Diagnosis" at bounding box center [319, 125] width 61 height 11
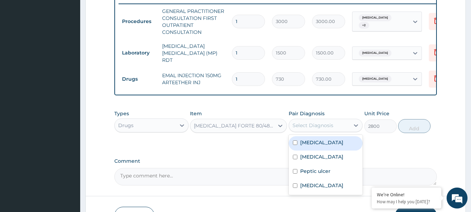
click at [325, 143] on div "Malaria" at bounding box center [326, 143] width 74 height 14
checkbox input "true"
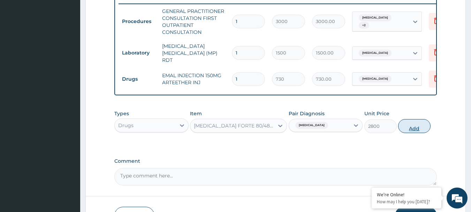
click at [410, 132] on button "Add" at bounding box center [414, 126] width 32 height 14
type input "0"
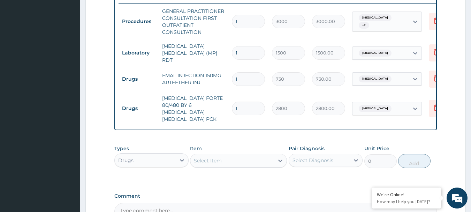
click at [205, 164] on div "Types Drugs Item Select Item Pair Diagnosis Select Diagnosis Unit Price 0 Add" at bounding box center [275, 156] width 323 height 30
click at [220, 157] on div "Select Item" at bounding box center [208, 160] width 28 height 7
click at [218, 157] on div "Select Item" at bounding box center [208, 160] width 28 height 7
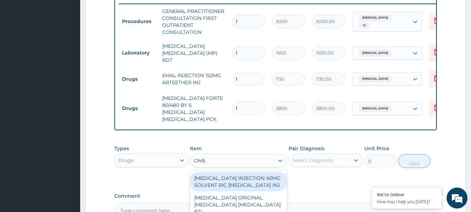
type input "OMEP"
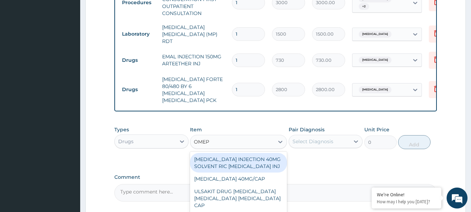
scroll to position [309, 0]
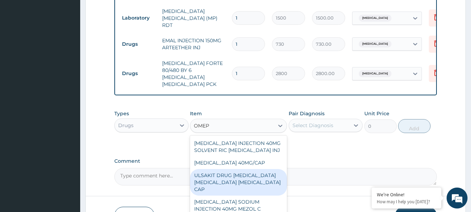
click at [236, 174] on div "ULSAKIT DRUG [MEDICAL_DATA] [MEDICAL_DATA] [MEDICAL_DATA] CAP" at bounding box center [238, 182] width 97 height 26
type input "6200"
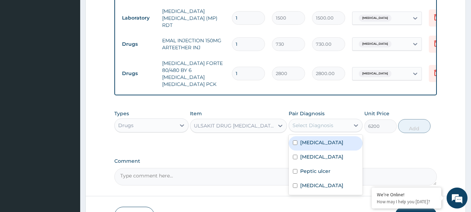
click at [322, 122] on div "Select Diagnosis" at bounding box center [313, 125] width 41 height 7
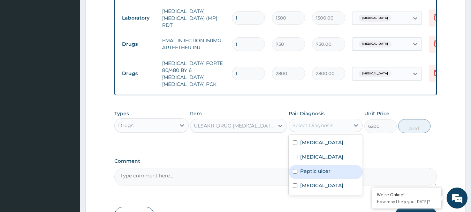
click at [328, 176] on div "Peptic ulcer" at bounding box center [326, 172] width 74 height 14
checkbox input "true"
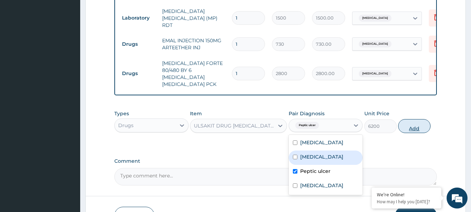
click at [421, 119] on button "Add" at bounding box center [414, 126] width 32 height 14
type input "0"
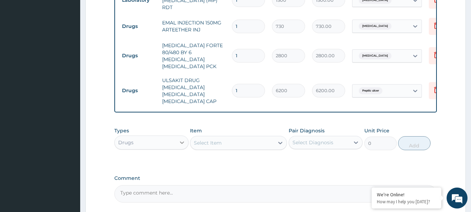
scroll to position [344, 0]
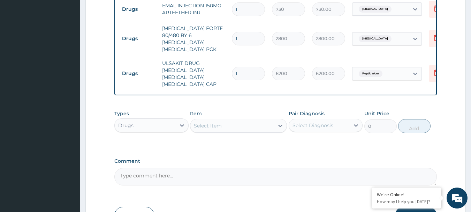
click at [215, 122] on div "Select Item" at bounding box center [208, 125] width 28 height 7
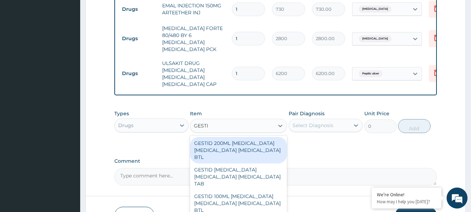
type input "GESTID"
click at [243, 137] on div "GESTID 200ML [MEDICAL_DATA] [MEDICAL_DATA] [MEDICAL_DATA] BTL" at bounding box center [238, 150] width 97 height 26
type input "800"
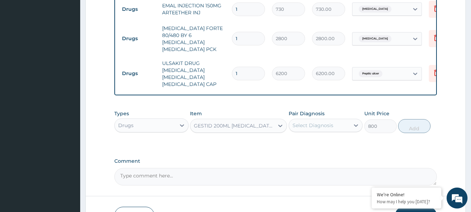
click at [340, 120] on div "Select Diagnosis" at bounding box center [319, 125] width 61 height 11
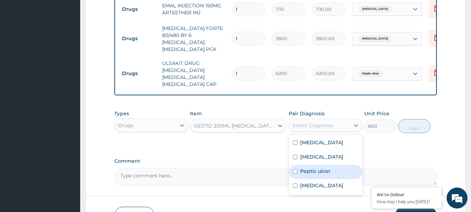
click at [328, 176] on div "Peptic ulcer" at bounding box center [326, 172] width 74 height 14
checkbox input "true"
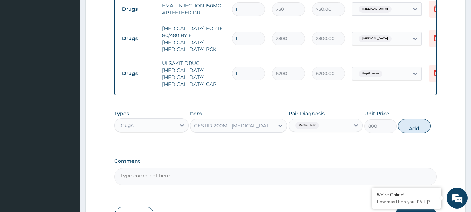
click at [406, 127] on button "Add" at bounding box center [414, 126] width 32 height 14
type input "0"
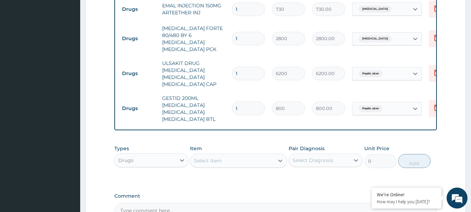
click at [226, 160] on div "Select Item" at bounding box center [232, 160] width 84 height 11
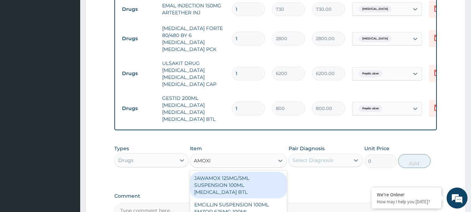
type input "AMOXIL"
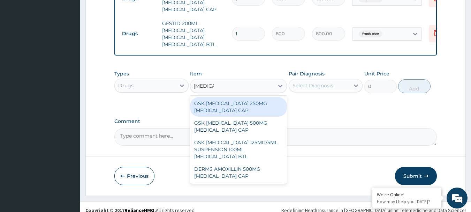
scroll to position [427, 0]
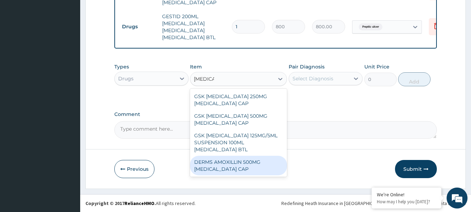
click at [254, 166] on div "DERMS AMOXILLIN 500MG [MEDICAL_DATA] CAP" at bounding box center [238, 165] width 97 height 20
type input "70"
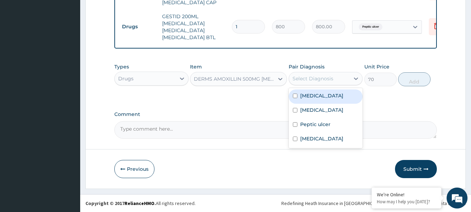
click at [324, 79] on div "Select Diagnosis" at bounding box center [313, 78] width 41 height 7
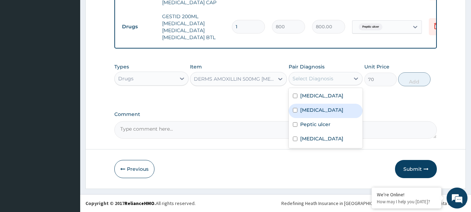
click at [339, 113] on label "Upper respiratory infection" at bounding box center [321, 109] width 43 height 7
checkbox input "true"
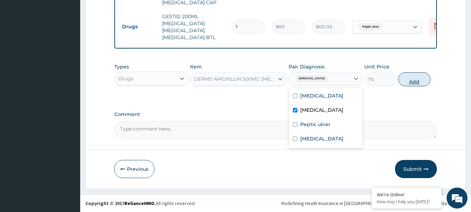
click at [413, 81] on button "Add" at bounding box center [414, 79] width 32 height 14
type input "0"
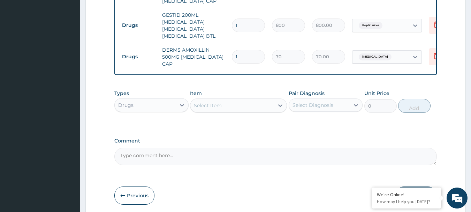
click at [221, 107] on div "Select Item" at bounding box center [208, 105] width 28 height 7
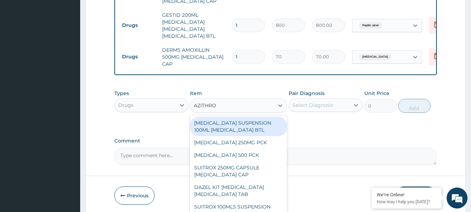
type input "AZITHROM"
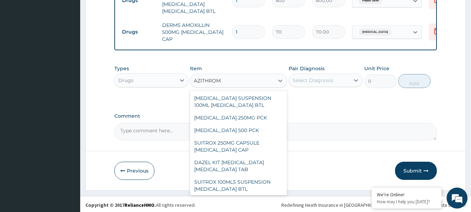
scroll to position [79, 0]
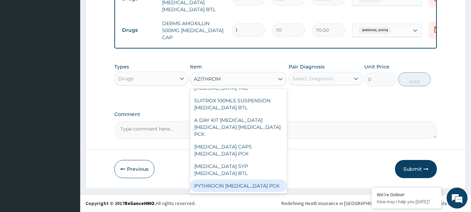
click at [245, 187] on div "PYTHROCIN [MEDICAL_DATA] PCK" at bounding box center [238, 185] width 97 height 13
type input "1200"
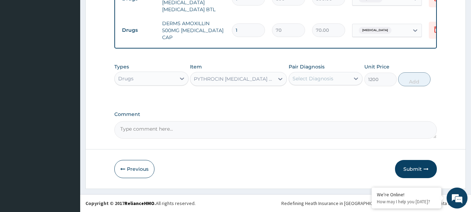
click at [322, 80] on div "Select Diagnosis" at bounding box center [313, 78] width 41 height 7
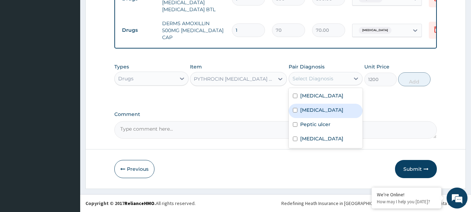
click at [338, 113] on label "Upper respiratory infection" at bounding box center [321, 109] width 43 height 7
checkbox input "true"
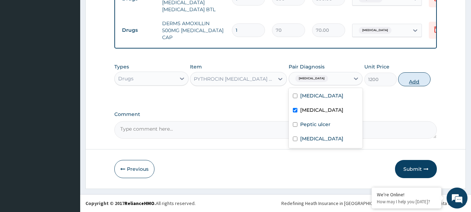
click at [415, 83] on button "Add" at bounding box center [414, 79] width 32 height 14
type input "0"
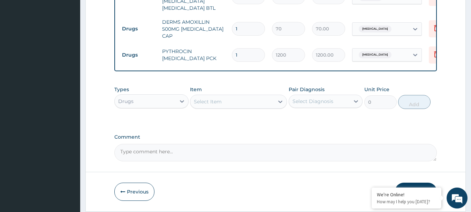
click at [219, 105] on div "Select Item" at bounding box center [208, 101] width 28 height 7
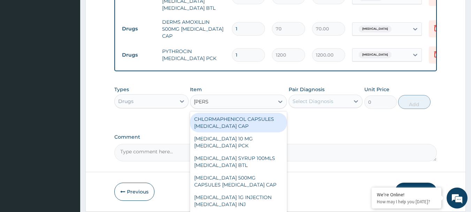
type input "LORAT"
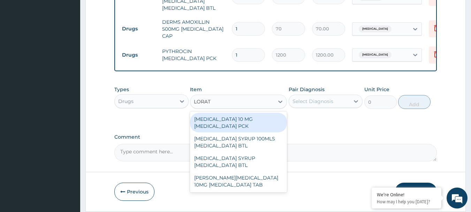
click at [246, 131] on div "[MEDICAL_DATA] 10 MG [MEDICAL_DATA] PCK" at bounding box center [238, 123] width 97 height 20
type input "700"
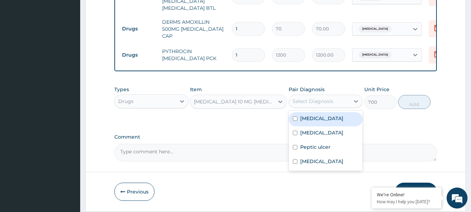
click at [327, 105] on div "Select Diagnosis" at bounding box center [313, 101] width 41 height 7
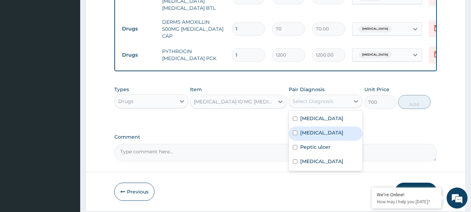
click at [340, 136] on label "Upper respiratory infection" at bounding box center [321, 132] width 43 height 7
checkbox input "true"
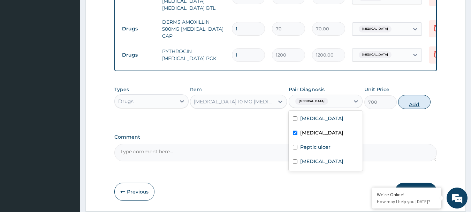
click at [411, 109] on button "Add" at bounding box center [414, 102] width 32 height 14
type input "0"
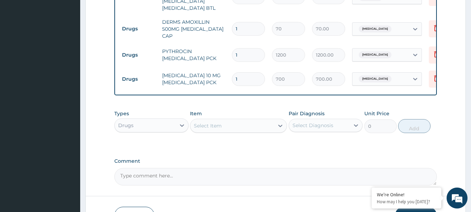
click at [242, 126] on div "Select Item" at bounding box center [232, 125] width 84 height 11
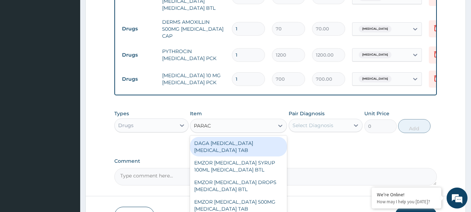
type input "PARACE"
click at [251, 151] on div "DAGA [MEDICAL_DATA] [MEDICAL_DATA] TAB" at bounding box center [238, 147] width 97 height 20
type input "20"
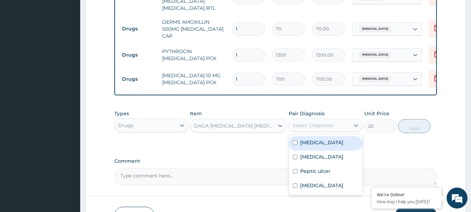
click at [327, 126] on div "Select Diagnosis" at bounding box center [313, 125] width 41 height 7
click at [323, 147] on div "Malaria" at bounding box center [326, 143] width 74 height 14
checkbox input "true"
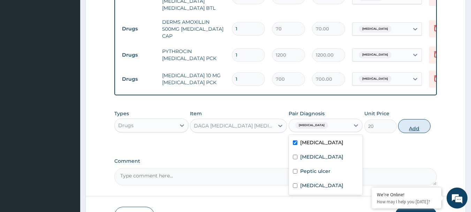
click at [417, 129] on button "Add" at bounding box center [414, 126] width 32 height 14
type input "0"
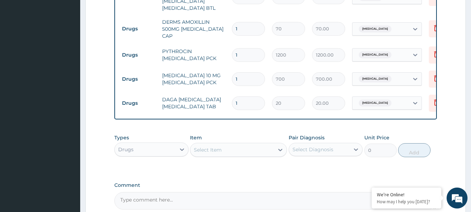
click at [224, 147] on div "Select Item" at bounding box center [232, 149] width 84 height 11
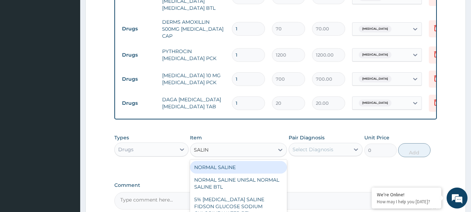
type input "SALINE"
click at [244, 167] on div "NORMAL SALINE" at bounding box center [238, 167] width 97 height 13
type input "1500"
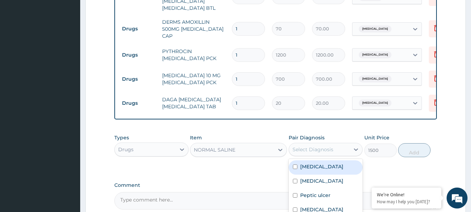
click at [320, 153] on div "Select Diagnosis" at bounding box center [313, 149] width 41 height 7
click at [334, 168] on div "Malaria" at bounding box center [326, 167] width 74 height 14
checkbox input "true"
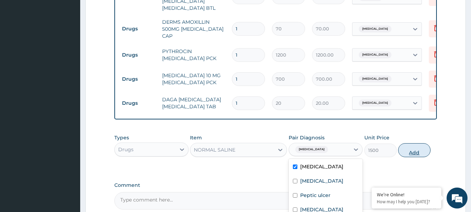
click at [410, 149] on button "Add" at bounding box center [414, 150] width 32 height 14
type input "0"
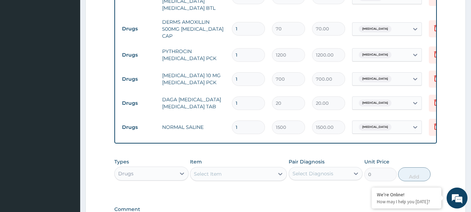
click at [222, 177] on div "Select Item" at bounding box center [232, 173] width 84 height 11
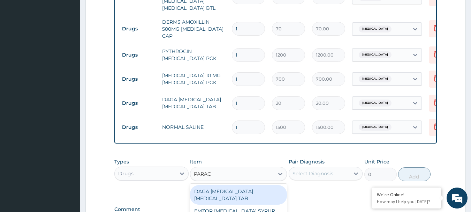
type input "PARACE"
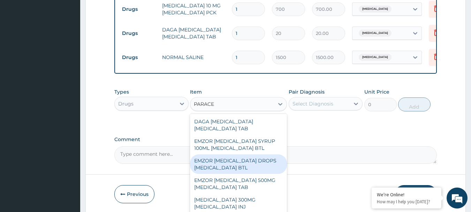
scroll to position [35, 0]
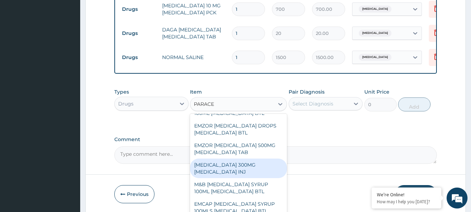
click at [258, 168] on div "PARACETAMOL 300MG ACETAMINOPHEN INJ" at bounding box center [238, 168] width 97 height 20
type input "200"
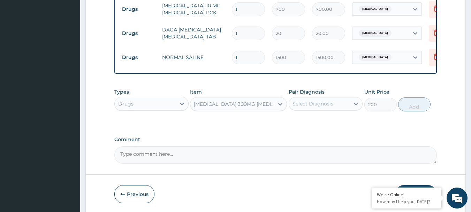
click at [311, 103] on div "Select Diagnosis" at bounding box center [313, 103] width 41 height 7
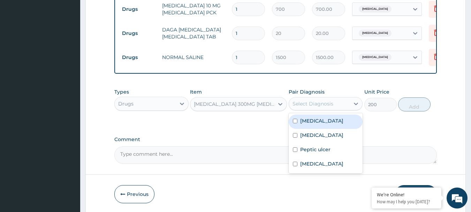
click at [325, 123] on div "Malaria" at bounding box center [326, 121] width 74 height 14
checkbox input "true"
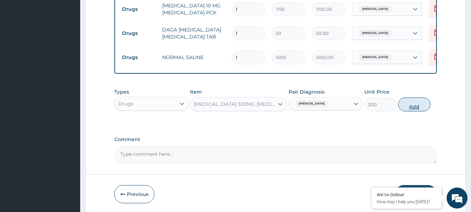
click at [420, 107] on button "Add" at bounding box center [414, 104] width 32 height 14
type input "0"
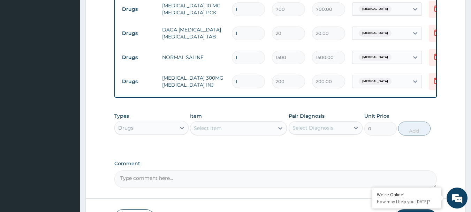
drag, startPoint x: 243, startPoint y: 78, endPoint x: 226, endPoint y: 82, distance: 17.8
click at [228, 82] on tr "Drugs PARACETAMOL 300MG ACETAMINOPHEN INJ 1 200 200.00 Malaria Delete" at bounding box center [290, 81] width 342 height 24
type input "2"
type input "400.00"
type input "2"
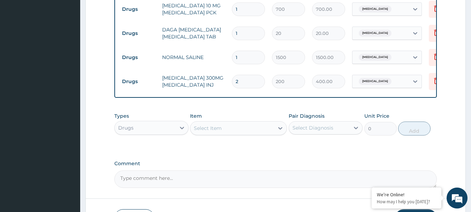
click at [238, 58] on input "1" at bounding box center [248, 58] width 33 height 14
drag, startPoint x: 246, startPoint y: 27, endPoint x: 223, endPoint y: 34, distance: 24.6
click at [225, 34] on tr "Drugs DAGA PARACETAMOL ACETAMINOPHEN TAB 1 20 20.00 Malaria Delete" at bounding box center [290, 33] width 342 height 24
type input "2"
type input "40.00"
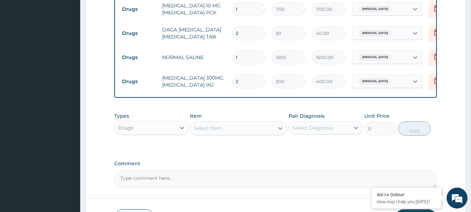
type input "24"
type input "480.00"
type input "24"
click at [217, 38] on td "DAGA PARACETAMOL ACETAMINOPHEN TAB" at bounding box center [194, 33] width 70 height 21
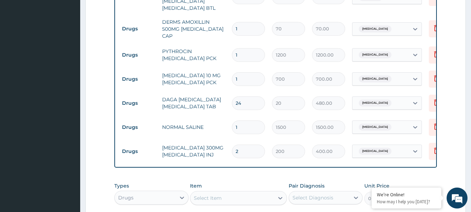
scroll to position [420, 0]
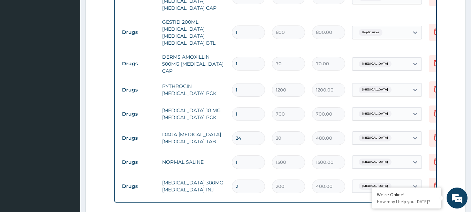
click at [243, 60] on input "1" at bounding box center [248, 64] width 33 height 14
type input "15"
type input "1050.00"
type input "15"
click at [195, 50] on td "DERMS AMOXILLIN 500MG AMOXICILLIN CAP" at bounding box center [194, 64] width 70 height 28
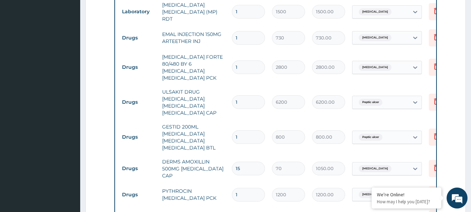
scroll to position [280, 0]
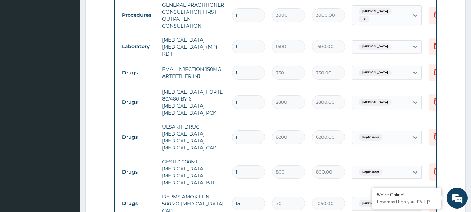
drag, startPoint x: 255, startPoint y: 66, endPoint x: 227, endPoint y: 81, distance: 32.1
click at [227, 81] on tbody "Procedures GENERAL PRACTITIONER CONSULTATION FIRST OUTPATIENT CONSULTATION 1 30…" at bounding box center [290, 168] width 342 height 340
type input "3"
type input "2190.00"
type input "3"
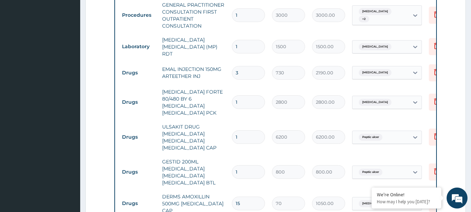
click at [227, 85] on td "COARTEM FORTE 80/480 BY 6 ARTEMETHER LUMEFANTRINE PCK" at bounding box center [194, 102] width 70 height 35
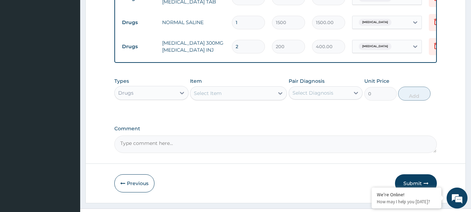
scroll to position [575, 0]
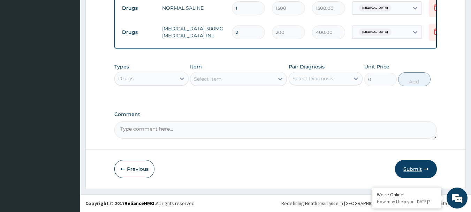
click at [412, 173] on button "Submit" at bounding box center [416, 169] width 42 height 18
click at [408, 172] on button "Submit" at bounding box center [416, 169] width 42 height 18
click at [227, 81] on div "Select Item" at bounding box center [232, 78] width 84 height 11
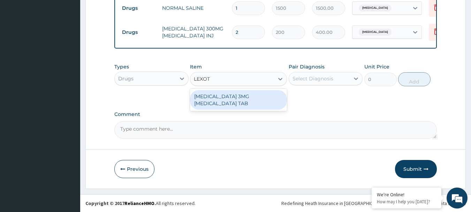
type input "LEXOTA"
click at [237, 95] on div "LEXOTAN 3MG BROMAZEPAM TAB" at bounding box center [238, 100] width 97 height 20
type input "150"
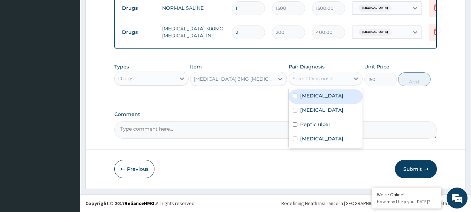
click at [327, 80] on div "Select Diagnosis" at bounding box center [313, 78] width 41 height 7
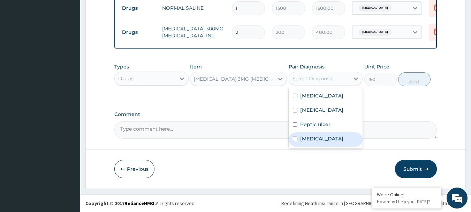
click at [328, 146] on div "Insomnia" at bounding box center [326, 139] width 74 height 14
checkbox input "true"
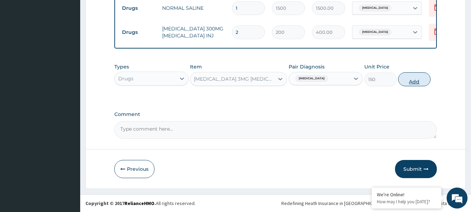
click at [415, 81] on button "Add" at bounding box center [414, 79] width 32 height 14
type input "0"
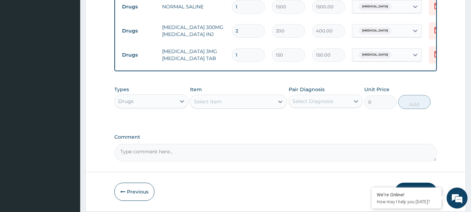
drag, startPoint x: 242, startPoint y: 54, endPoint x: 230, endPoint y: 54, distance: 11.5
click at [230, 54] on td "1" at bounding box center [248, 55] width 40 height 21
type input "5"
type input "750.00"
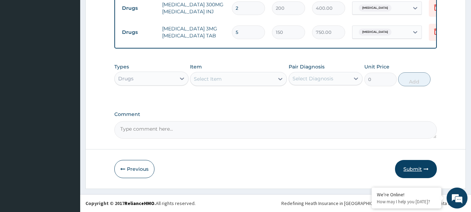
type input "5"
click at [412, 169] on button "Submit" at bounding box center [416, 169] width 42 height 18
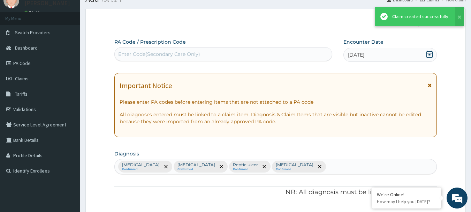
scroll to position [599, 0]
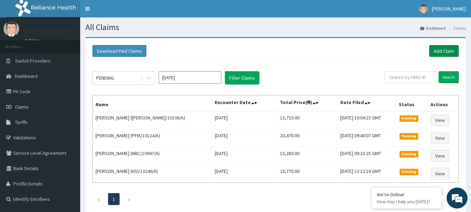
click at [433, 50] on link "Add Claim" at bounding box center [444, 51] width 30 height 12
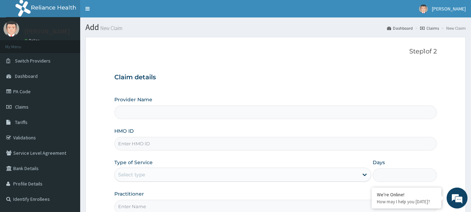
type input "International Clinics And Hospitals Ltd"
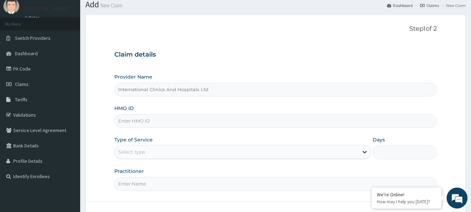
scroll to position [35, 0]
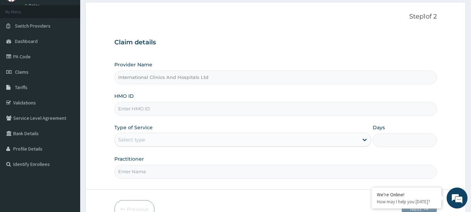
click at [152, 106] on input "HMO ID" at bounding box center [275, 109] width 323 height 14
click at [159, 111] on input "HMO ID" at bounding box center [275, 109] width 323 height 14
type input "NBL/10515/A"
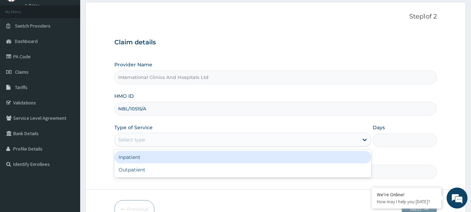
click at [139, 138] on div "Select type" at bounding box center [131, 139] width 27 height 7
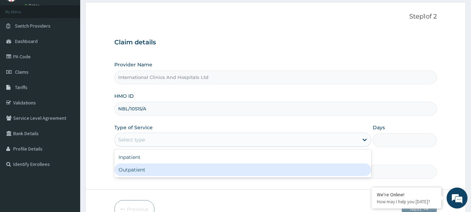
click at [147, 169] on div "Outpatient" at bounding box center [242, 169] width 257 height 13
type input "1"
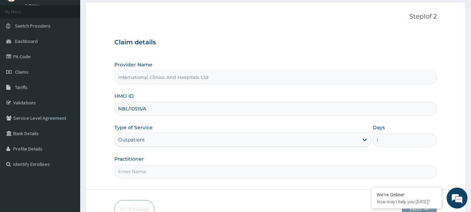
click at [147, 169] on input "Practitioner" at bounding box center [275, 172] width 323 height 14
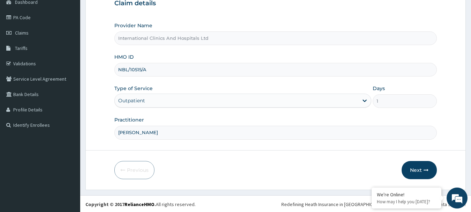
scroll to position [75, 0]
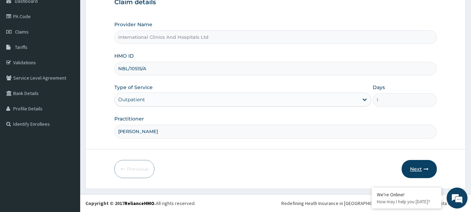
type input "DR.EZE"
click at [413, 170] on button "Next" at bounding box center [419, 169] width 35 height 18
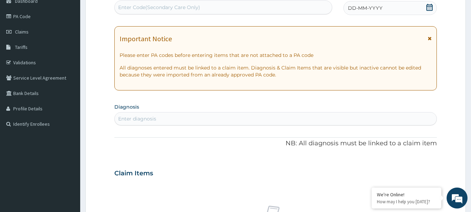
scroll to position [0, 0]
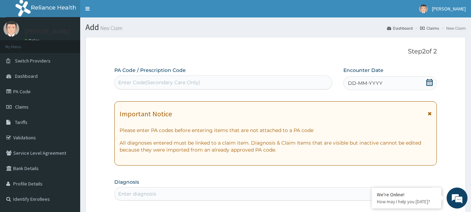
click at [373, 86] on span "DD-MM-YYYY" at bounding box center [365, 82] width 35 height 7
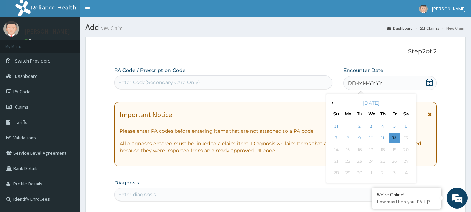
click at [334, 104] on div "[DATE]" at bounding box center [371, 102] width 84 height 7
click at [333, 104] on button "Previous Month" at bounding box center [331, 102] width 3 height 3
click at [336, 139] on div "3" at bounding box center [336, 138] width 10 height 10
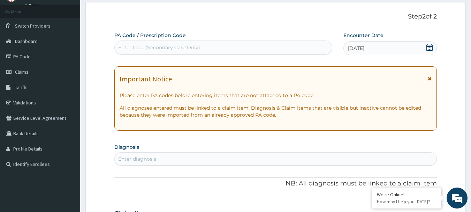
scroll to position [70, 0]
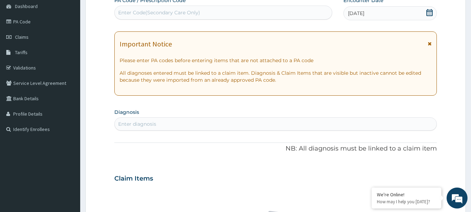
click at [185, 117] on div "Enter diagnosis" at bounding box center [275, 123] width 323 height 13
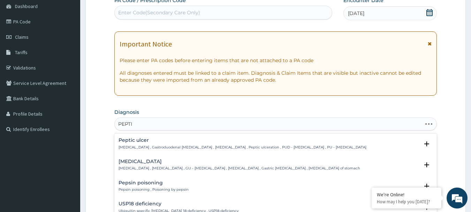
type input "PEPTIC"
click at [144, 147] on p "Peptic ulcer , Gastroduodenal ulcer , Peptic ulcer disease , Peptic ulceration …" at bounding box center [243, 147] width 248 height 5
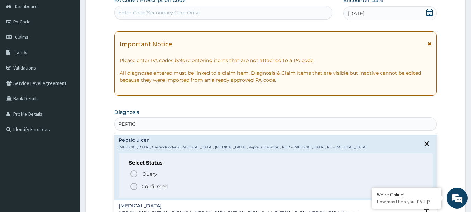
click at [130, 185] on icon "status option filled" at bounding box center [134, 186] width 8 height 8
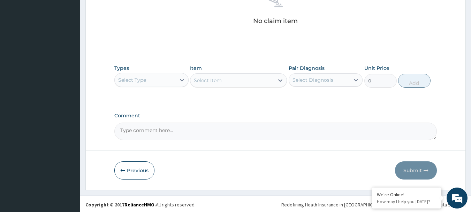
scroll to position [291, 0]
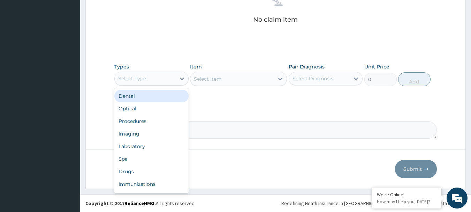
click at [147, 76] on div "Select Type" at bounding box center [145, 78] width 61 height 11
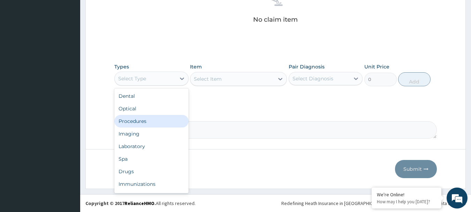
click at [148, 122] on div "Procedures" at bounding box center [151, 121] width 74 height 13
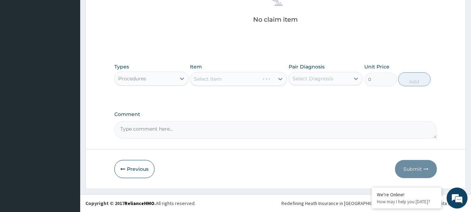
click at [240, 81] on div "Select Item" at bounding box center [238, 79] width 97 height 14
click at [223, 77] on div "Select Item" at bounding box center [238, 79] width 97 height 14
click at [232, 77] on div "Select Item" at bounding box center [238, 79] width 97 height 14
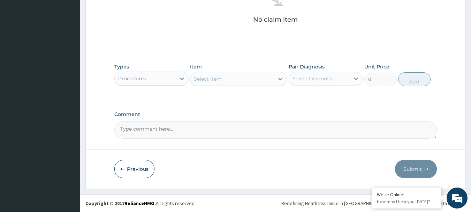
click at [232, 77] on div "Select Item" at bounding box center [232, 78] width 84 height 11
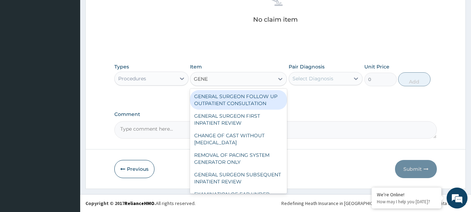
type input "GENER"
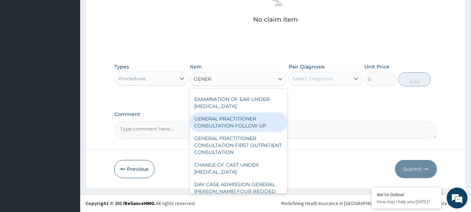
scroll to position [105, 0]
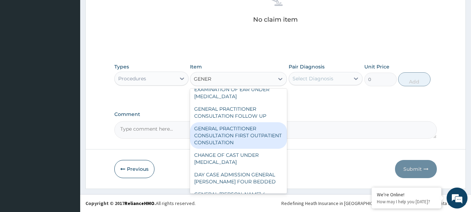
click at [247, 140] on div "GENERAL PRACTITIONER CONSULTATION FIRST OUTPATIENT CONSULTATION" at bounding box center [238, 135] width 97 height 26
type input "3000"
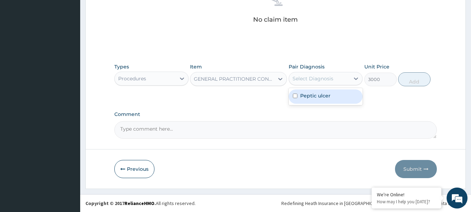
click at [318, 80] on div "Select Diagnosis" at bounding box center [313, 78] width 41 height 7
click at [320, 100] on div "Peptic ulcer" at bounding box center [326, 96] width 74 height 14
checkbox input "true"
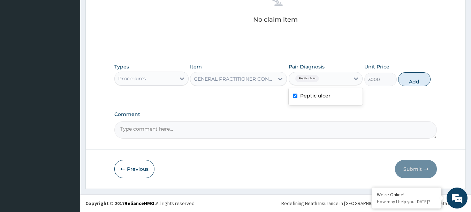
click at [411, 78] on button "Add" at bounding box center [414, 79] width 32 height 14
type input "0"
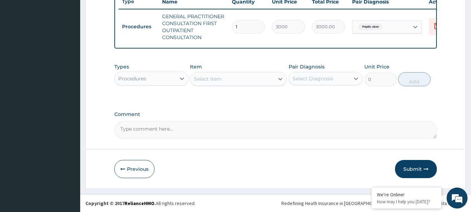
scroll to position [274, 0]
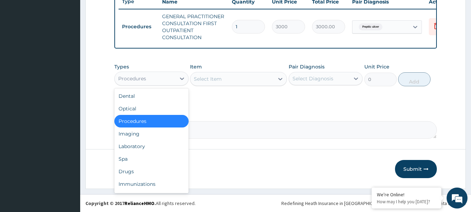
click at [147, 78] on div "Procedures" at bounding box center [145, 78] width 61 height 11
drag, startPoint x: 142, startPoint y: 172, endPoint x: 165, endPoint y: 134, distance: 44.7
click at [143, 171] on div "Drugs" at bounding box center [151, 171] width 74 height 13
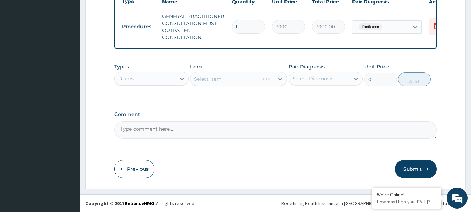
click at [226, 79] on div "Select Item" at bounding box center [238, 79] width 97 height 14
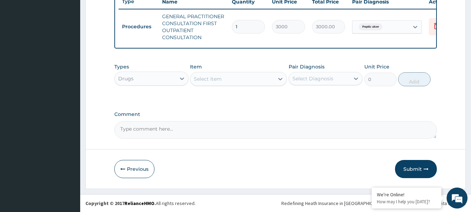
click at [239, 81] on div "Select Item" at bounding box center [232, 78] width 84 height 11
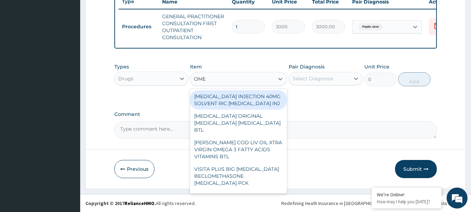
type input "OMEP"
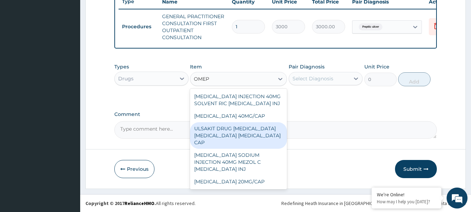
click at [232, 128] on div "ULSAKIT DRUG OMEPRAZOLE CLARITHROMYCIN TINIDAZOLE CAP" at bounding box center [238, 135] width 97 height 26
type input "6200"
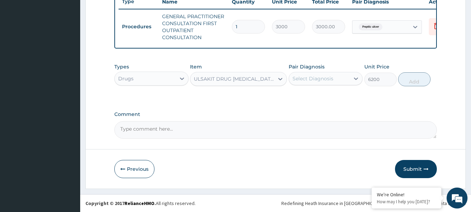
click at [316, 79] on div "Select Diagnosis" at bounding box center [313, 78] width 41 height 7
click at [324, 102] on div "Peptic ulcer" at bounding box center [326, 96] width 74 height 14
checkbox input "true"
click at [409, 85] on button "Add" at bounding box center [414, 79] width 32 height 14
type input "0"
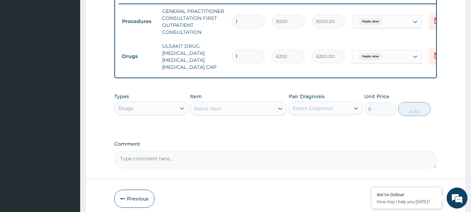
click at [217, 108] on div "Select Item" at bounding box center [232, 108] width 84 height 11
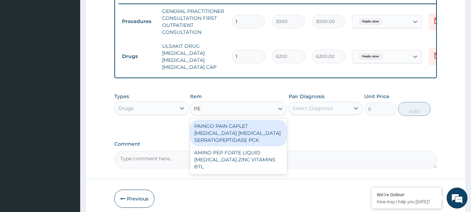
type input "P"
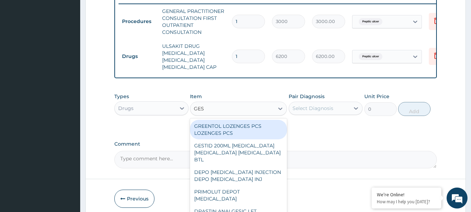
type input "GEST"
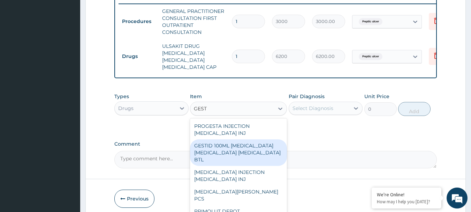
scroll to position [135, 0]
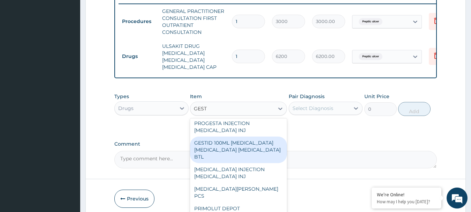
click at [243, 155] on div "GESTID 100ML ALUMINUM HYDROXIDE MAGNESIUM HYDROXIDE SIMETHICONE BTL" at bounding box center [238, 149] width 97 height 26
type input "480"
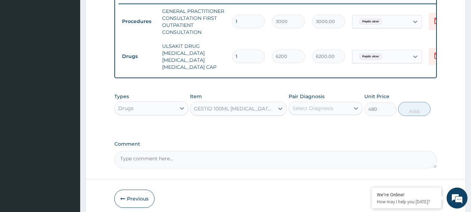
click at [231, 112] on div "GESTID 100ML ALUMINUM HYDROXIDE MAGNESIUM HYDROXIDE SIMETHICONE BTL" at bounding box center [234, 108] width 81 height 7
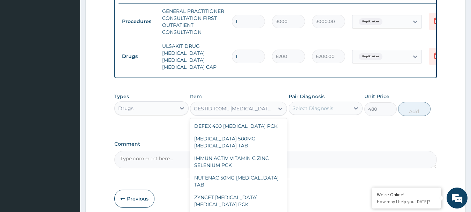
scroll to position [20990, 0]
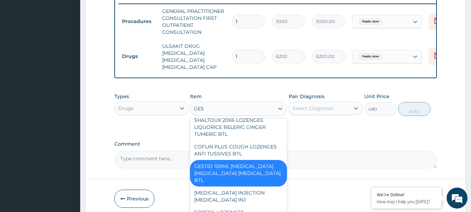
type input "GEST"
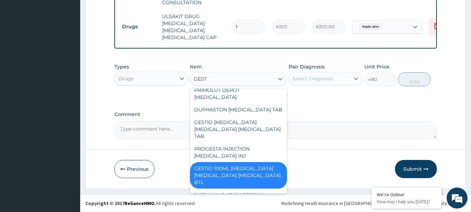
scroll to position [0, 0]
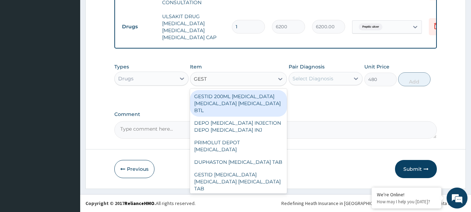
click at [226, 105] on div "GESTID 200ML ALUMINUM HYDROXIDE MAGNESIUM HYDROXIDE SIMETHICONE BTL" at bounding box center [238, 103] width 97 height 26
type input "800"
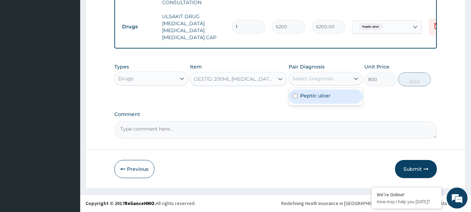
drag, startPoint x: 318, startPoint y: 73, endPoint x: 325, endPoint y: 101, distance: 28.6
click at [318, 74] on div "Select Diagnosis" at bounding box center [319, 78] width 61 height 11
click at [327, 100] on div "Peptic ulcer" at bounding box center [326, 96] width 74 height 14
checkbox input "true"
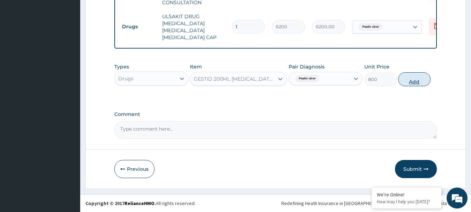
click at [417, 84] on button "Add" at bounding box center [414, 79] width 32 height 14
type input "0"
click at [403, 167] on button "Submit" at bounding box center [416, 169] width 42 height 18
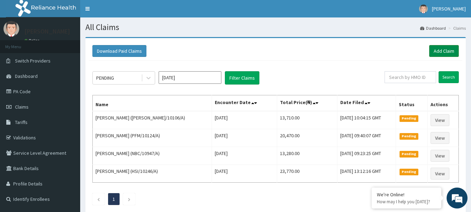
click at [440, 47] on link "Add Claim" at bounding box center [444, 51] width 30 height 12
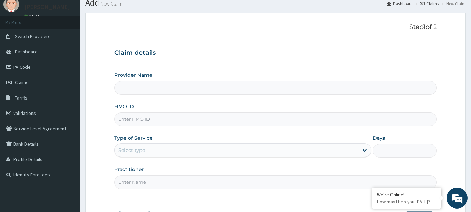
type input "International Clinics And Hospitals Ltd"
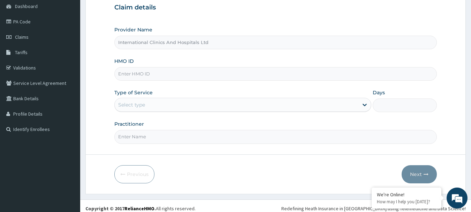
click at [148, 75] on input "HMO ID" at bounding box center [275, 74] width 323 height 14
type input "SLB/11054/E"
click at [144, 102] on div "Select type" at bounding box center [131, 104] width 27 height 7
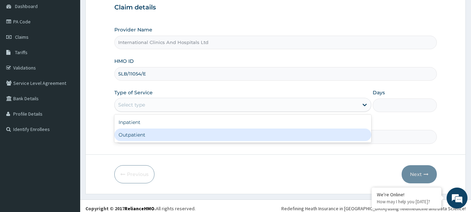
click at [142, 135] on div "Outpatient" at bounding box center [242, 134] width 257 height 13
type input "1"
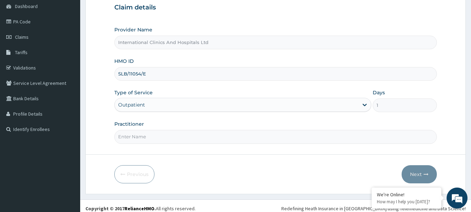
click at [142, 135] on input "Practitioner" at bounding box center [275, 137] width 323 height 14
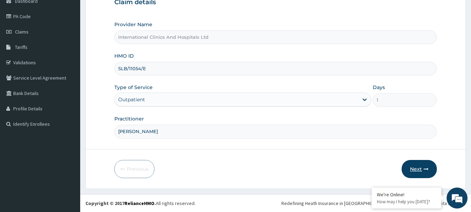
type input "[PERSON_NAME]"
click at [411, 168] on button "Next" at bounding box center [419, 169] width 35 height 18
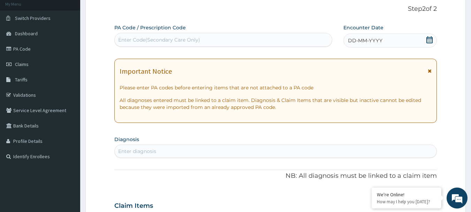
scroll to position [0, 0]
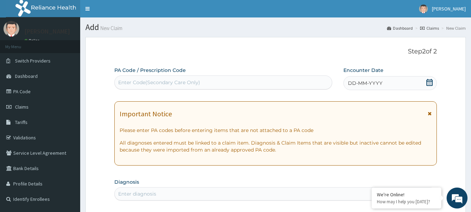
click at [165, 85] on div "Enter Code(Secondary Care Only)" at bounding box center [159, 82] width 82 height 7
type input "PA/C65139"
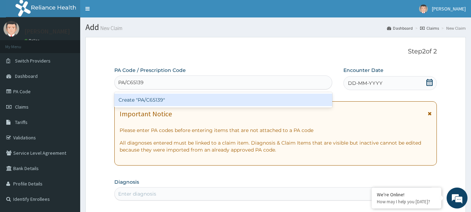
click at [148, 101] on div "Create "PA/C65139"" at bounding box center [223, 99] width 218 height 13
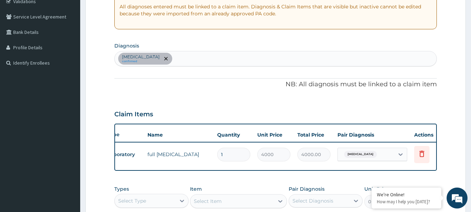
scroll to position [124, 0]
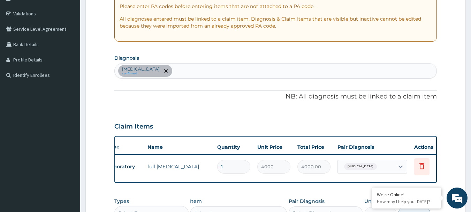
click at [191, 70] on div "[MEDICAL_DATA] confirmed" at bounding box center [276, 70] width 322 height 15
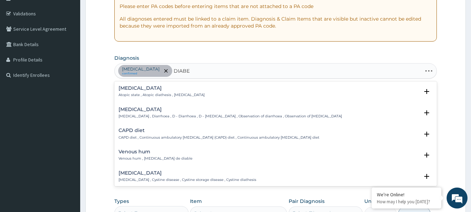
type input "DIABET"
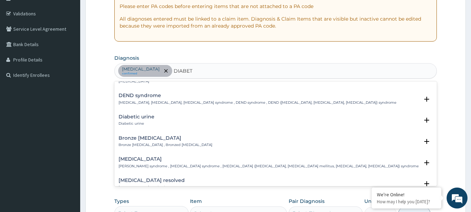
scroll to position [70, 0]
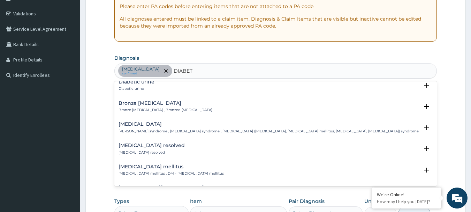
click at [144, 163] on div "[MEDICAL_DATA] mellitus [MEDICAL_DATA] mellitus , DM - [MEDICAL_DATA] mellitus …" at bounding box center [275, 171] width 323 height 21
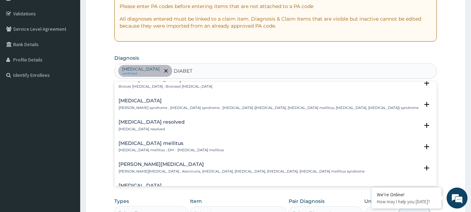
scroll to position [105, 0]
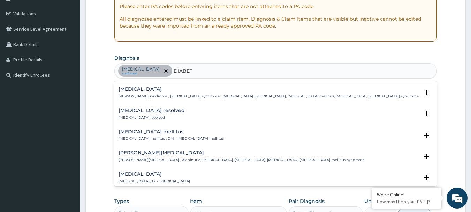
click at [139, 139] on p "[MEDICAL_DATA] mellitus , DM - [MEDICAL_DATA] mellitus" at bounding box center [171, 138] width 105 height 5
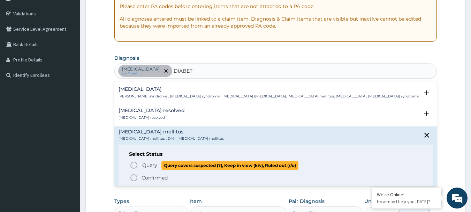
click at [135, 164] on icon "status option query" at bounding box center [134, 165] width 8 height 8
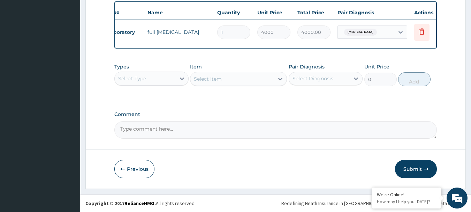
scroll to position [263, 0]
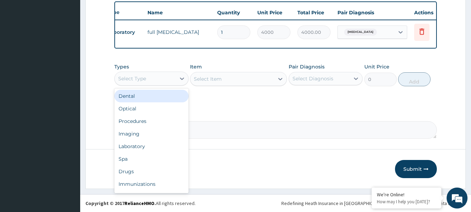
click at [135, 82] on div "Select Type" at bounding box center [145, 78] width 61 height 11
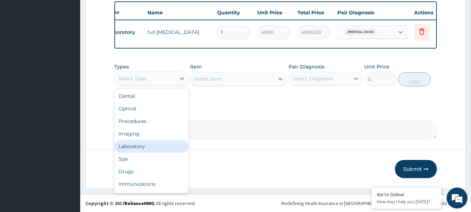
click at [153, 146] on div "Laboratory" at bounding box center [151, 146] width 74 height 13
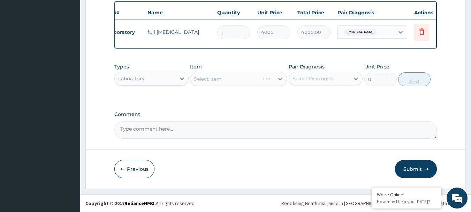
click at [227, 77] on div "Select Item" at bounding box center [238, 79] width 97 height 14
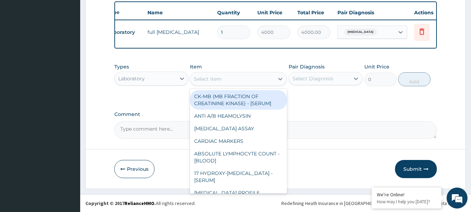
click at [227, 77] on div "Select Item" at bounding box center [232, 78] width 84 height 11
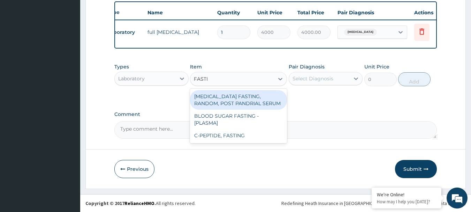
type input "[MEDICAL_DATA]"
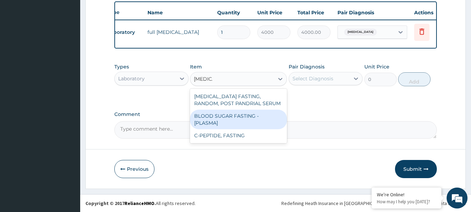
click at [255, 115] on div "BLOOD SUGAR FASTING - [PLASMA]" at bounding box center [238, 119] width 97 height 20
type input "1500"
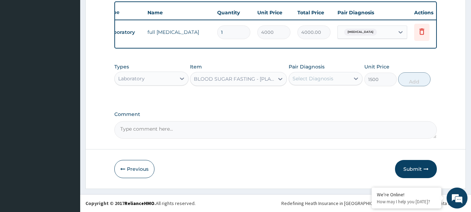
click at [332, 77] on div "Select Diagnosis" at bounding box center [313, 78] width 41 height 7
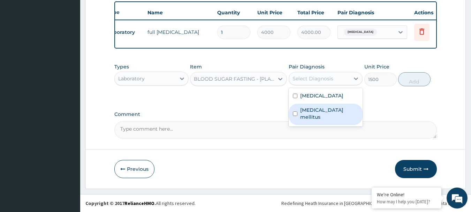
click at [340, 109] on label "Diabetes mellitus" at bounding box center [329, 113] width 59 height 14
checkbox input "true"
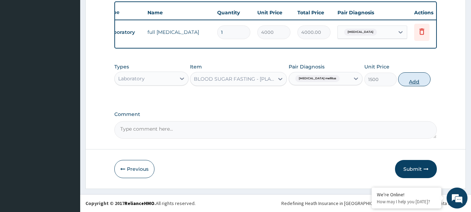
click at [415, 84] on button "Add" at bounding box center [414, 79] width 32 height 14
type input "0"
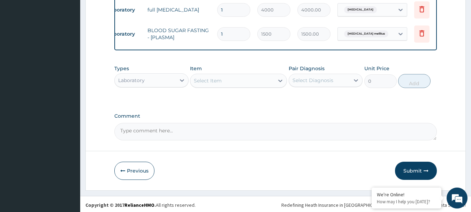
scroll to position [287, 0]
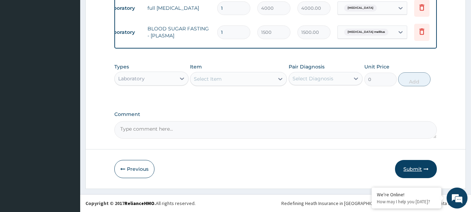
click at [410, 167] on button "Submit" at bounding box center [416, 169] width 42 height 18
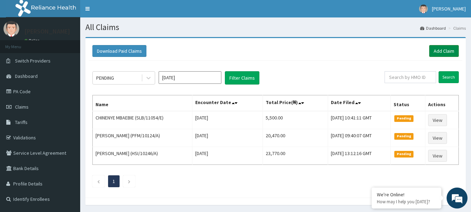
click at [436, 53] on link "Add Claim" at bounding box center [444, 51] width 30 height 12
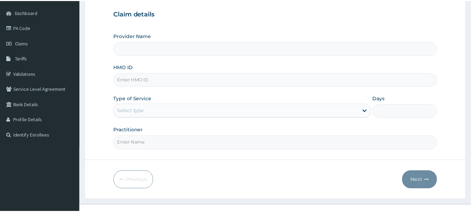
scroll to position [70, 0]
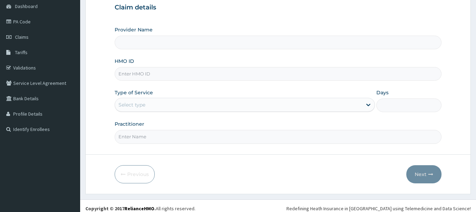
click at [167, 73] on input "HMO ID" at bounding box center [278, 74] width 327 height 14
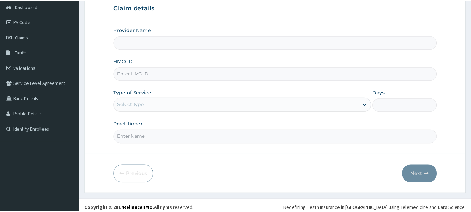
scroll to position [0, 0]
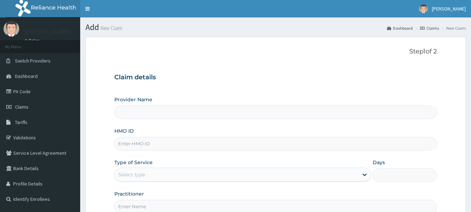
type input "International Clinics And Hospitals Ltd"
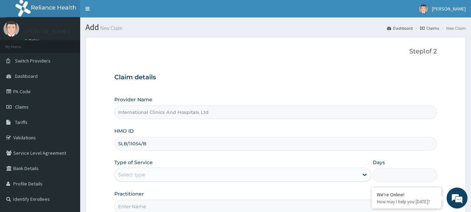
drag, startPoint x: 152, startPoint y: 143, endPoint x: 117, endPoint y: 147, distance: 35.1
click at [117, 147] on input "SLB/11054/B" at bounding box center [275, 144] width 323 height 14
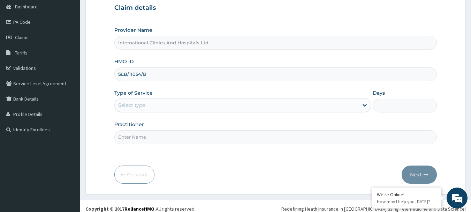
scroll to position [70, 0]
type input "SLB/11054/B"
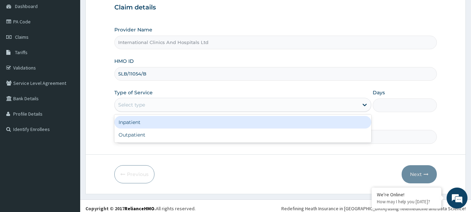
click at [155, 100] on div "Select type" at bounding box center [237, 104] width 244 height 11
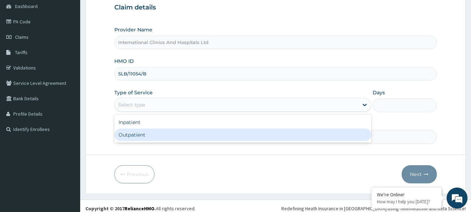
click at [149, 133] on div "Outpatient" at bounding box center [242, 134] width 257 height 13
type input "1"
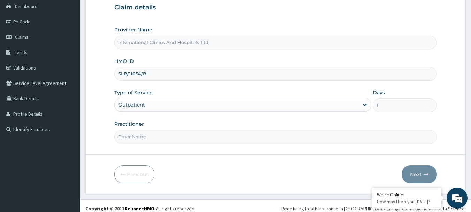
click at [170, 140] on input "Practitioner" at bounding box center [275, 137] width 323 height 14
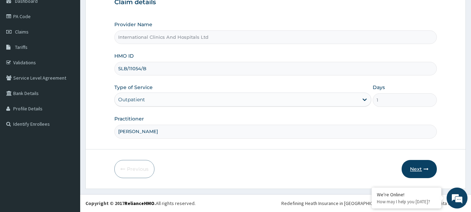
type input "[PERSON_NAME]"
click at [405, 165] on button "Next" at bounding box center [419, 169] width 35 height 18
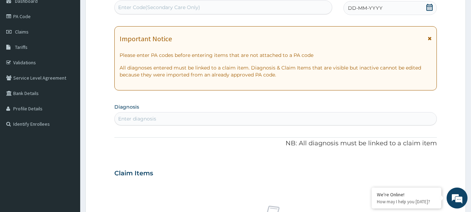
scroll to position [0, 0]
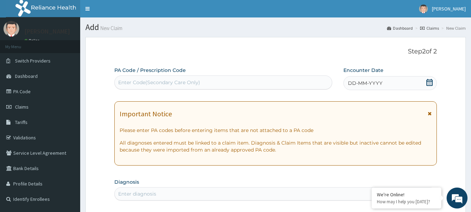
click at [375, 86] on span "DD-MM-YYYY" at bounding box center [365, 82] width 35 height 7
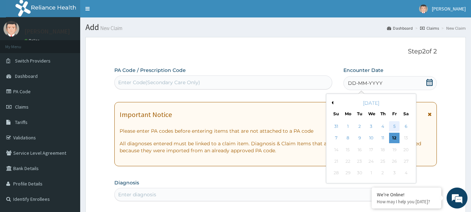
click at [393, 128] on div "5" at bounding box center [394, 126] width 10 height 10
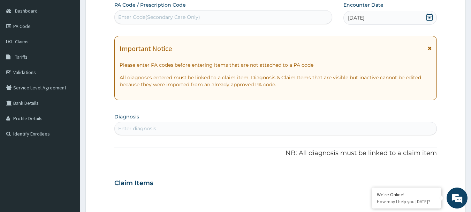
scroll to position [70, 0]
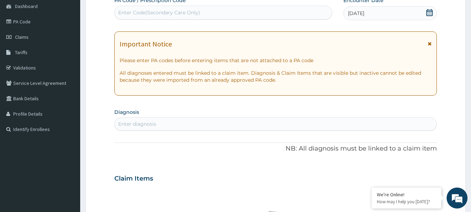
click at [180, 127] on div "Enter diagnosis" at bounding box center [276, 123] width 322 height 11
type input "[MEDICAL_DATA]"
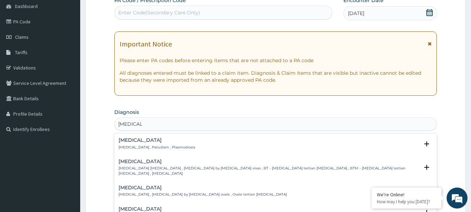
click at [125, 142] on h4 "[MEDICAL_DATA]" at bounding box center [157, 139] width 77 height 5
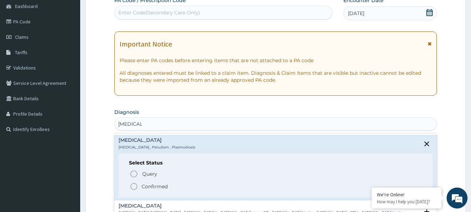
click at [132, 188] on icon "status option filled" at bounding box center [134, 186] width 8 height 8
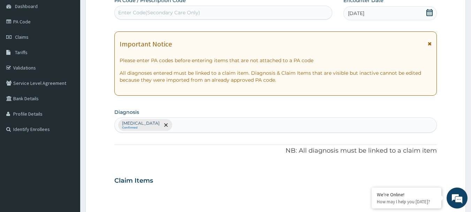
click at [158, 124] on div "Malaria Confirmed" at bounding box center [276, 124] width 322 height 15
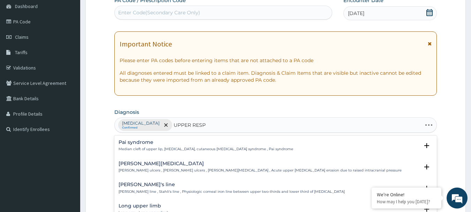
type input "UPPER RESPI"
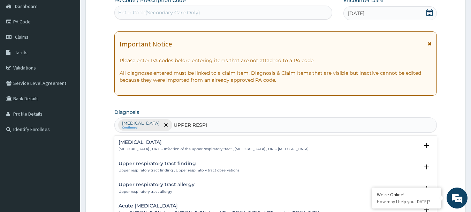
click at [139, 147] on p "[MEDICAL_DATA] , URTI - Infection of the upper respiratory tract , [MEDICAL_DAT…" at bounding box center [214, 148] width 190 height 5
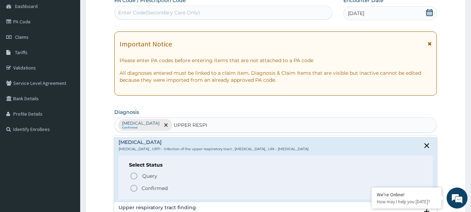
click at [133, 189] on icon "status option filled" at bounding box center [134, 188] width 8 height 8
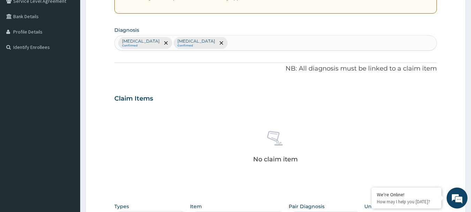
scroll to position [139, 0]
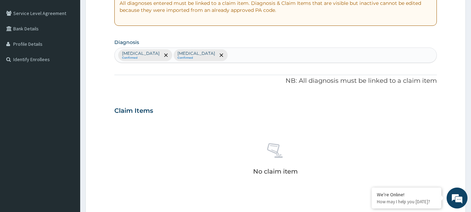
click at [238, 59] on div "Malaria Confirmed Upper respiratory infection Confirmed" at bounding box center [276, 55] width 322 height 15
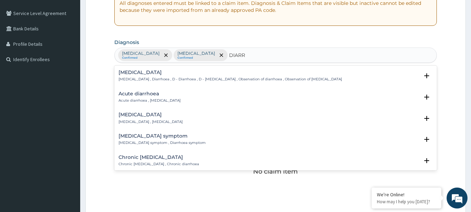
type input "DIARRH"
click at [132, 73] on h4 "Diarrhea" at bounding box center [230, 72] width 223 height 5
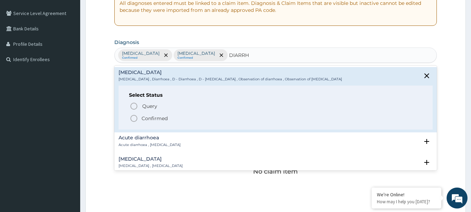
click at [133, 118] on icon "status option filled" at bounding box center [134, 118] width 8 height 8
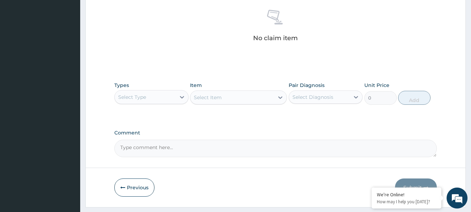
scroll to position [291, 0]
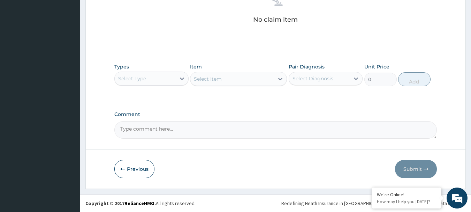
click at [139, 76] on div "Select Type" at bounding box center [132, 78] width 28 height 7
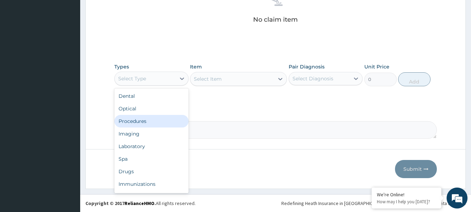
click at [157, 122] on div "Procedures" at bounding box center [151, 121] width 74 height 13
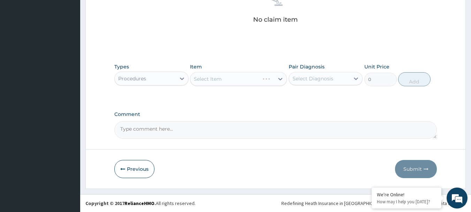
click at [221, 78] on div "Select Item" at bounding box center [238, 79] width 97 height 14
click at [226, 74] on div "Select Item" at bounding box center [238, 79] width 97 height 14
click at [226, 75] on div "Select Item" at bounding box center [238, 79] width 97 height 14
click at [226, 78] on div "Select Item" at bounding box center [232, 78] width 84 height 11
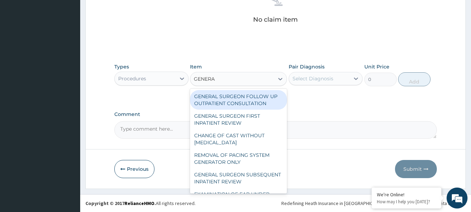
type input "GENERAL"
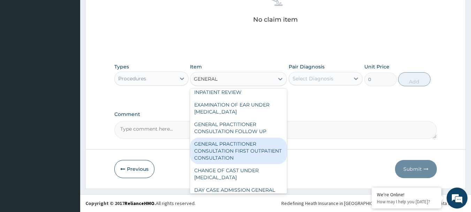
scroll to position [105, 0]
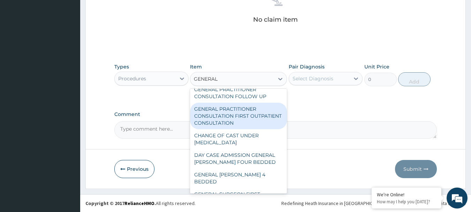
click at [242, 117] on div "GENERAL PRACTITIONER CONSULTATION FIRST OUTPATIENT CONSULTATION" at bounding box center [238, 116] width 97 height 26
type input "3000"
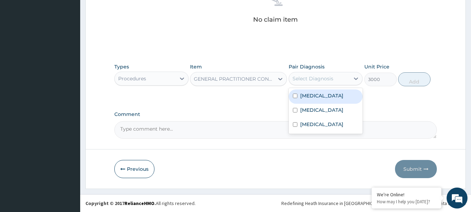
click at [314, 80] on div "Select Diagnosis" at bounding box center [313, 78] width 41 height 7
click at [320, 99] on div "[MEDICAL_DATA]" at bounding box center [326, 96] width 74 height 14
checkbox input "true"
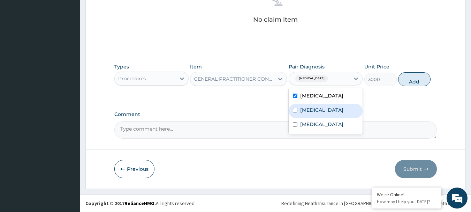
click at [324, 107] on label "Upper respiratory infection" at bounding box center [321, 109] width 43 height 7
click at [325, 118] on div "Upper respiratory infection" at bounding box center [326, 111] width 74 height 14
checkbox input "false"
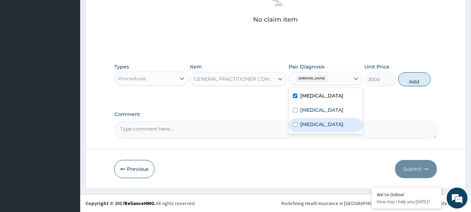
click at [320, 128] on label "Diarrhea" at bounding box center [321, 124] width 43 height 7
checkbox input "true"
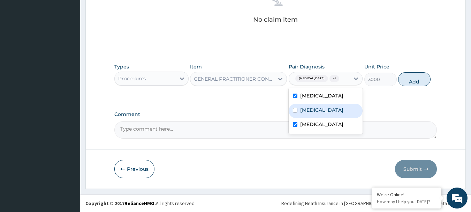
click at [326, 113] on label "Upper respiratory infection" at bounding box center [321, 109] width 43 height 7
checkbox input "true"
drag, startPoint x: 411, startPoint y: 83, endPoint x: 323, endPoint y: 91, distance: 87.9
click at [409, 83] on button "Add" at bounding box center [414, 79] width 32 height 14
type input "0"
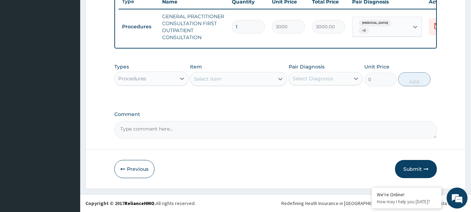
scroll to position [274, 0]
click at [127, 81] on div "Procedures" at bounding box center [132, 78] width 28 height 7
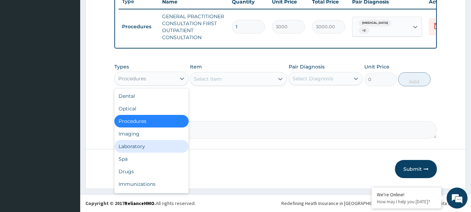
click at [154, 145] on div "Laboratory" at bounding box center [151, 146] width 74 height 13
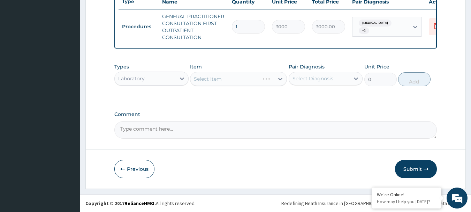
click at [219, 76] on div "Select Item" at bounding box center [238, 79] width 97 height 14
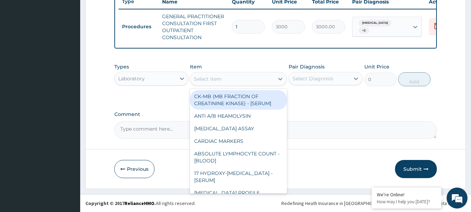
click at [229, 79] on div "Select Item" at bounding box center [232, 78] width 84 height 11
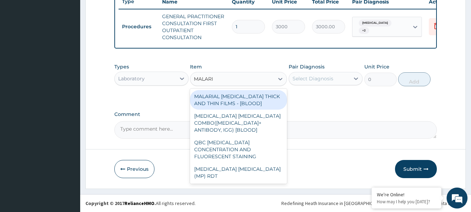
type input "[MEDICAL_DATA]"
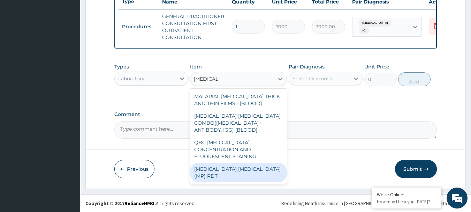
click at [224, 162] on div "[MEDICAL_DATA] [MEDICAL_DATA] (MP) RDT" at bounding box center [238, 172] width 97 height 20
type input "1500"
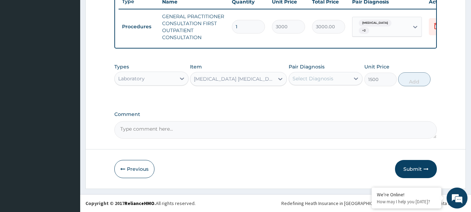
click at [317, 78] on div "Select Diagnosis" at bounding box center [313, 78] width 41 height 7
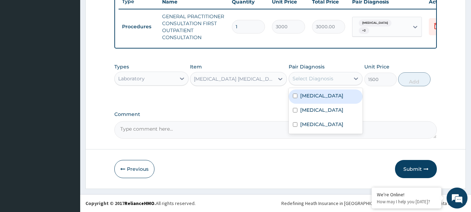
click at [321, 97] on div "[MEDICAL_DATA]" at bounding box center [326, 96] width 74 height 14
checkbox input "true"
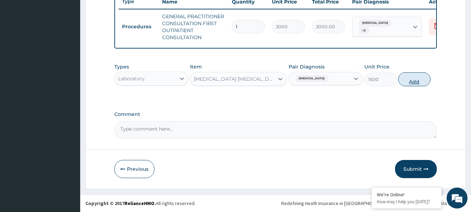
click at [416, 83] on button "Add" at bounding box center [414, 79] width 32 height 14
type input "0"
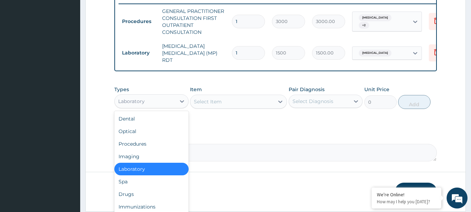
click at [131, 100] on div "Laboratory" at bounding box center [131, 101] width 26 height 7
click at [147, 195] on div "Drugs" at bounding box center [151, 194] width 74 height 13
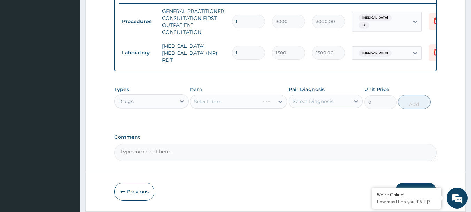
click at [223, 99] on div "Select Item" at bounding box center [238, 101] width 97 height 14
click at [225, 101] on div "Select Item" at bounding box center [238, 101] width 97 height 14
click at [225, 104] on div "Select Item" at bounding box center [238, 101] width 97 height 14
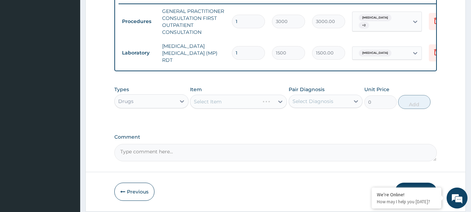
click at [225, 104] on div "Select Item" at bounding box center [238, 101] width 97 height 14
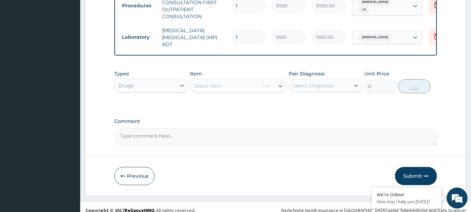
scroll to position [298, 0]
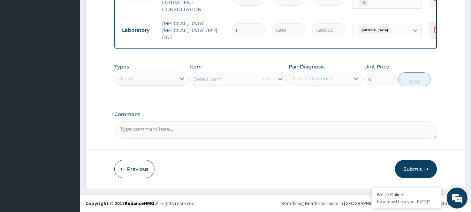
click at [243, 78] on div "Select Item" at bounding box center [238, 79] width 97 height 14
click at [220, 77] on div "Select Item" at bounding box center [238, 79] width 97 height 14
click at [229, 77] on div "Select Item" at bounding box center [238, 79] width 97 height 14
click at [228, 78] on div "Select Item" at bounding box center [232, 78] width 84 height 11
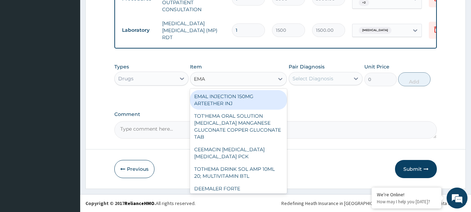
type input "EMAL"
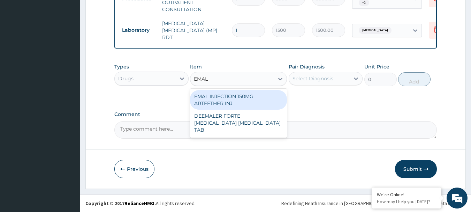
click at [244, 103] on div "EMAL INJECTION 150MG ARTEETHER INJ" at bounding box center [238, 100] width 97 height 20
type input "730"
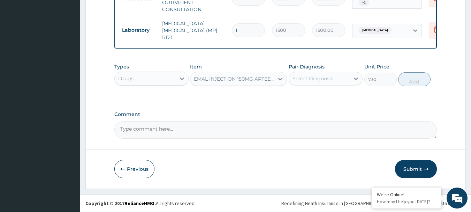
click at [314, 83] on div "Select Diagnosis" at bounding box center [319, 78] width 61 height 11
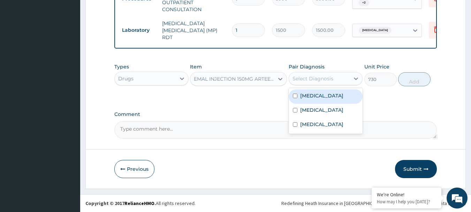
click at [317, 100] on div "Malaria" at bounding box center [326, 96] width 74 height 14
checkbox input "true"
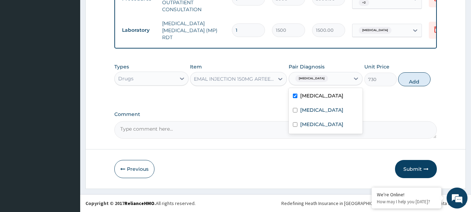
click at [414, 87] on div "Types Drugs Item EMAL INJECTION 150MG ARTEETHER INJ Pair Diagnosis option Malar…" at bounding box center [275, 75] width 323 height 30
click at [403, 78] on button "Add" at bounding box center [414, 79] width 32 height 14
type input "0"
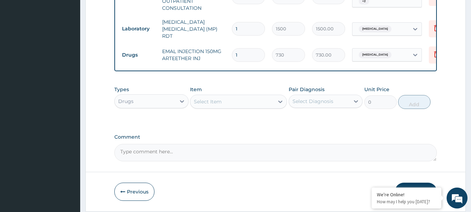
click at [213, 104] on div "Select Item" at bounding box center [208, 101] width 28 height 7
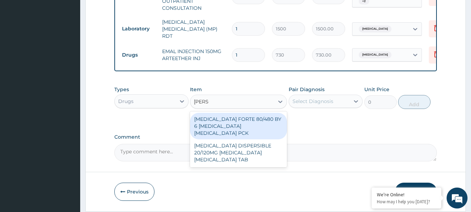
type input "COART"
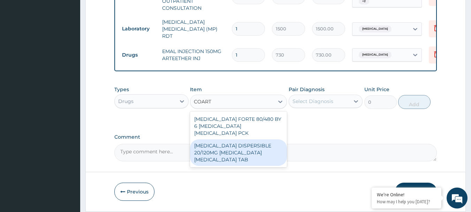
click at [239, 148] on div "COARTEM DISPERSIBLE 20/120MG ARTEMETHER LUMEFANTRINE TAB" at bounding box center [238, 152] width 97 height 26
type input "450"
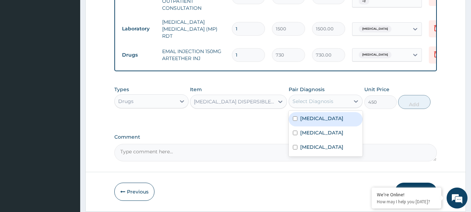
click at [302, 101] on div "Select Diagnosis" at bounding box center [313, 101] width 41 height 7
click at [331, 123] on div "Malaria" at bounding box center [326, 119] width 74 height 14
checkbox input "true"
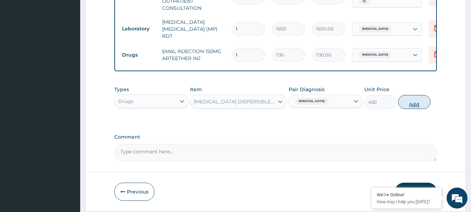
click at [412, 105] on button "Add" at bounding box center [414, 102] width 32 height 14
type input "0"
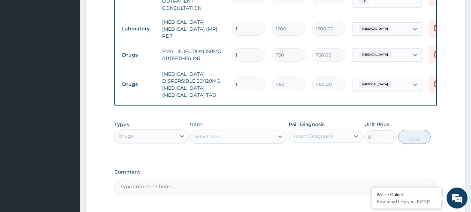
click at [221, 133] on div "Select Item" at bounding box center [208, 136] width 28 height 7
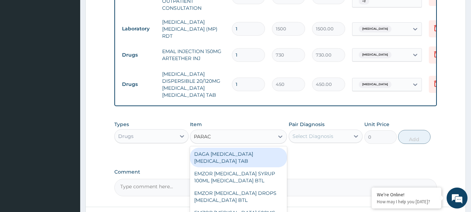
type input "PARACE"
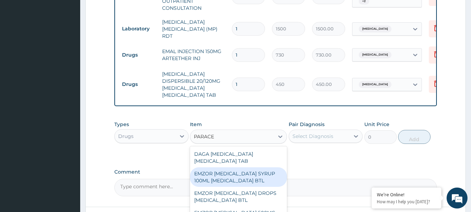
click at [257, 171] on div "EMZOR PARACETAMOL SYRUP 100ML ACETAMINOPHEN BTL" at bounding box center [238, 177] width 97 height 20
type input "350"
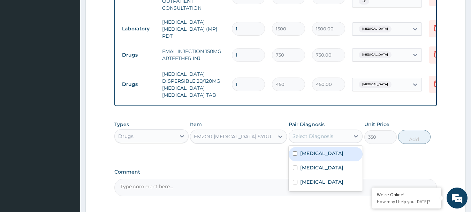
click at [326, 132] on div "Select Diagnosis" at bounding box center [313, 135] width 41 height 7
click at [327, 150] on div "Malaria" at bounding box center [326, 154] width 74 height 14
checkbox input "true"
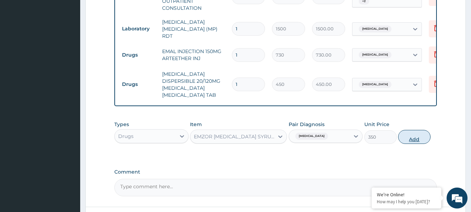
click at [407, 133] on button "Add" at bounding box center [414, 137] width 32 height 14
type input "0"
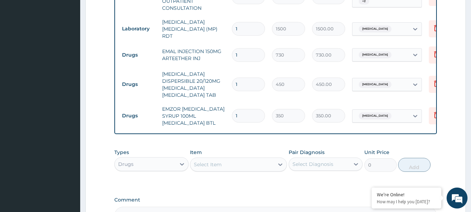
click at [231, 159] on div "Select Item" at bounding box center [232, 164] width 84 height 11
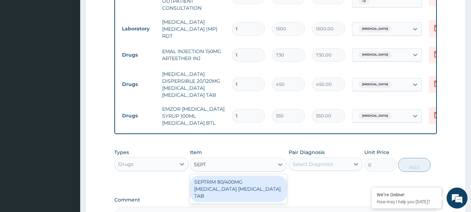
type input "SEPTR"
click at [247, 187] on div "SEPTRIM 80/400MG TRIMETHOPRIM SULFAMETHOXAZOLE TAB" at bounding box center [238, 188] width 97 height 26
type input "50"
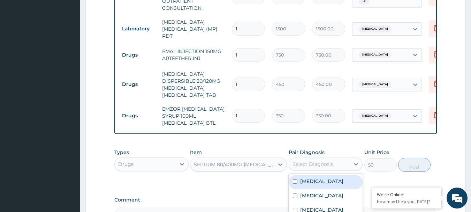
click at [332, 160] on div "Select Diagnosis" at bounding box center [313, 163] width 41 height 7
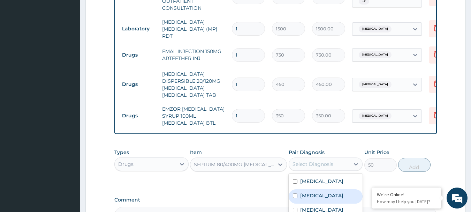
click at [329, 193] on label "Upper respiratory infection" at bounding box center [321, 195] width 43 height 7
checkbox input "true"
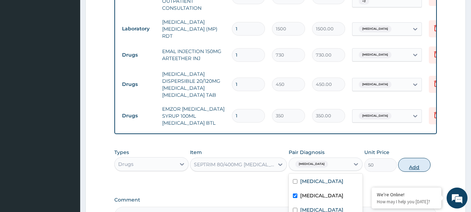
click at [409, 162] on button "Add" at bounding box center [414, 165] width 32 height 14
type input "0"
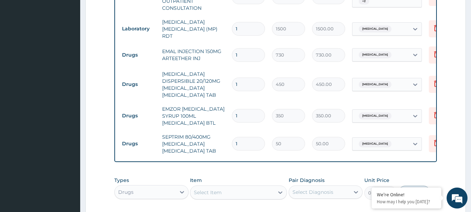
click at [220, 189] on div "Select Item" at bounding box center [232, 192] width 84 height 11
type input "METRON"
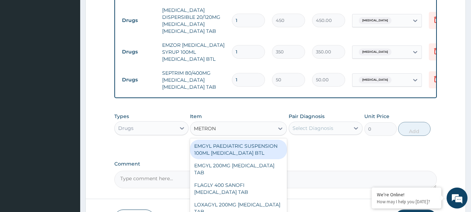
scroll to position [368, 0]
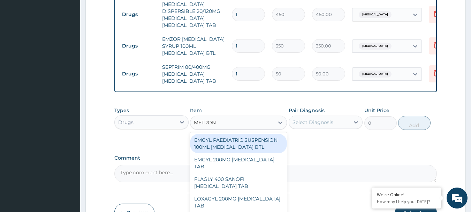
click at [239, 148] on div "EMGYL PAEDIATRIC SUSPENSION 100ML METRONIDAZOLE BTL" at bounding box center [238, 144] width 97 height 20
type input "300"
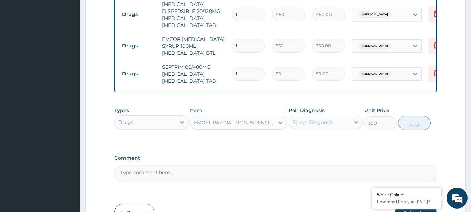
click at [220, 123] on div "EMGYL PAEDIATRIC SUSPENSION 100ML METRONIDAZOLE BTL" at bounding box center [234, 122] width 81 height 7
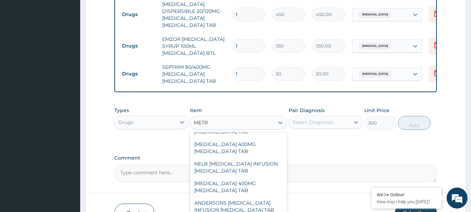
scroll to position [0, 0]
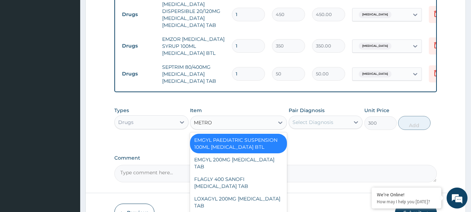
type input "METRON"
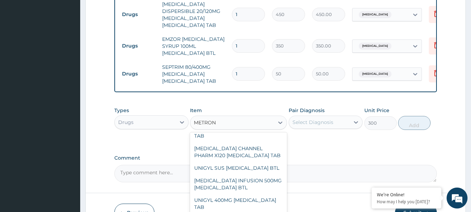
scroll to position [105, 0]
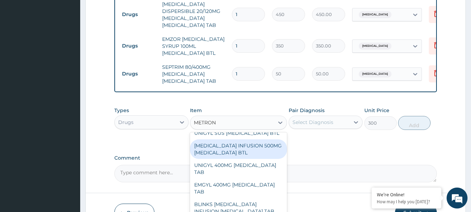
click at [235, 159] on div "METRONIDAZOLE INFUSION 500MG METRONIDAZOLE BTL" at bounding box center [238, 149] width 97 height 20
type input "1000"
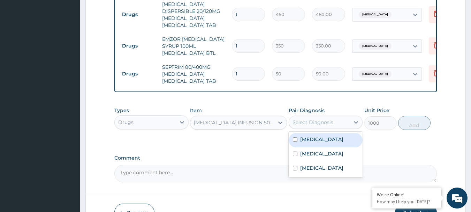
click at [317, 124] on div "Select Diagnosis" at bounding box center [313, 122] width 41 height 7
click at [229, 123] on div "METRONIDAZOLE INFUSION 500MG METRONIDAZOLE BTL" at bounding box center [234, 122] width 81 height 7
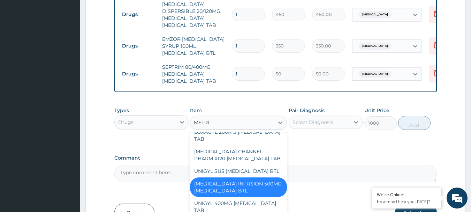
scroll to position [67, 0]
type input "METRONIDA"
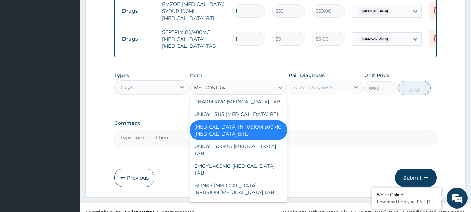
scroll to position [101, 0]
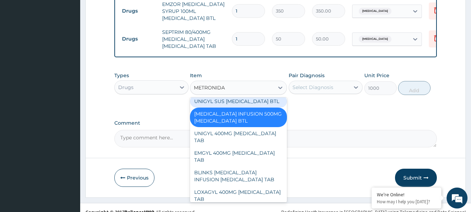
click at [225, 107] on div "UNIGYL SUS METRONIDAZOLE BTL" at bounding box center [238, 101] width 97 height 13
type input "300"
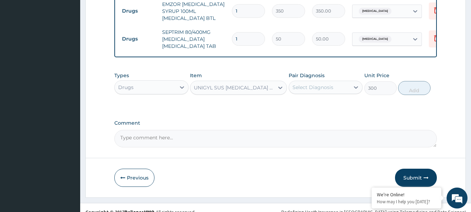
click at [222, 88] on div "UNIGYL SUS METRONIDAZOLE BTL" at bounding box center [234, 87] width 81 height 7
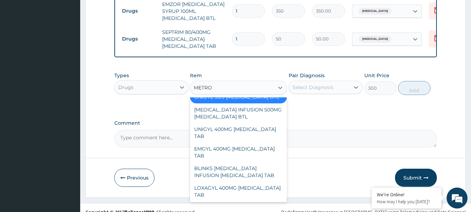
scroll to position [86, 0]
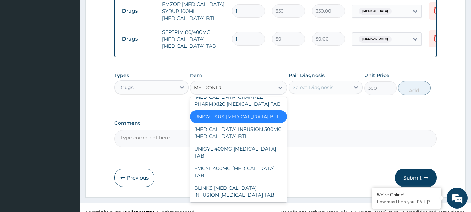
type input "METRONIDA"
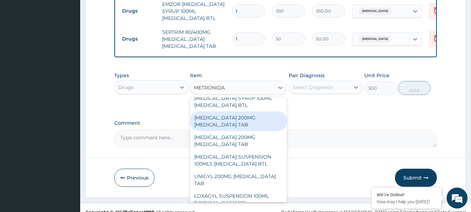
scroll to position [226, 0]
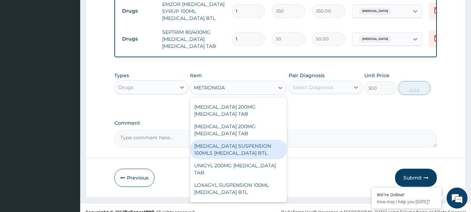
click at [243, 159] on div "METRONIDAZOLE SUSPENSION 100MLS METRONIDAZOLE BTL" at bounding box center [238, 149] width 97 height 20
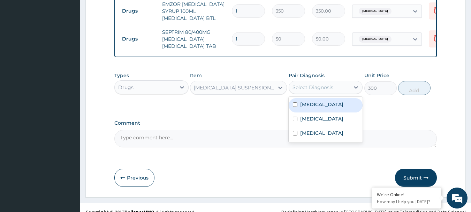
click at [325, 87] on div "Select Diagnosis" at bounding box center [313, 87] width 41 height 7
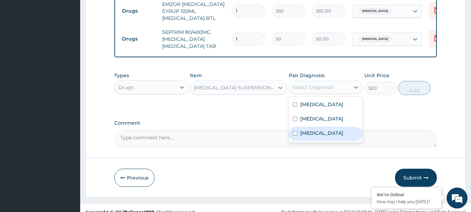
click at [336, 141] on div "Diarrhea" at bounding box center [326, 134] width 74 height 14
checkbox input "true"
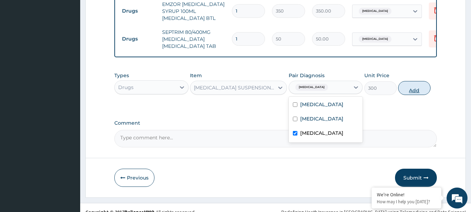
click at [415, 95] on button "Add" at bounding box center [414, 88] width 32 height 14
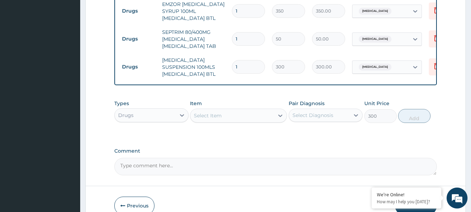
type input "0"
click at [240, 111] on div "Select Item" at bounding box center [232, 115] width 84 height 11
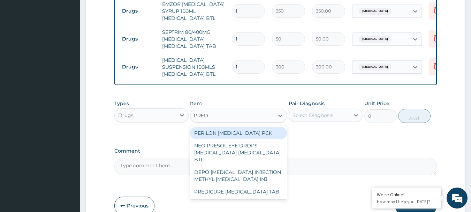
type input "PREDN"
click at [234, 137] on div "PERILON PREDNISOLONE PCK" at bounding box center [238, 133] width 97 height 13
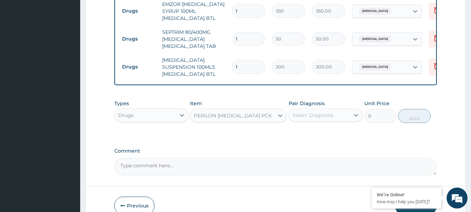
type input "2100"
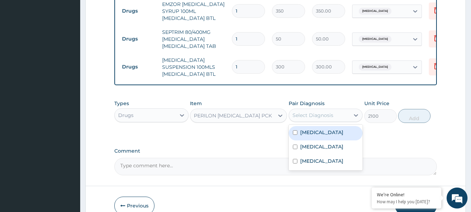
click at [316, 119] on div "Select Diagnosis" at bounding box center [313, 115] width 41 height 7
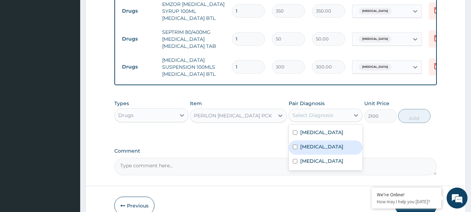
click at [330, 150] on label "Upper respiratory infection" at bounding box center [321, 146] width 43 height 7
checkbox input "true"
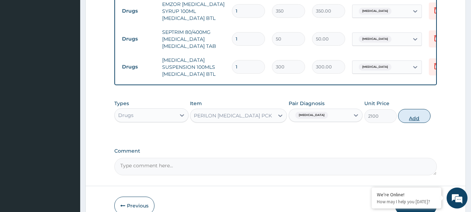
click at [409, 116] on button "Add" at bounding box center [414, 116] width 32 height 14
type input "0"
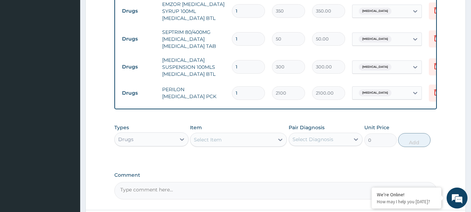
click at [210, 143] on div "Select Item" at bounding box center [208, 139] width 28 height 7
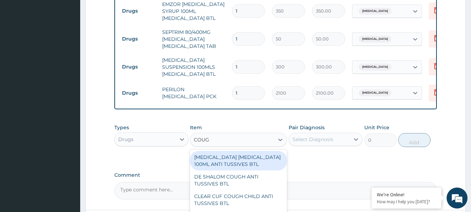
type input "COUGH"
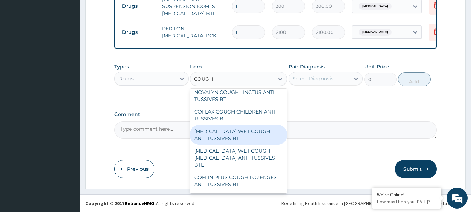
scroll to position [523, 0]
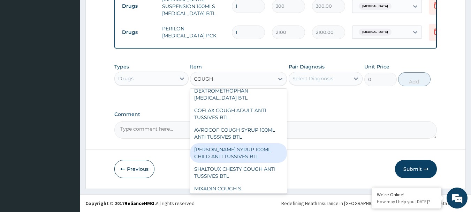
click at [255, 149] on div "EMZOLYN COUGH SYRUP 100ML CHILD ANTI TUSSIVES BTL" at bounding box center [238, 153] width 97 height 20
type input "300"
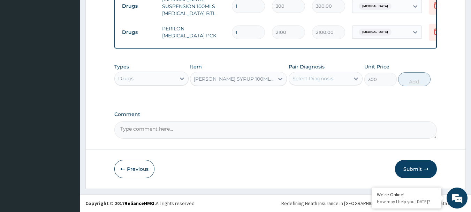
click at [309, 77] on div "Select Diagnosis" at bounding box center [313, 78] width 41 height 7
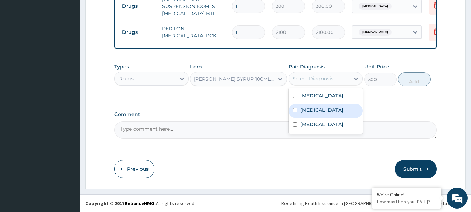
click at [326, 113] on label "Upper respiratory infection" at bounding box center [321, 109] width 43 height 7
checkbox input "true"
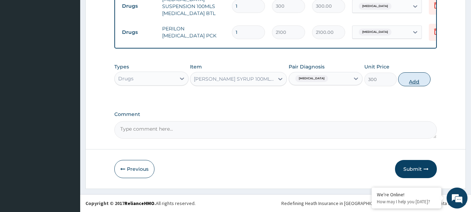
click at [411, 86] on button "Add" at bounding box center [414, 79] width 32 height 14
type input "0"
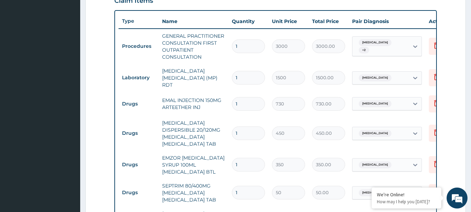
scroll to position [256, 0]
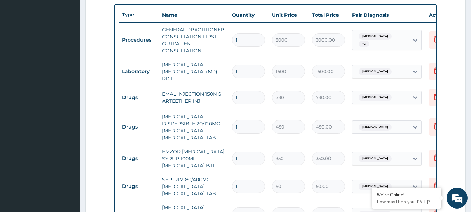
drag, startPoint x: 248, startPoint y: 121, endPoint x: 213, endPoint y: 130, distance: 36.6
click at [213, 130] on tr "Drugs COARTEM DISPERSIBLE 20/120MG ARTEMETHER LUMEFANTRINE TAB 1 450 450.00 Mal…" at bounding box center [290, 126] width 342 height 35
type input "6"
type input "2700.00"
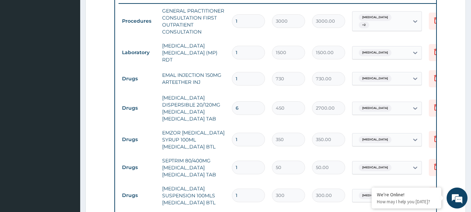
scroll to position [290, 0]
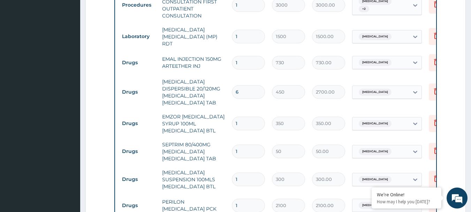
type input "6"
click at [253, 144] on input "1" at bounding box center [248, 151] width 33 height 14
type input "10"
type input "500.00"
type input "10"
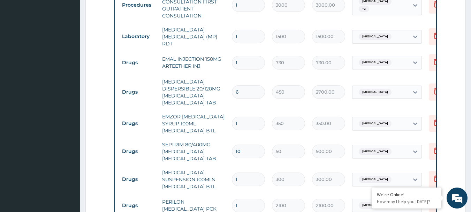
click at [253, 169] on td "1" at bounding box center [248, 179] width 40 height 21
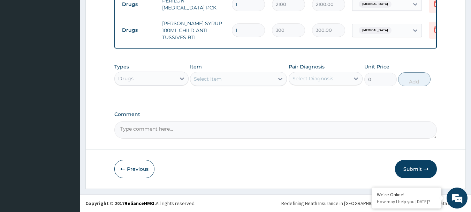
scroll to position [493, 0]
click at [407, 169] on button "Submit" at bounding box center [416, 169] width 42 height 18
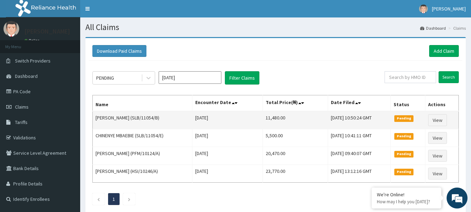
drag, startPoint x: 149, startPoint y: 118, endPoint x: 173, endPoint y: 120, distance: 24.8
click at [173, 120] on td "[PERSON_NAME] (SLB/11054/B)" at bounding box center [143, 120] width 100 height 18
click at [152, 121] on td "[PERSON_NAME] (SLB/11054/B)" at bounding box center [143, 120] width 100 height 18
drag, startPoint x: 148, startPoint y: 117, endPoint x: 174, endPoint y: 121, distance: 26.2
click at [174, 121] on td "[PERSON_NAME] (SLB/11054/B)" at bounding box center [143, 120] width 100 height 18
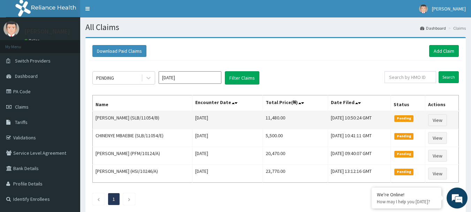
copy td "SLB/11054/B"
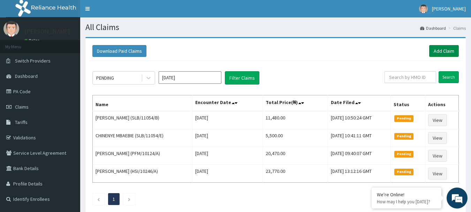
click at [442, 51] on link "Add Claim" at bounding box center [444, 51] width 30 height 12
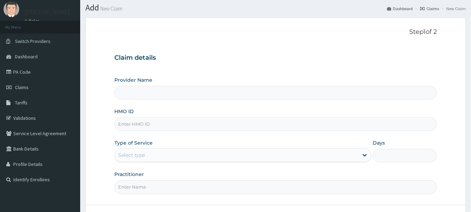
scroll to position [35, 0]
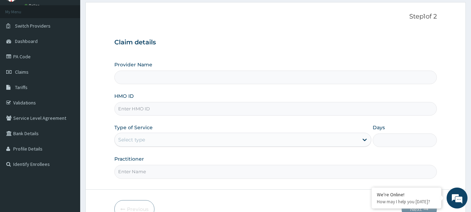
type input "International Clinics And Hospitals Ltd"
click at [157, 108] on input "HMO ID" at bounding box center [275, 109] width 323 height 14
paste input "SLB/11054/B"
type input "SLB/11054/C"
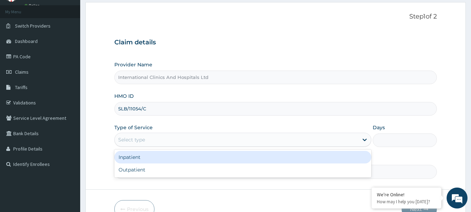
click at [168, 136] on div "Select type" at bounding box center [237, 139] width 244 height 11
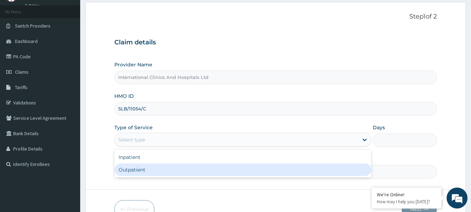
click at [161, 167] on div "Outpatient" at bounding box center [242, 169] width 257 height 13
type input "1"
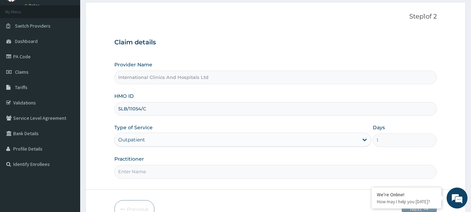
click at [173, 169] on input "Practitioner" at bounding box center [275, 172] width 323 height 14
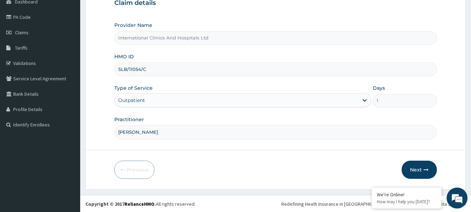
scroll to position [75, 0]
type input "[PERSON_NAME]"
click at [403, 167] on button "Next" at bounding box center [419, 169] width 35 height 18
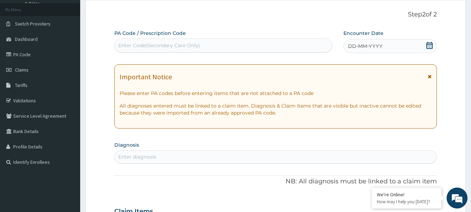
scroll to position [0, 0]
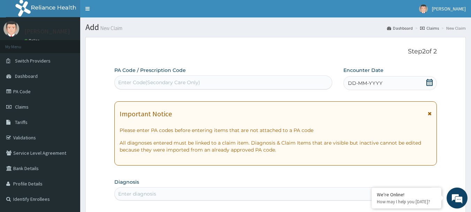
click at [381, 81] on span "DD-MM-YYYY" at bounding box center [365, 82] width 35 height 7
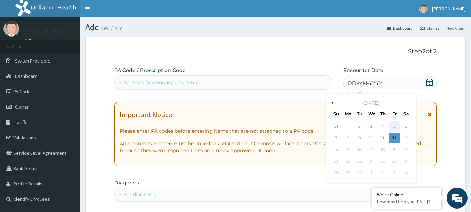
click at [395, 124] on div "5" at bounding box center [394, 126] width 10 height 10
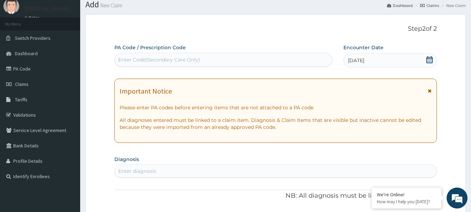
scroll to position [35, 0]
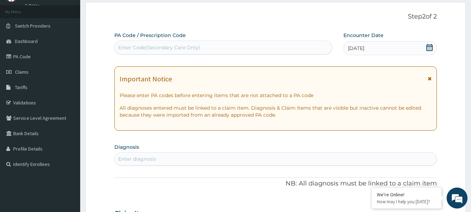
click at [170, 161] on div "Enter diagnosis" at bounding box center [276, 158] width 322 height 11
type input "[MEDICAL_DATA]"
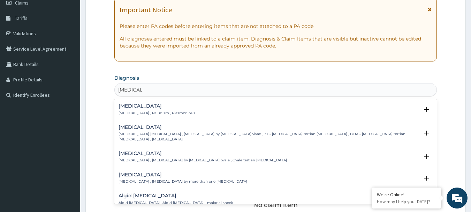
scroll to position [105, 0]
click at [137, 111] on p "[MEDICAL_DATA] , Paludism , Plasmodiosis" at bounding box center [157, 112] width 77 height 5
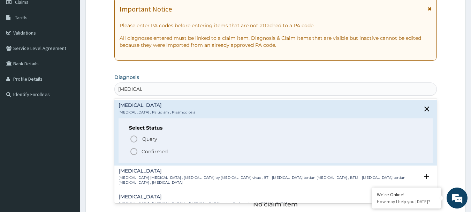
click at [134, 152] on icon "status option filled" at bounding box center [134, 151] width 8 height 8
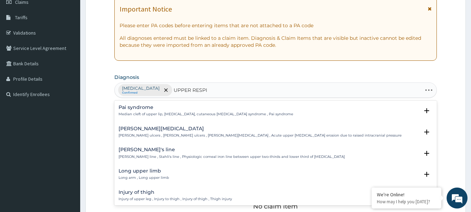
type input "UPPER RESPIR"
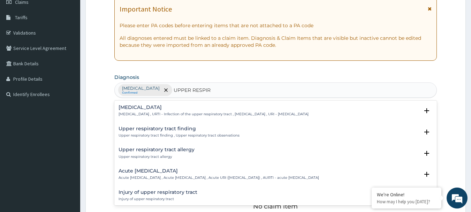
click at [149, 112] on p "[MEDICAL_DATA] , URTI - Infection of the upper respiratory tract , [MEDICAL_DAT…" at bounding box center [214, 114] width 190 height 5
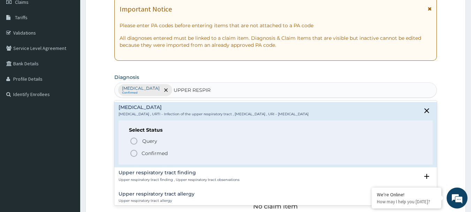
click at [130, 150] on icon "status option filled" at bounding box center [134, 153] width 8 height 8
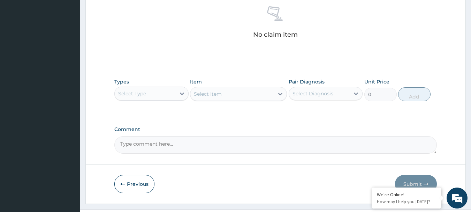
scroll to position [279, 0]
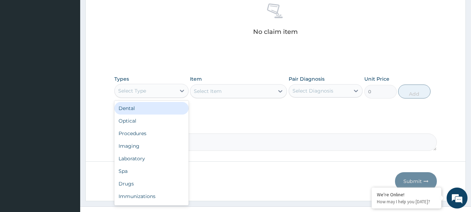
click at [152, 92] on div "Select Type" at bounding box center [145, 90] width 61 height 11
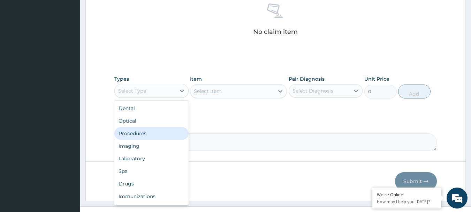
click at [160, 132] on div "Procedures" at bounding box center [151, 133] width 74 height 13
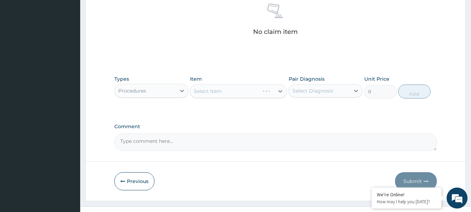
click at [215, 89] on div "Select Item" at bounding box center [238, 91] width 97 height 14
click at [220, 89] on div "Select Item" at bounding box center [238, 91] width 97 height 14
click at [220, 89] on div "Select Item" at bounding box center [208, 91] width 28 height 7
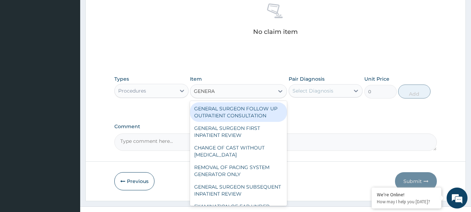
type input "GENERAL"
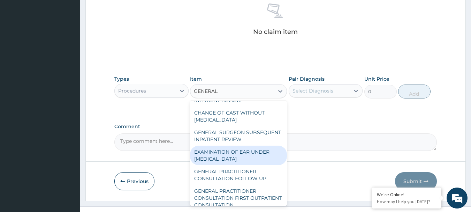
scroll to position [70, 0]
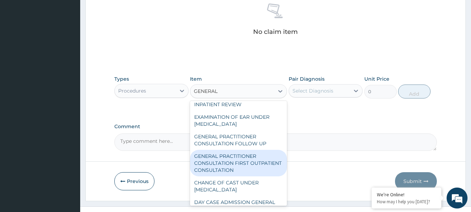
click at [255, 166] on div "GENERAL PRACTITIONER CONSULTATION FIRST OUTPATIENT CONSULTATION" at bounding box center [238, 163] width 97 height 26
type input "3000"
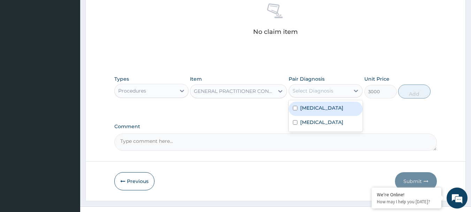
click at [323, 91] on div "Select Diagnosis" at bounding box center [313, 90] width 41 height 7
click at [326, 112] on div "[MEDICAL_DATA]" at bounding box center [326, 108] width 74 height 14
checkbox input "true"
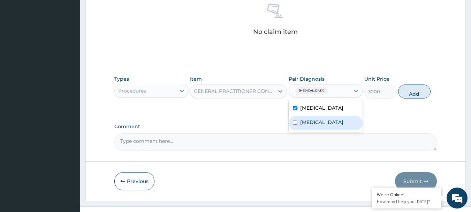
click at [326, 123] on label "[MEDICAL_DATA]" at bounding box center [321, 122] width 43 height 7
checkbox input "true"
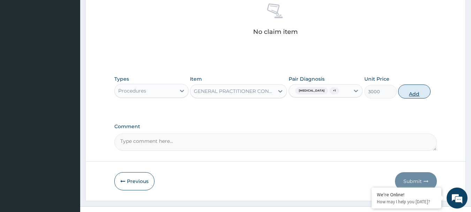
click at [415, 93] on button "Add" at bounding box center [414, 91] width 32 height 14
type input "0"
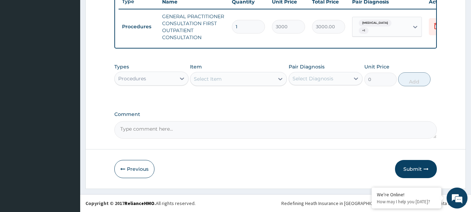
click at [124, 79] on div "Procedures" at bounding box center [132, 78] width 28 height 7
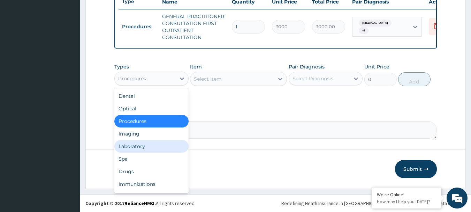
click at [146, 148] on div "Laboratory" at bounding box center [151, 146] width 74 height 13
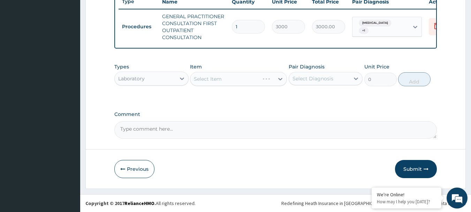
click at [227, 78] on div "Select Item" at bounding box center [238, 79] width 97 height 14
click at [229, 80] on div "Select Item" at bounding box center [238, 79] width 97 height 14
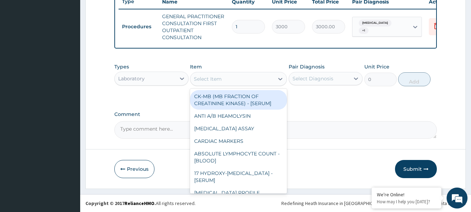
click at [229, 80] on div "Select Item" at bounding box center [232, 78] width 84 height 11
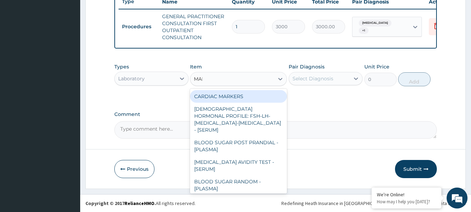
type input "MALA"
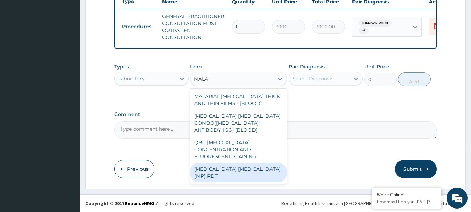
click at [224, 164] on div "[MEDICAL_DATA] [MEDICAL_DATA] (MP) RDT" at bounding box center [238, 172] width 97 height 20
type input "1500"
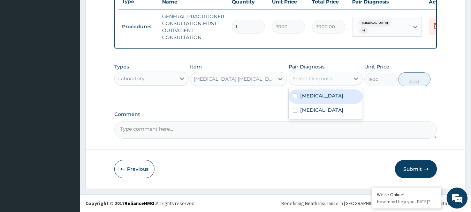
click at [326, 79] on div "Select Diagnosis" at bounding box center [313, 78] width 41 height 7
click at [320, 99] on div "[MEDICAL_DATA]" at bounding box center [326, 96] width 74 height 14
checkbox input "true"
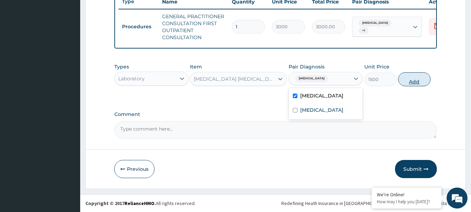
click at [411, 82] on button "Add" at bounding box center [414, 79] width 32 height 14
type input "0"
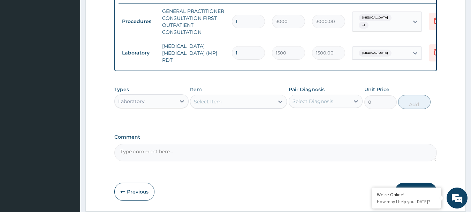
click at [148, 101] on div "Laboratory" at bounding box center [145, 101] width 61 height 11
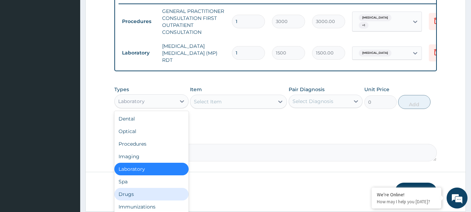
click at [143, 196] on div "Drugs" at bounding box center [151, 194] width 74 height 13
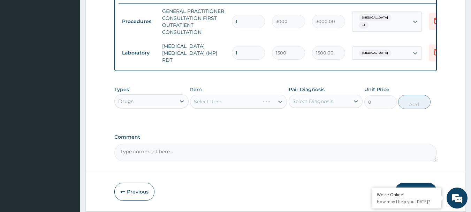
click at [226, 102] on div "Select Item" at bounding box center [238, 101] width 97 height 14
click at [226, 102] on div "Select Item" at bounding box center [232, 101] width 84 height 11
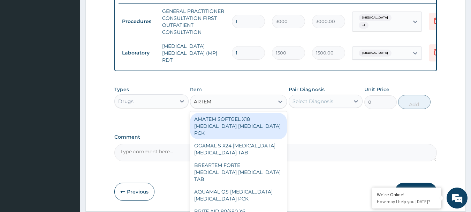
type input "ARTEME"
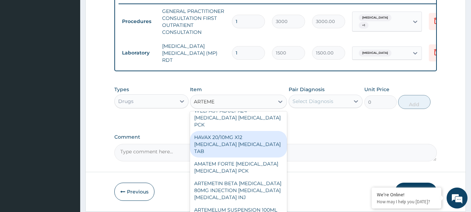
scroll to position [593, 0]
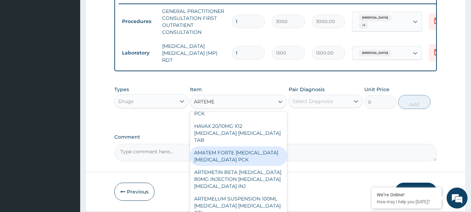
click at [245, 153] on div "AMATEM FORTE [MEDICAL_DATA] [MEDICAL_DATA] PCK" at bounding box center [238, 156] width 97 height 20
type input "1500"
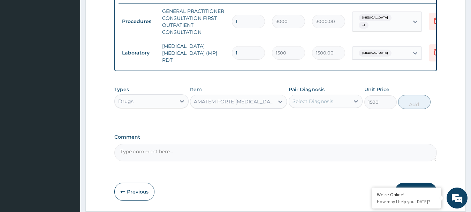
click at [237, 104] on div "AMATEM FORTE [MEDICAL_DATA] [MEDICAL_DATA] PCK" at bounding box center [234, 101] width 81 height 7
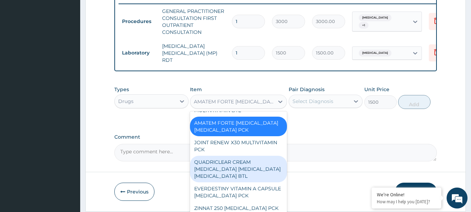
scroll to position [11675, 0]
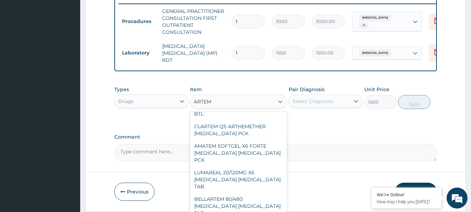
type input "ARTEME"
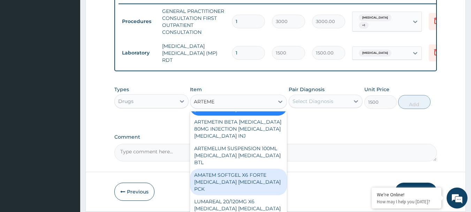
scroll to position [647, 0]
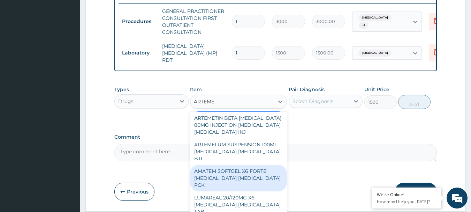
click at [234, 169] on div "AMATEM SOFTGEL X6 FORTE [MEDICAL_DATA] [MEDICAL_DATA] PCK" at bounding box center [238, 178] width 97 height 26
type input "1600"
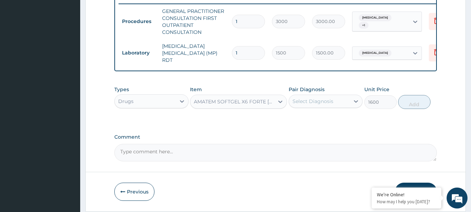
click at [233, 101] on div "AMATEM SOFTGEL X6 FORTE [MEDICAL_DATA] [MEDICAL_DATA] PCK" at bounding box center [234, 101] width 81 height 7
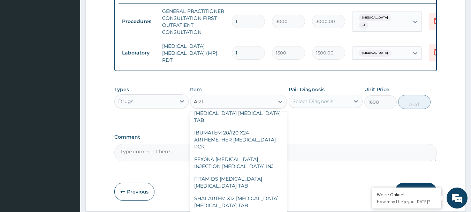
scroll to position [1360, 0]
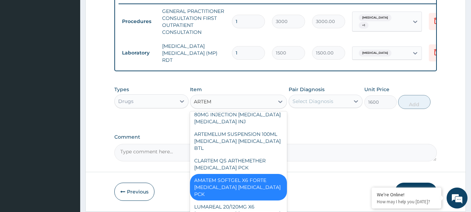
type input "ARTEME"
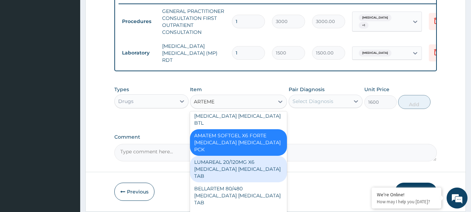
scroll to position [693, 0]
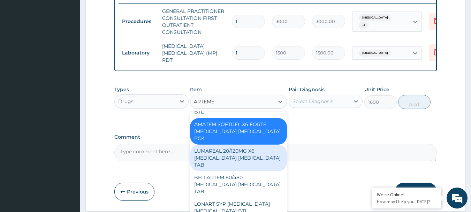
click at [243, 152] on div "LUMAREAL 20/120MG X6 [MEDICAL_DATA] [MEDICAL_DATA] TAB" at bounding box center [238, 157] width 97 height 26
type input "215"
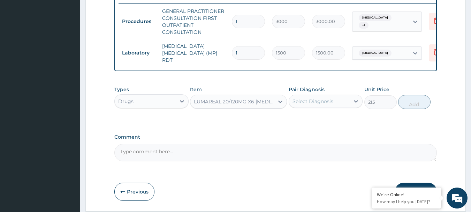
click at [233, 103] on div "LUMAREAL 20/120MG X6 [MEDICAL_DATA] [MEDICAL_DATA] TAB" at bounding box center [234, 101] width 81 height 7
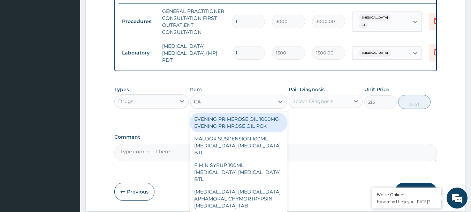
type input "C"
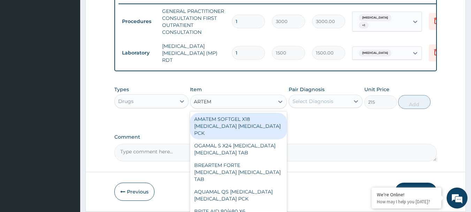
type input "ARTEME"
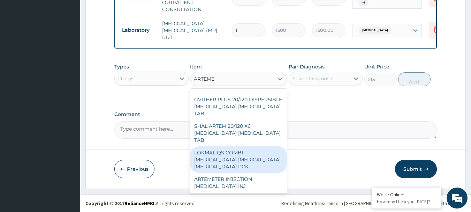
scroll to position [1325, 0]
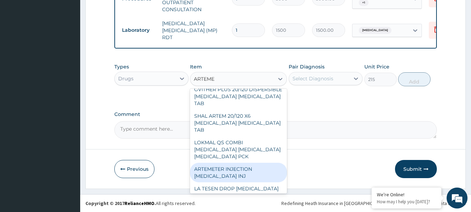
click at [240, 162] on div "ARTEMETER INJECTION [MEDICAL_DATA] INJ" at bounding box center [238, 172] width 97 height 20
type input "300"
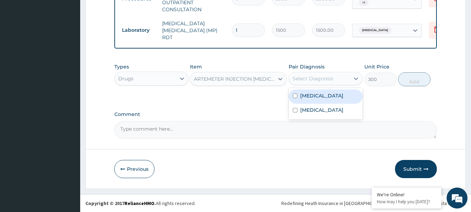
click at [323, 76] on div "Select Diagnosis" at bounding box center [313, 78] width 41 height 7
click at [331, 98] on div "[MEDICAL_DATA]" at bounding box center [326, 96] width 74 height 14
checkbox input "true"
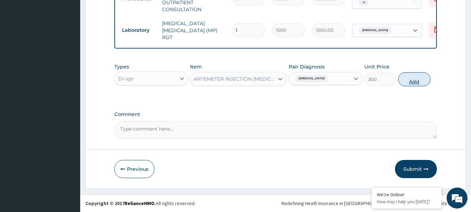
click at [415, 83] on button "Add" at bounding box center [414, 79] width 32 height 14
type input "0"
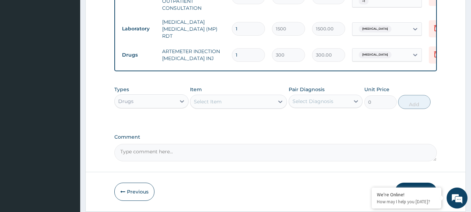
click at [229, 100] on div "Select Item" at bounding box center [232, 101] width 84 height 11
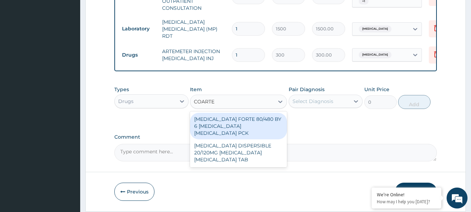
type input "COARTE"
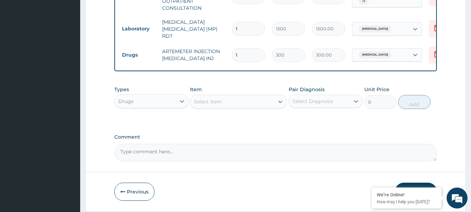
click at [205, 104] on div "Select Item" at bounding box center [208, 101] width 28 height 7
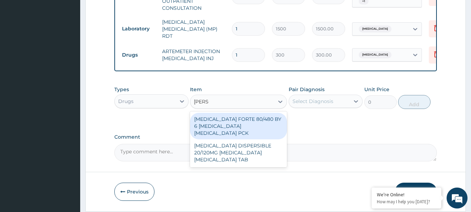
type input "COART"
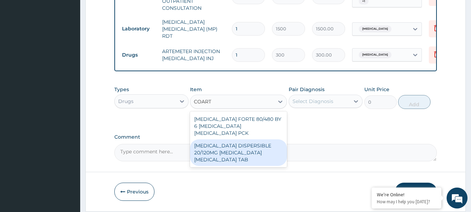
click at [228, 139] on div "[MEDICAL_DATA] DISPERSIBLE 20/120MG [MEDICAL_DATA] [MEDICAL_DATA] TAB" at bounding box center [238, 152] width 97 height 26
type input "450"
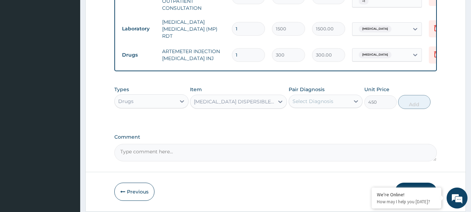
click at [324, 100] on div "Select Diagnosis" at bounding box center [313, 101] width 41 height 7
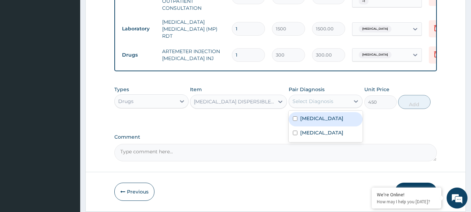
click at [326, 120] on div "[MEDICAL_DATA]" at bounding box center [326, 119] width 74 height 14
checkbox input "true"
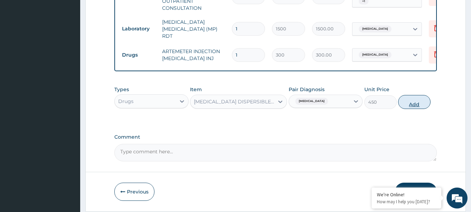
click at [420, 104] on button "Add" at bounding box center [414, 102] width 32 height 14
type input "0"
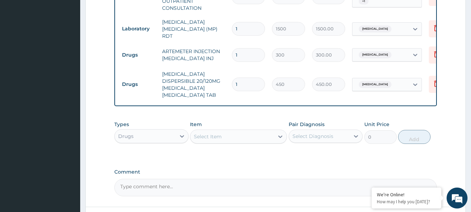
click at [232, 131] on div "Select Item" at bounding box center [232, 136] width 84 height 11
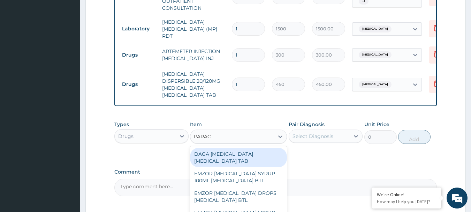
type input "PARACE"
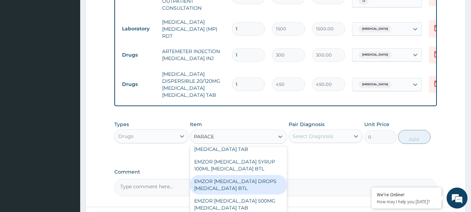
scroll to position [0, 0]
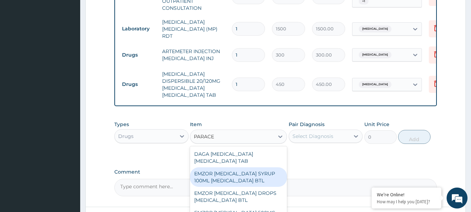
click at [241, 169] on div "EMZOR [MEDICAL_DATA] SYRUP 100ML [MEDICAL_DATA] BTL" at bounding box center [238, 177] width 97 height 20
type input "350"
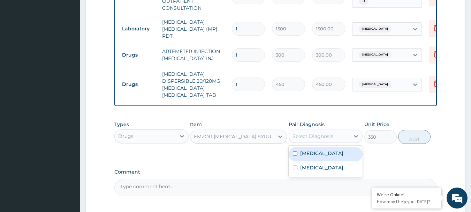
click at [319, 136] on div "Select Diagnosis" at bounding box center [319, 135] width 61 height 11
click at [331, 152] on div "[MEDICAL_DATA]" at bounding box center [326, 154] width 74 height 14
checkbox input "true"
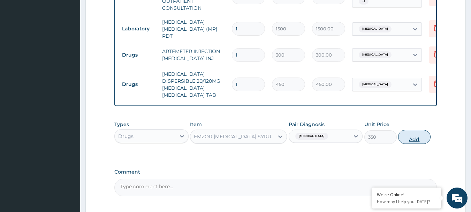
click at [418, 130] on button "Add" at bounding box center [414, 137] width 32 height 14
type input "0"
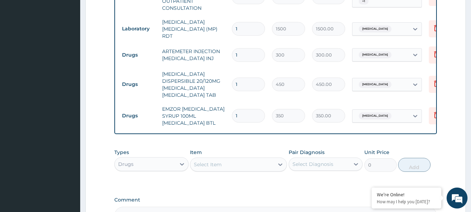
click at [220, 161] on div "Select Item" at bounding box center [208, 164] width 28 height 7
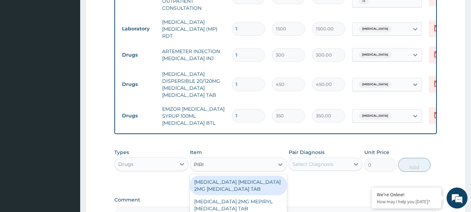
type input "PIRIT"
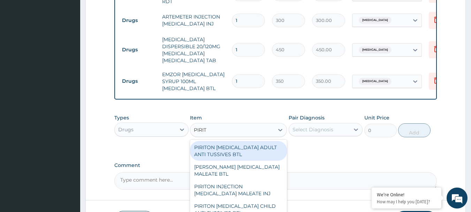
scroll to position [333, 0]
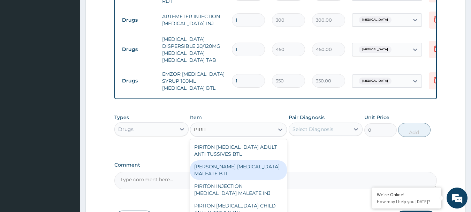
click at [237, 165] on div "[PERSON_NAME] [MEDICAL_DATA] MALEATE BTL" at bounding box center [238, 170] width 97 height 20
type input "650"
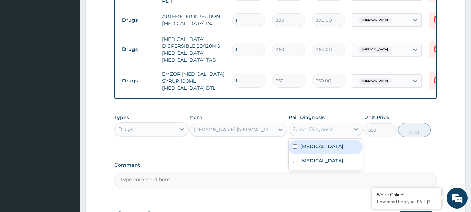
click at [337, 125] on div "Select Diagnosis" at bounding box center [319, 128] width 61 height 11
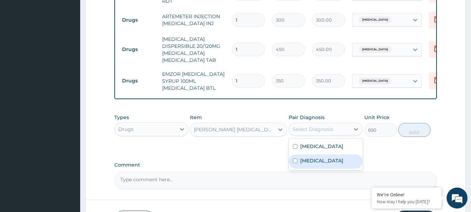
drag, startPoint x: 335, startPoint y: 155, endPoint x: 378, endPoint y: 146, distance: 43.8
click at [336, 157] on label "[MEDICAL_DATA]" at bounding box center [321, 160] width 43 height 7
checkbox input "true"
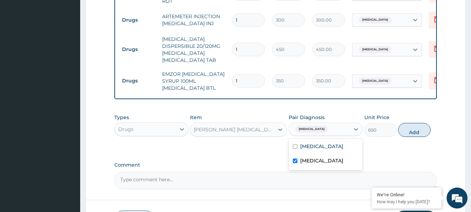
drag, startPoint x: 416, startPoint y: 125, endPoint x: 301, endPoint y: 133, distance: 115.4
click at [415, 125] on button "Add" at bounding box center [414, 130] width 32 height 14
type input "0"
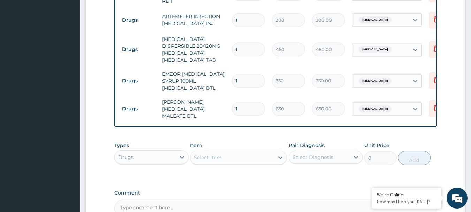
click at [228, 152] on div "Select Item" at bounding box center [232, 157] width 84 height 11
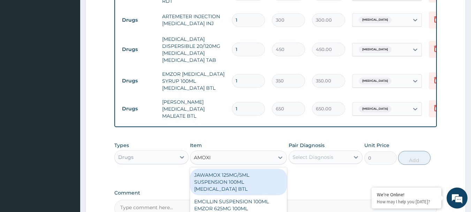
type input "[MEDICAL_DATA]"
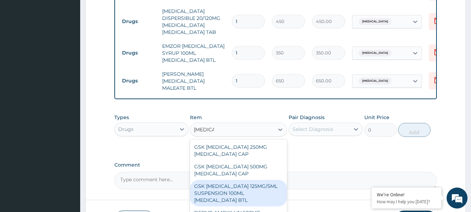
scroll to position [403, 0]
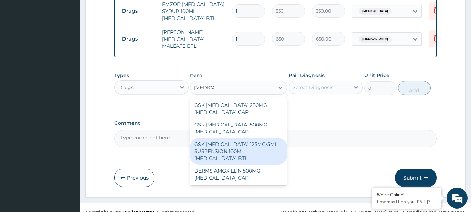
click at [247, 149] on div "GSK [MEDICAL_DATA] 125MG/5ML SUSPENSION 100ML [MEDICAL_DATA] BTL" at bounding box center [238, 151] width 97 height 26
type input "1000"
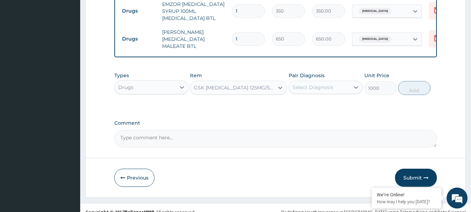
click at [319, 84] on div "Select Diagnosis" at bounding box center [313, 87] width 41 height 7
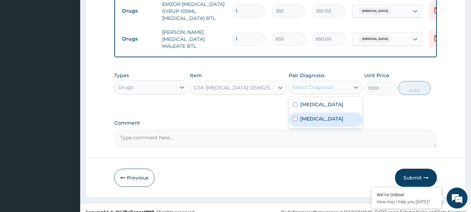
click at [323, 119] on label "[MEDICAL_DATA]" at bounding box center [321, 118] width 43 height 7
checkbox input "true"
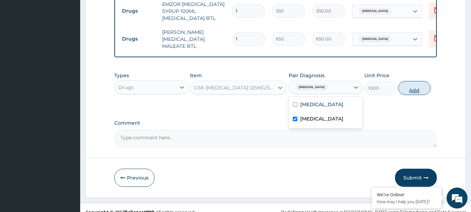
click at [403, 85] on button "Add" at bounding box center [414, 88] width 32 height 14
type input "0"
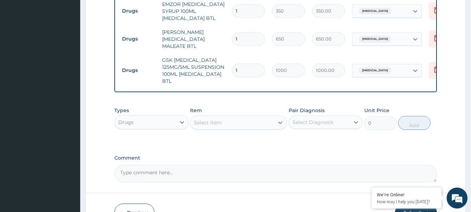
click at [229, 117] on div "Select Item" at bounding box center [232, 122] width 84 height 11
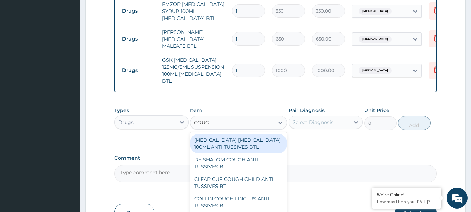
type input "COUGH"
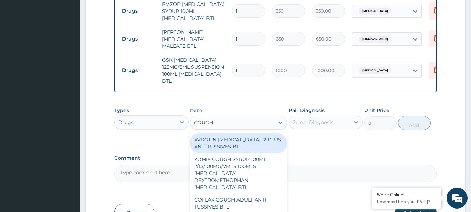
scroll to position [488, 0]
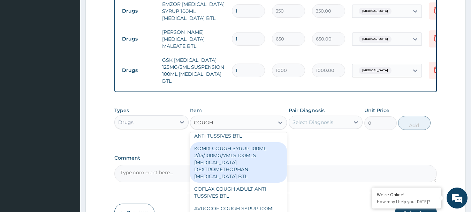
click at [240, 147] on div "KOMIX COUGH SYRUP 100ML 2/15/100MG/7MLS 100MLS [MEDICAL_DATA] DEXTROMETHOPHAN […" at bounding box center [238, 162] width 97 height 40
type input "300"
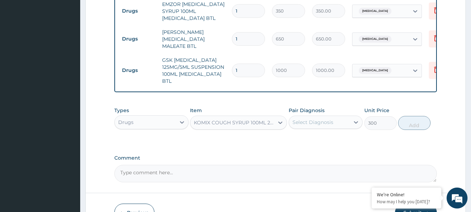
click at [322, 116] on div "Select Diagnosis" at bounding box center [319, 121] width 61 height 11
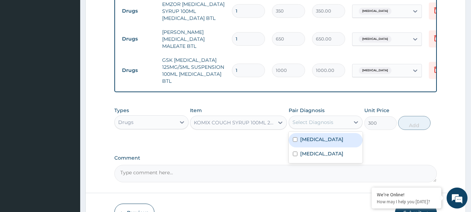
click at [329, 133] on div "[MEDICAL_DATA]" at bounding box center [326, 140] width 74 height 14
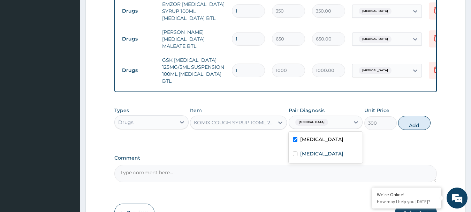
click at [327, 133] on div "[MEDICAL_DATA]" at bounding box center [326, 140] width 74 height 14
checkbox input "false"
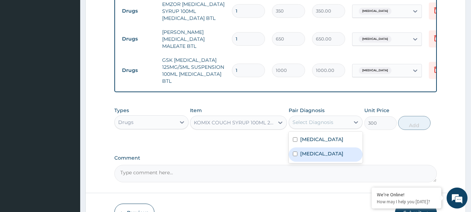
click at [327, 150] on label "[MEDICAL_DATA]" at bounding box center [321, 153] width 43 height 7
checkbox input "true"
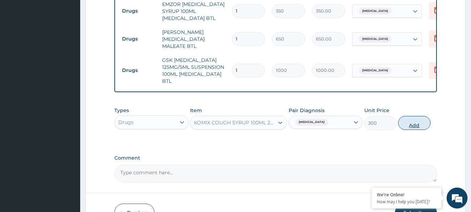
click at [419, 116] on button "Add" at bounding box center [414, 123] width 32 height 14
type input "0"
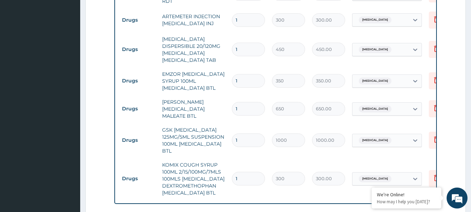
scroll to position [298, 0]
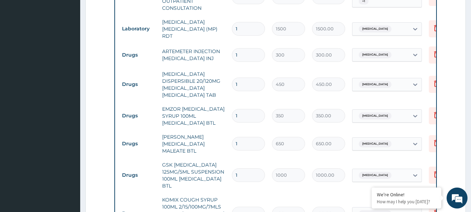
drag, startPoint x: 241, startPoint y: 77, endPoint x: 206, endPoint y: 77, distance: 34.5
click at [206, 77] on tr "Drugs [MEDICAL_DATA] DISPERSIBLE 20/120MG [MEDICAL_DATA] [MEDICAL_DATA] TAB 1 4…" at bounding box center [290, 84] width 342 height 35
type input "6"
type input "2700.00"
type input "6"
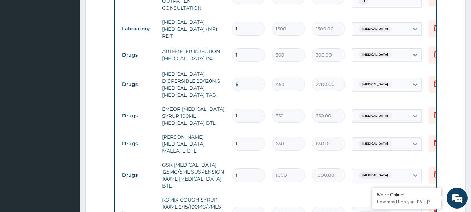
drag, startPoint x: 249, startPoint y: 52, endPoint x: 244, endPoint y: 52, distance: 4.2
click at [244, 52] on input "1" at bounding box center [248, 55] width 33 height 14
drag, startPoint x: 244, startPoint y: 52, endPoint x: 235, endPoint y: 52, distance: 9.1
click at [235, 52] on input "1" at bounding box center [248, 55] width 33 height 14
drag, startPoint x: 235, startPoint y: 52, endPoint x: 241, endPoint y: 52, distance: 6.6
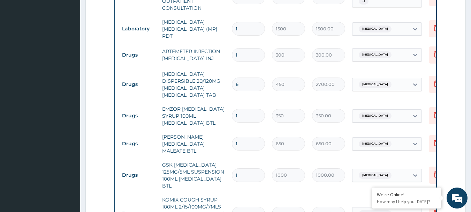
click at [235, 52] on input "1" at bounding box center [248, 55] width 33 height 14
type input "3"
type input "900.00"
type input "3"
click at [219, 85] on td "[MEDICAL_DATA] DISPERSIBLE 20/120MG [MEDICAL_DATA] [MEDICAL_DATA] TAB" at bounding box center [194, 84] width 70 height 35
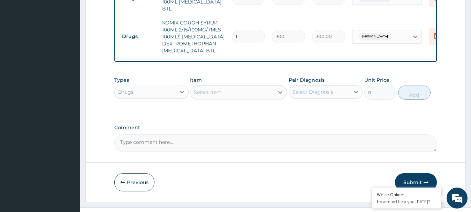
scroll to position [483, 0]
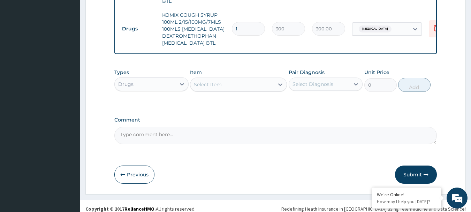
click at [415, 170] on button "Submit" at bounding box center [416, 174] width 42 height 18
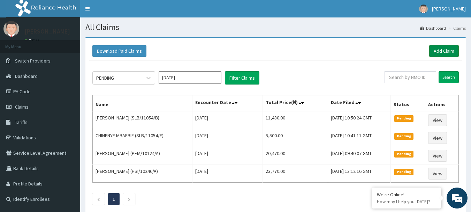
click at [444, 50] on link "Add Claim" at bounding box center [444, 51] width 30 height 12
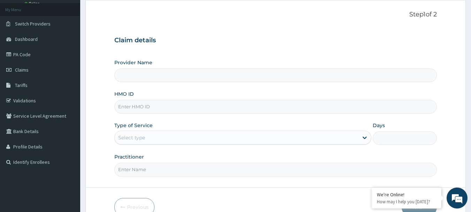
scroll to position [70, 0]
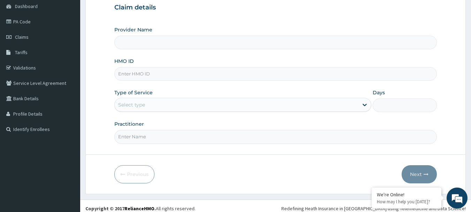
click at [160, 76] on input "HMO ID" at bounding box center [275, 74] width 323 height 14
paste input "SLB/11054/B"
type input "SLB/11054/B"
type input "International Clinics And Hospitals Ltd"
type input "SLB/11054/D"
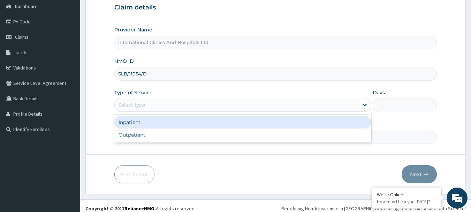
click at [149, 101] on div "Select type" at bounding box center [237, 104] width 244 height 11
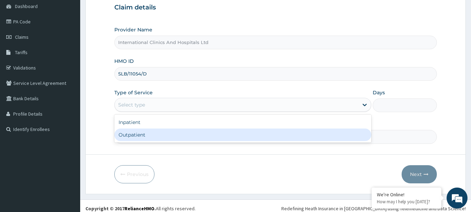
click at [144, 131] on div "Outpatient" at bounding box center [242, 134] width 257 height 13
type input "1"
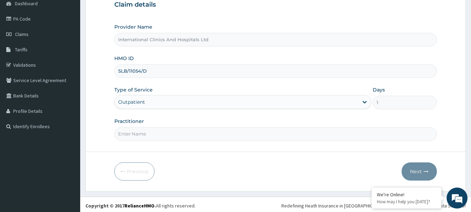
scroll to position [75, 0]
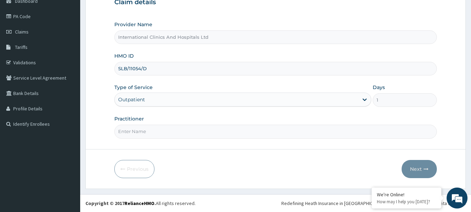
click at [200, 128] on input "Practitioner" at bounding box center [275, 131] width 323 height 14
type input "[PERSON_NAME]"
click at [417, 166] on button "Next" at bounding box center [419, 169] width 35 height 18
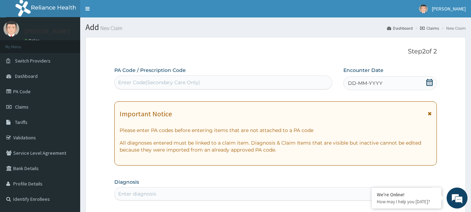
click at [370, 79] on div "DD-MM-YYYY" at bounding box center [389, 83] width 93 height 14
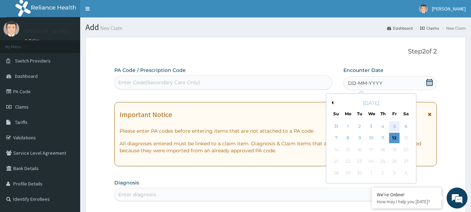
click at [395, 126] on div "5" at bounding box center [394, 126] width 10 height 10
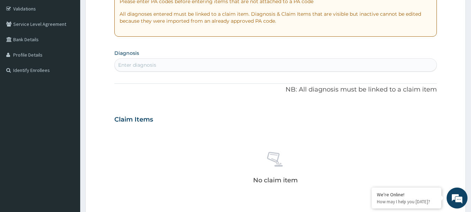
scroll to position [139, 0]
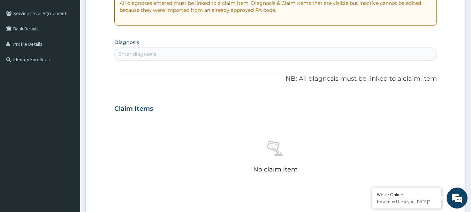
click at [161, 53] on div "Enter diagnosis" at bounding box center [276, 53] width 322 height 11
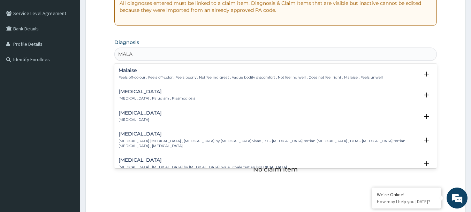
type input "MALA"
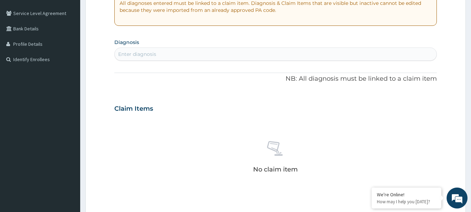
click at [136, 50] on div "Enter diagnosis" at bounding box center [276, 53] width 322 height 11
type input "[MEDICAL_DATA]"
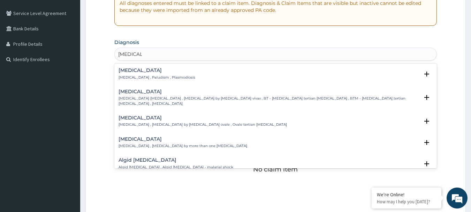
click at [129, 75] on p "[MEDICAL_DATA] , Paludism , Plasmodiosis" at bounding box center [157, 77] width 77 height 5
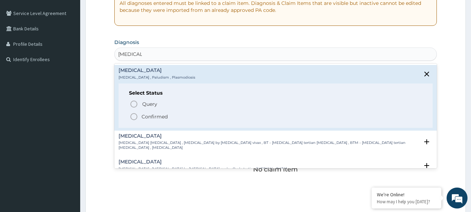
click at [131, 117] on circle "status option filled" at bounding box center [134, 116] width 6 height 6
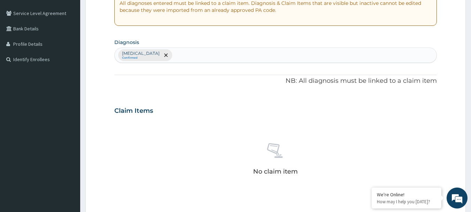
click at [170, 54] on div "[MEDICAL_DATA] Confirmed" at bounding box center [276, 55] width 322 height 15
type input "PNEUMON"
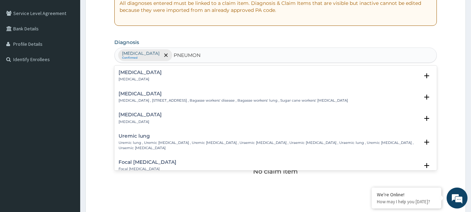
click at [135, 72] on h4 "[MEDICAL_DATA]" at bounding box center [140, 72] width 43 height 5
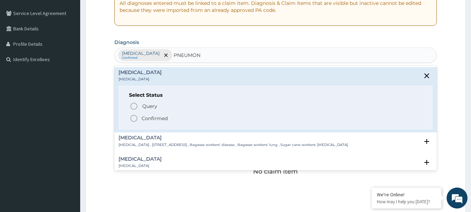
click at [131, 117] on circle "status option filled" at bounding box center [134, 118] width 6 height 6
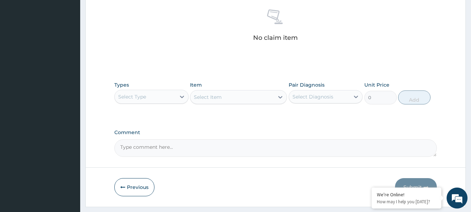
scroll to position [291, 0]
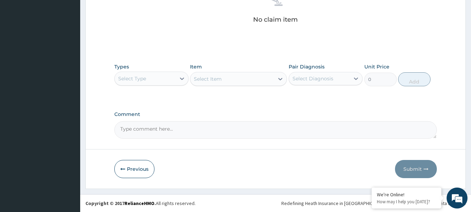
click at [143, 78] on div "Select Type" at bounding box center [132, 78] width 28 height 7
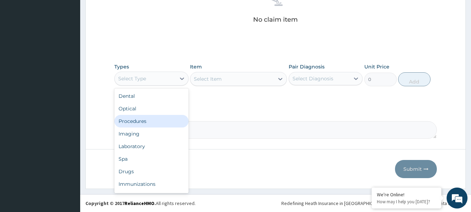
click at [139, 125] on div "Procedures" at bounding box center [151, 121] width 74 height 13
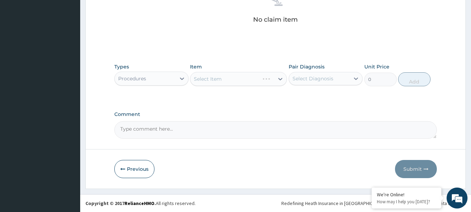
click at [226, 78] on div "Select Item" at bounding box center [238, 79] width 97 height 14
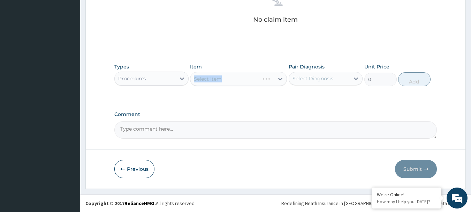
click at [226, 78] on div "Select Item" at bounding box center [238, 79] width 97 height 14
click at [235, 78] on div "Select Item" at bounding box center [238, 79] width 97 height 14
click at [229, 78] on div "Select Item" at bounding box center [238, 79] width 97 height 14
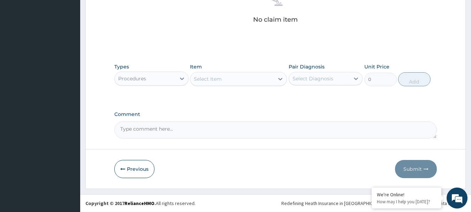
click at [229, 78] on div "Select Item" at bounding box center [232, 78] width 84 height 11
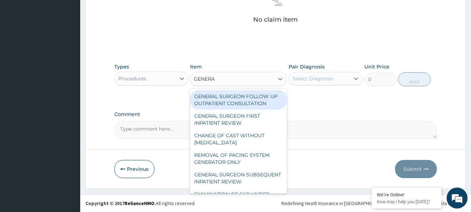
type input "GENERAL"
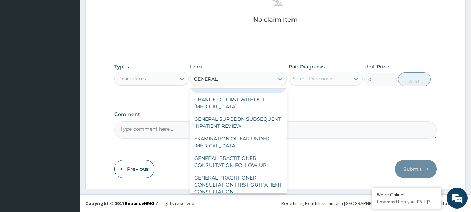
scroll to position [70, 0]
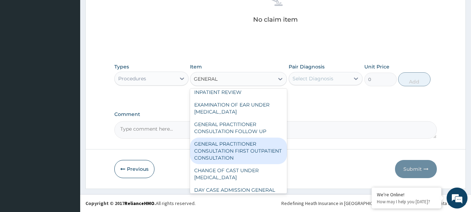
click at [246, 160] on div "GENERAL PRACTITIONER CONSULTATION FIRST OUTPATIENT CONSULTATION" at bounding box center [238, 150] width 97 height 26
type input "3000"
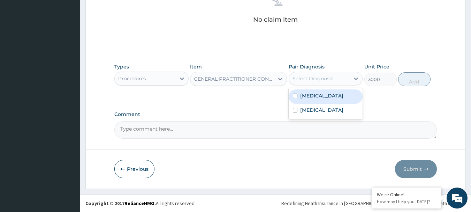
click at [337, 75] on div "Select Diagnosis" at bounding box center [319, 78] width 61 height 11
click at [330, 100] on div "[MEDICAL_DATA]" at bounding box center [326, 96] width 74 height 14
checkbox input "true"
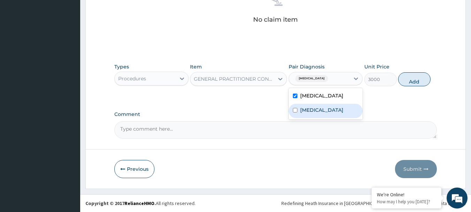
click at [329, 107] on label "[MEDICAL_DATA]" at bounding box center [321, 109] width 43 height 7
checkbox input "true"
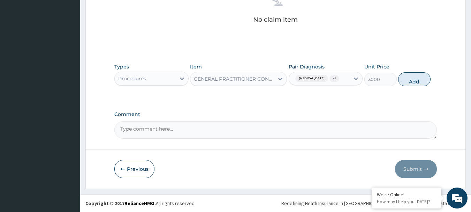
click at [420, 76] on button "Add" at bounding box center [414, 79] width 32 height 14
type input "0"
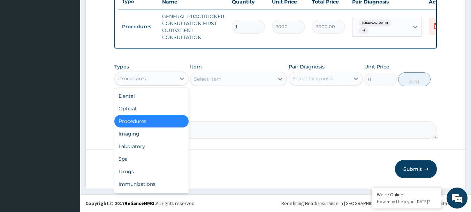
click at [136, 76] on div "Procedures" at bounding box center [132, 78] width 28 height 7
drag, startPoint x: 142, startPoint y: 148, endPoint x: 170, endPoint y: 127, distance: 35.6
click at [143, 148] on div "Laboratory" at bounding box center [151, 146] width 74 height 13
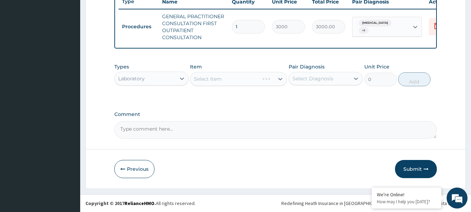
click at [213, 79] on div "Select Item" at bounding box center [238, 79] width 97 height 14
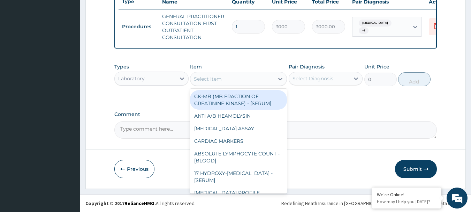
click at [213, 79] on div "Select Item" at bounding box center [208, 78] width 28 height 7
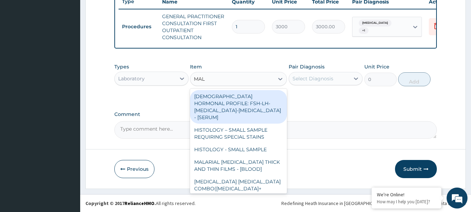
type input "MALA"
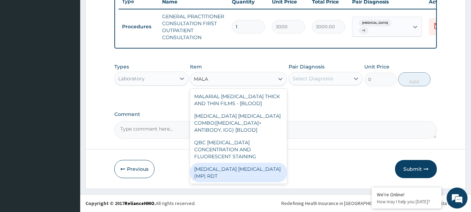
click at [226, 163] on div "[MEDICAL_DATA] [MEDICAL_DATA] (MP) RDT" at bounding box center [238, 172] width 97 height 20
type input "1500"
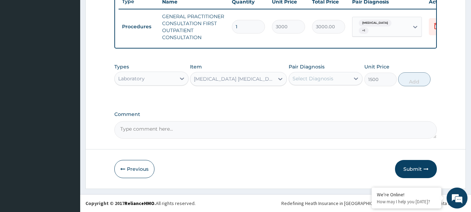
click at [324, 76] on div "Select Diagnosis" at bounding box center [313, 78] width 41 height 7
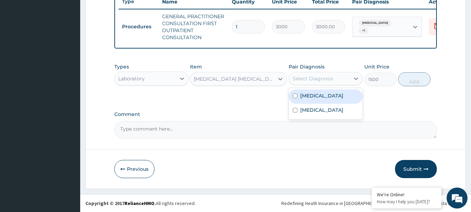
click at [328, 97] on div "[MEDICAL_DATA]" at bounding box center [326, 96] width 74 height 14
checkbox input "true"
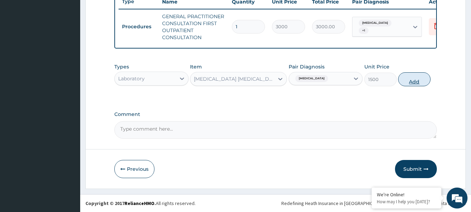
click at [418, 79] on button "Add" at bounding box center [414, 79] width 32 height 14
type input "0"
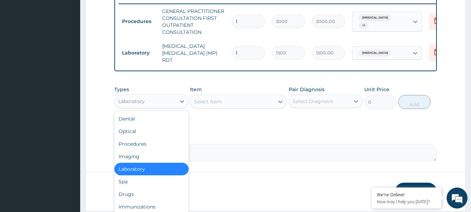
click at [133, 103] on div "Laboratory" at bounding box center [131, 101] width 26 height 7
click at [142, 192] on div "Drugs" at bounding box center [151, 194] width 74 height 13
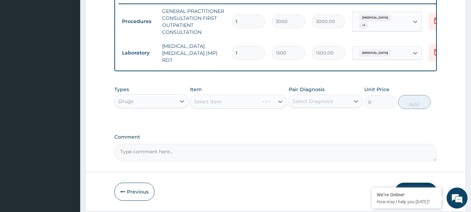
click at [227, 106] on div "Select Item" at bounding box center [238, 101] width 97 height 14
click at [228, 104] on div "Select Item" at bounding box center [238, 101] width 97 height 14
click at [222, 104] on div "Select Item" at bounding box center [238, 101] width 97 height 14
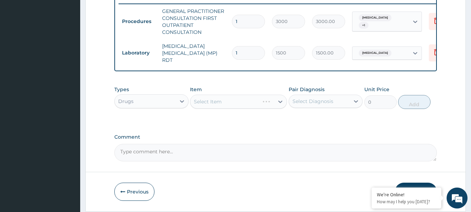
click at [231, 100] on div "Select Item" at bounding box center [238, 101] width 97 height 14
click at [230, 100] on div "Select Item" at bounding box center [238, 101] width 97 height 14
click at [223, 104] on div "Select Item" at bounding box center [238, 101] width 97 height 14
click at [223, 104] on div "Select Item" at bounding box center [232, 101] width 84 height 11
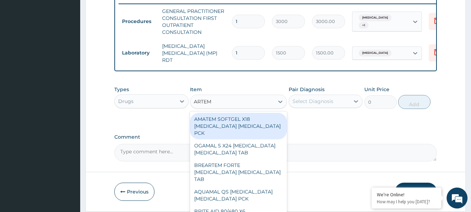
type input "ARTEME"
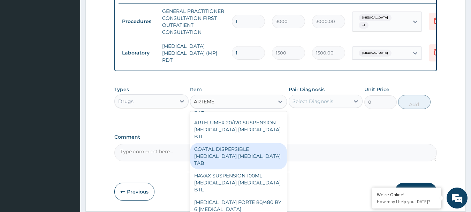
scroll to position [976, 0]
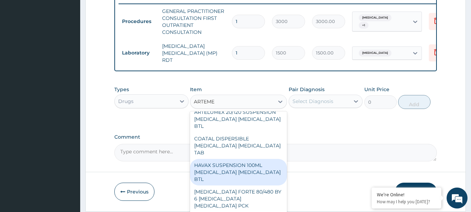
click at [226, 173] on div "HAVAX SUSPENSION 100ML [MEDICAL_DATA] [MEDICAL_DATA] BTL" at bounding box center [238, 172] width 97 height 26
type input "300"
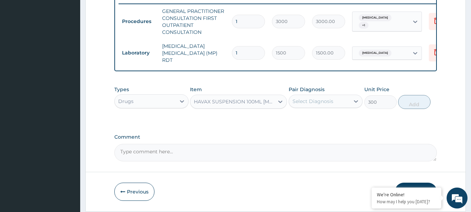
click at [228, 100] on div "HAVAX SUSPENSION 100ML [MEDICAL_DATA] [MEDICAL_DATA] BTL" at bounding box center [234, 101] width 81 height 7
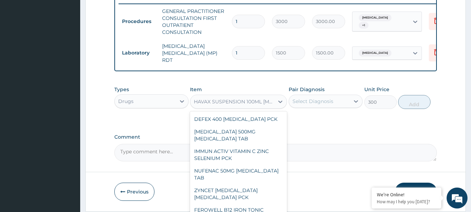
scroll to position [22359, 0]
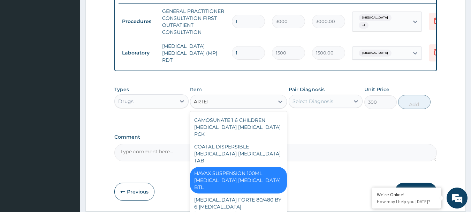
type input "ARTEME"
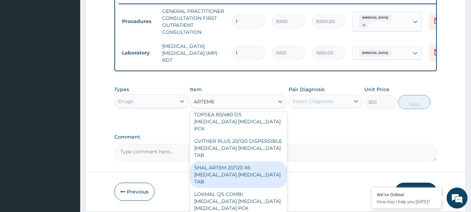
scroll to position [1331, 0]
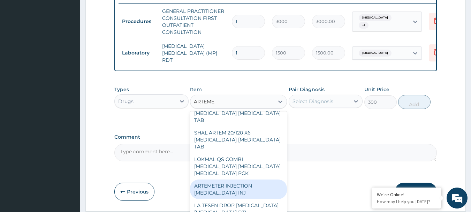
click at [234, 179] on div "ARTEMETER INJECTION [MEDICAL_DATA] INJ" at bounding box center [238, 189] width 97 height 20
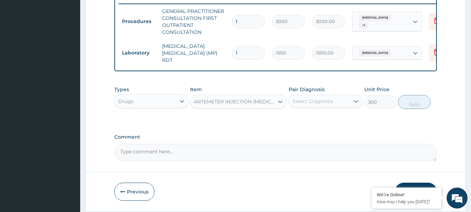
click at [339, 98] on div "Select Diagnosis" at bounding box center [319, 101] width 61 height 11
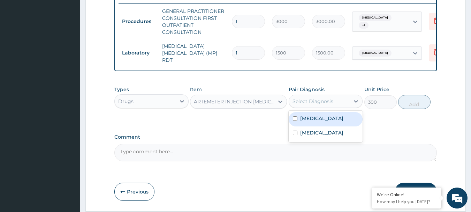
click at [333, 126] on div "[MEDICAL_DATA]" at bounding box center [326, 119] width 74 height 14
checkbox input "true"
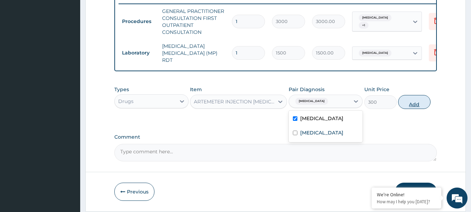
click at [403, 105] on button "Add" at bounding box center [414, 102] width 32 height 14
type input "0"
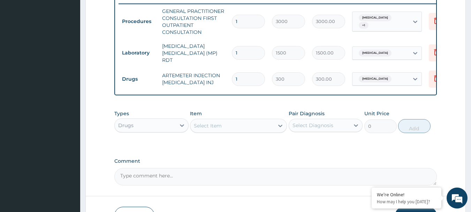
click at [221, 130] on div "Select Item" at bounding box center [232, 125] width 84 height 11
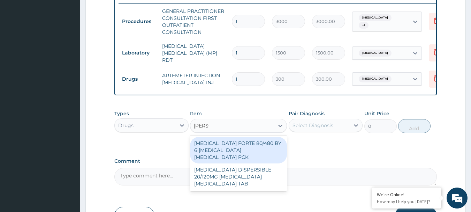
type input "COART"
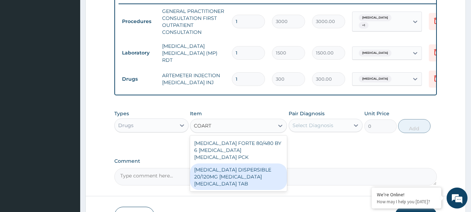
click at [245, 165] on div "[MEDICAL_DATA] DISPERSIBLE 20/120MG [MEDICAL_DATA] [MEDICAL_DATA] TAB" at bounding box center [238, 176] width 97 height 26
type input "450"
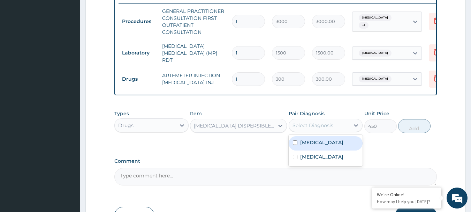
click at [318, 129] on div "Select Diagnosis" at bounding box center [313, 125] width 41 height 7
click at [318, 138] on div "[MEDICAL_DATA]" at bounding box center [326, 143] width 74 height 14
checkbox input "true"
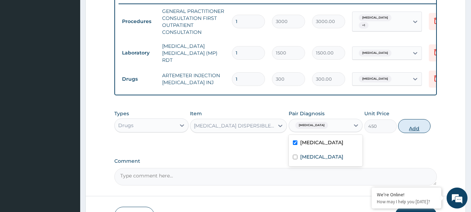
click at [402, 133] on button "Add" at bounding box center [414, 126] width 32 height 14
type input "0"
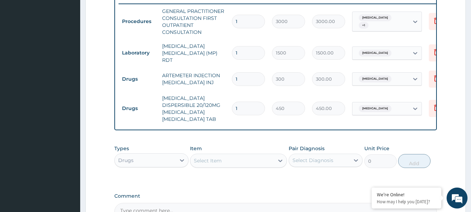
click at [220, 157] on div "Select Item" at bounding box center [208, 160] width 28 height 7
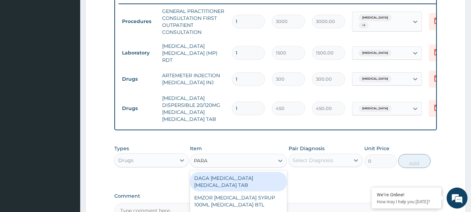
type input "PARAC"
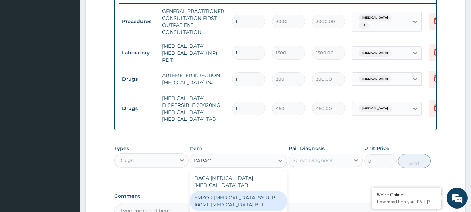
drag, startPoint x: 254, startPoint y: 196, endPoint x: 283, endPoint y: 181, distance: 32.7
click at [255, 196] on div "EMZOR [MEDICAL_DATA] SYRUP 100ML [MEDICAL_DATA] BTL" at bounding box center [238, 201] width 97 height 20
type input "350"
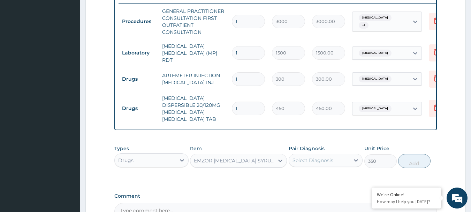
click at [335, 154] on div "Select Diagnosis" at bounding box center [319, 159] width 61 height 11
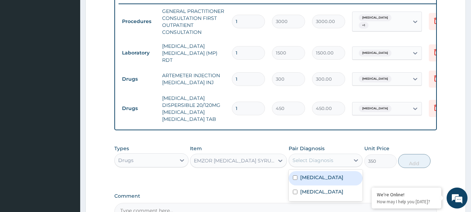
click at [331, 177] on div "[MEDICAL_DATA]" at bounding box center [326, 178] width 74 height 14
checkbox input "true"
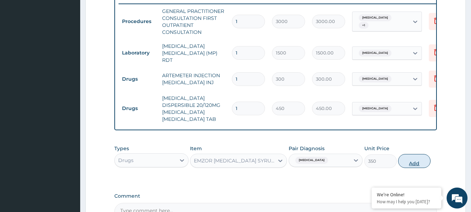
click at [418, 157] on button "Add" at bounding box center [414, 161] width 32 height 14
type input "0"
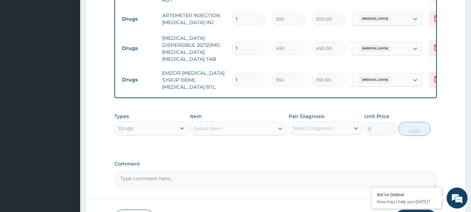
scroll to position [344, 0]
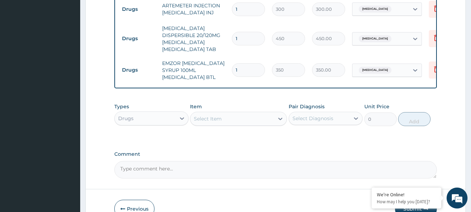
click at [243, 113] on div "Select Item" at bounding box center [232, 118] width 84 height 11
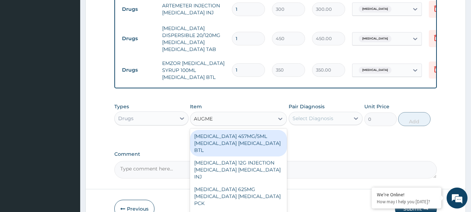
type input "AUGMEN"
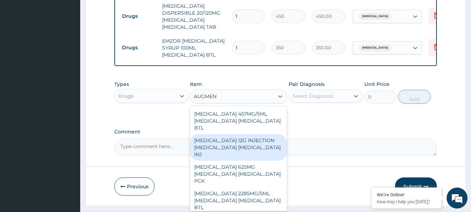
scroll to position [378, 0]
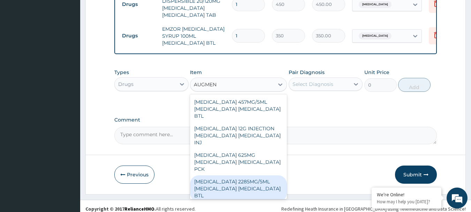
click at [240, 180] on div "[MEDICAL_DATA] 2285MG/5ML [MEDICAL_DATA] [MEDICAL_DATA] BTL" at bounding box center [238, 188] width 97 height 26
type input "4300"
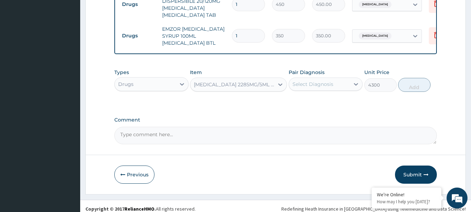
click at [318, 81] on div "Select Diagnosis" at bounding box center [313, 84] width 41 height 7
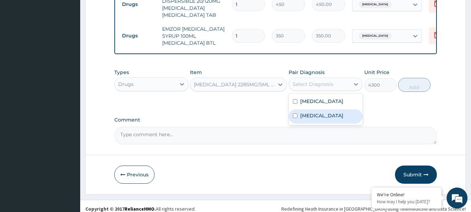
drag, startPoint x: 333, startPoint y: 108, endPoint x: 350, endPoint y: 99, distance: 19.2
click at [334, 109] on div "[MEDICAL_DATA]" at bounding box center [326, 116] width 74 height 14
checkbox input "true"
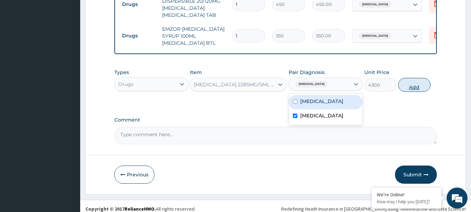
click at [423, 80] on button "Add" at bounding box center [414, 85] width 32 height 14
type input "0"
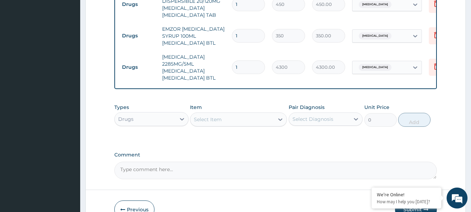
click at [225, 117] on div "Select Item" at bounding box center [232, 119] width 84 height 11
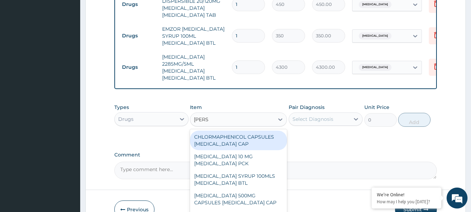
type input "LORAT"
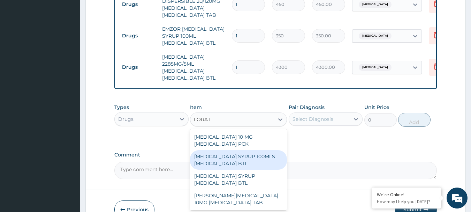
drag, startPoint x: 237, startPoint y: 162, endPoint x: 374, endPoint y: 132, distance: 140.1
click at [243, 161] on div "[MEDICAL_DATA] SYRUP 100MLS [MEDICAL_DATA] BTL" at bounding box center [238, 160] width 97 height 20
type input "800"
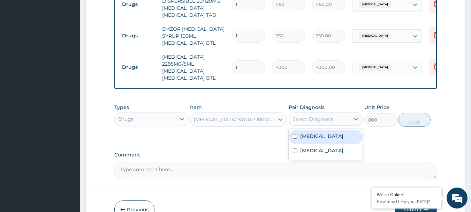
click at [327, 119] on div "Select Diagnosis" at bounding box center [326, 118] width 74 height 13
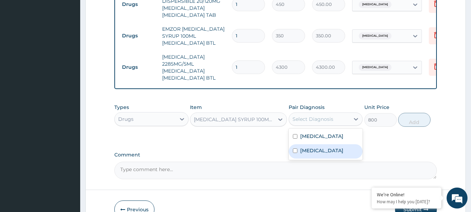
click at [332, 145] on div "[MEDICAL_DATA]" at bounding box center [326, 151] width 74 height 14
checkbox input "true"
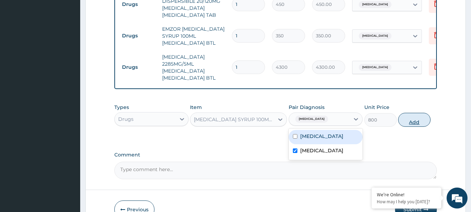
click at [416, 113] on button "Add" at bounding box center [414, 120] width 32 height 14
type input "0"
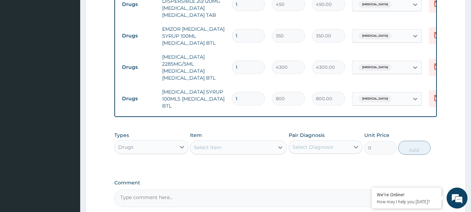
click at [227, 144] on div "Select Item" at bounding box center [232, 147] width 84 height 11
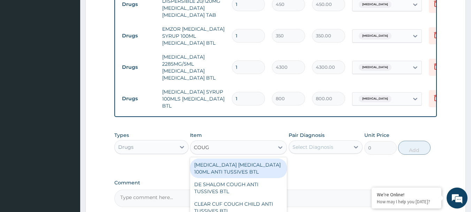
type input "COUGH"
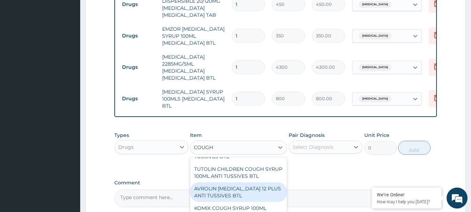
scroll to position [488, 0]
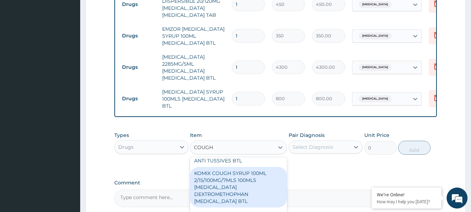
click at [234, 183] on div "KOMIX COUGH SYRUP 100ML 2/15/100MG/7MLS 100MLS [MEDICAL_DATA] DEXTROMETHOPHAN […" at bounding box center [238, 187] width 97 height 40
type input "300"
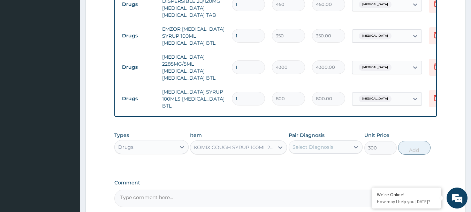
click at [310, 143] on div "Select Diagnosis" at bounding box center [313, 146] width 41 height 7
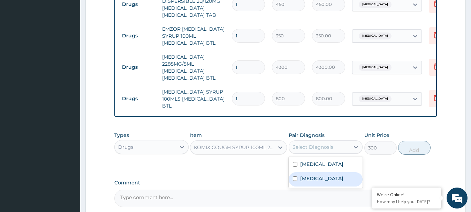
click at [327, 172] on div "[MEDICAL_DATA]" at bounding box center [326, 179] width 74 height 14
checkbox input "true"
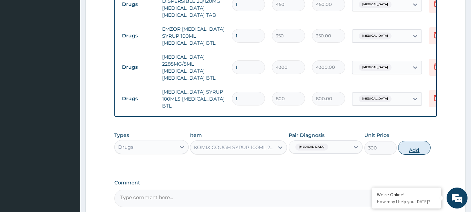
click at [410, 141] on button "Add" at bounding box center [414, 148] width 32 height 14
type input "0"
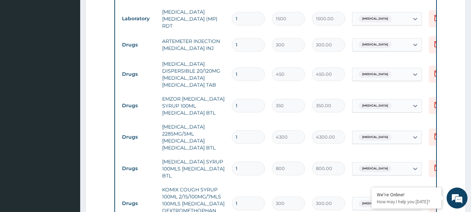
scroll to position [273, 0]
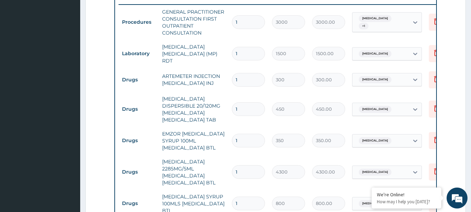
drag, startPoint x: 246, startPoint y: 104, endPoint x: 209, endPoint y: 114, distance: 39.1
click at [209, 114] on tr "Drugs [MEDICAL_DATA] DISPERSIBLE 20/120MG [MEDICAL_DATA] [MEDICAL_DATA] TAB 1 4…" at bounding box center [290, 109] width 342 height 35
type input "6"
type input "2700.00"
type input "6"
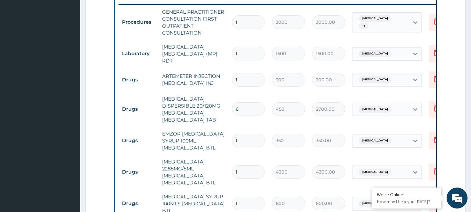
drag, startPoint x: 240, startPoint y: 79, endPoint x: 199, endPoint y: 88, distance: 41.4
click at [199, 88] on tbody "Procedures GENERAL PRACTITIONER CONSULTATION FIRST OUTPATIENT CONSULTATION 1 30…" at bounding box center [290, 132] width 342 height 255
type input "3"
type input "900.00"
type input "3"
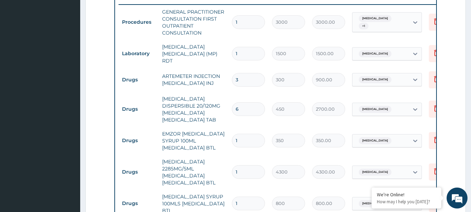
click at [199, 92] on td "[MEDICAL_DATA] DISPERSIBLE 20/120MG [MEDICAL_DATA] [MEDICAL_DATA] TAB" at bounding box center [194, 109] width 70 height 35
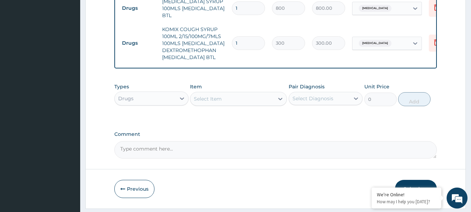
scroll to position [489, 0]
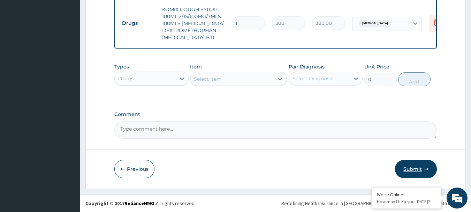
click at [409, 173] on button "Submit" at bounding box center [416, 169] width 42 height 18
